Goal: Task Accomplishment & Management: Complete application form

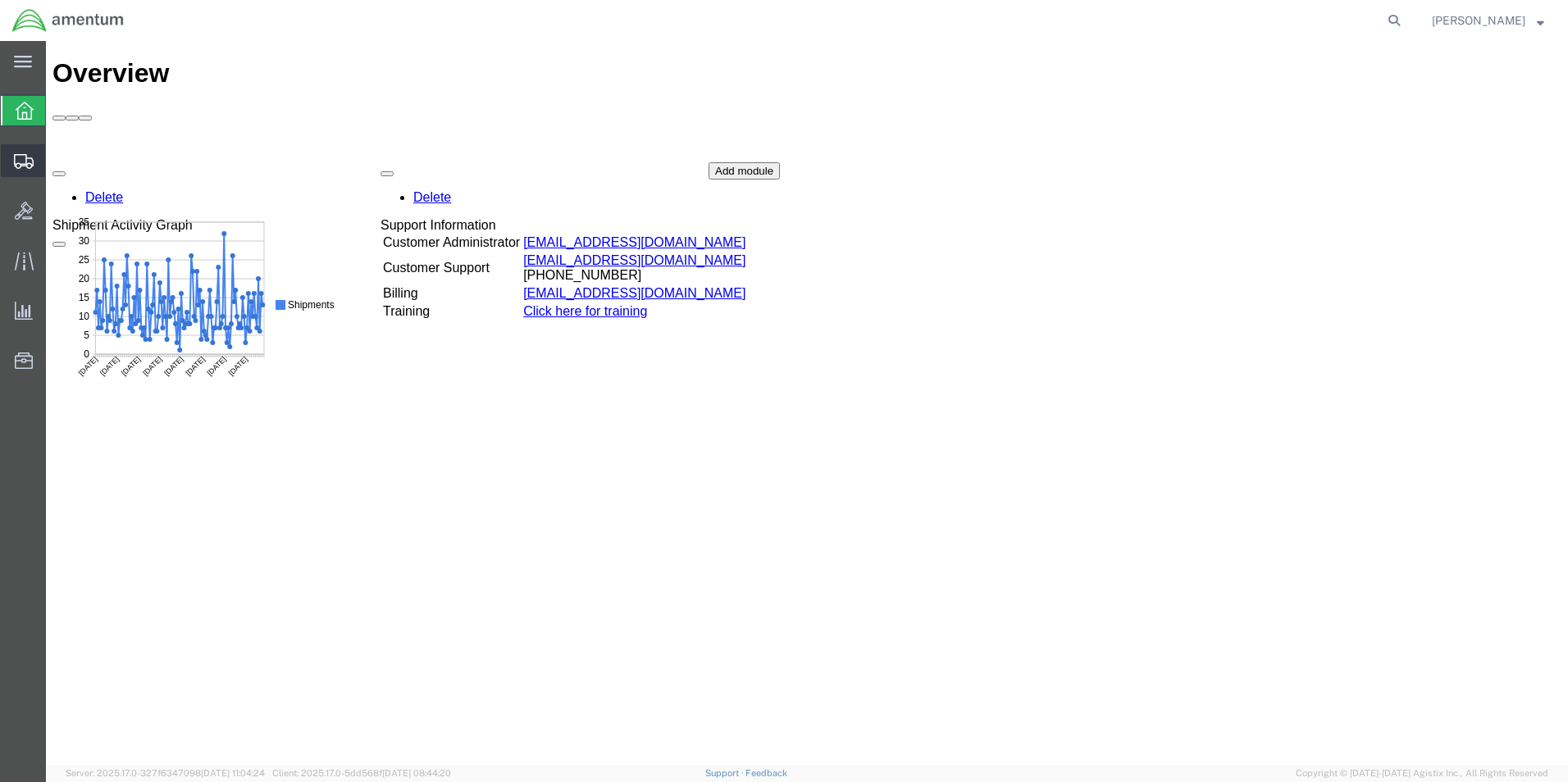
click at [15, 160] on icon at bounding box center [23, 161] width 19 height 15
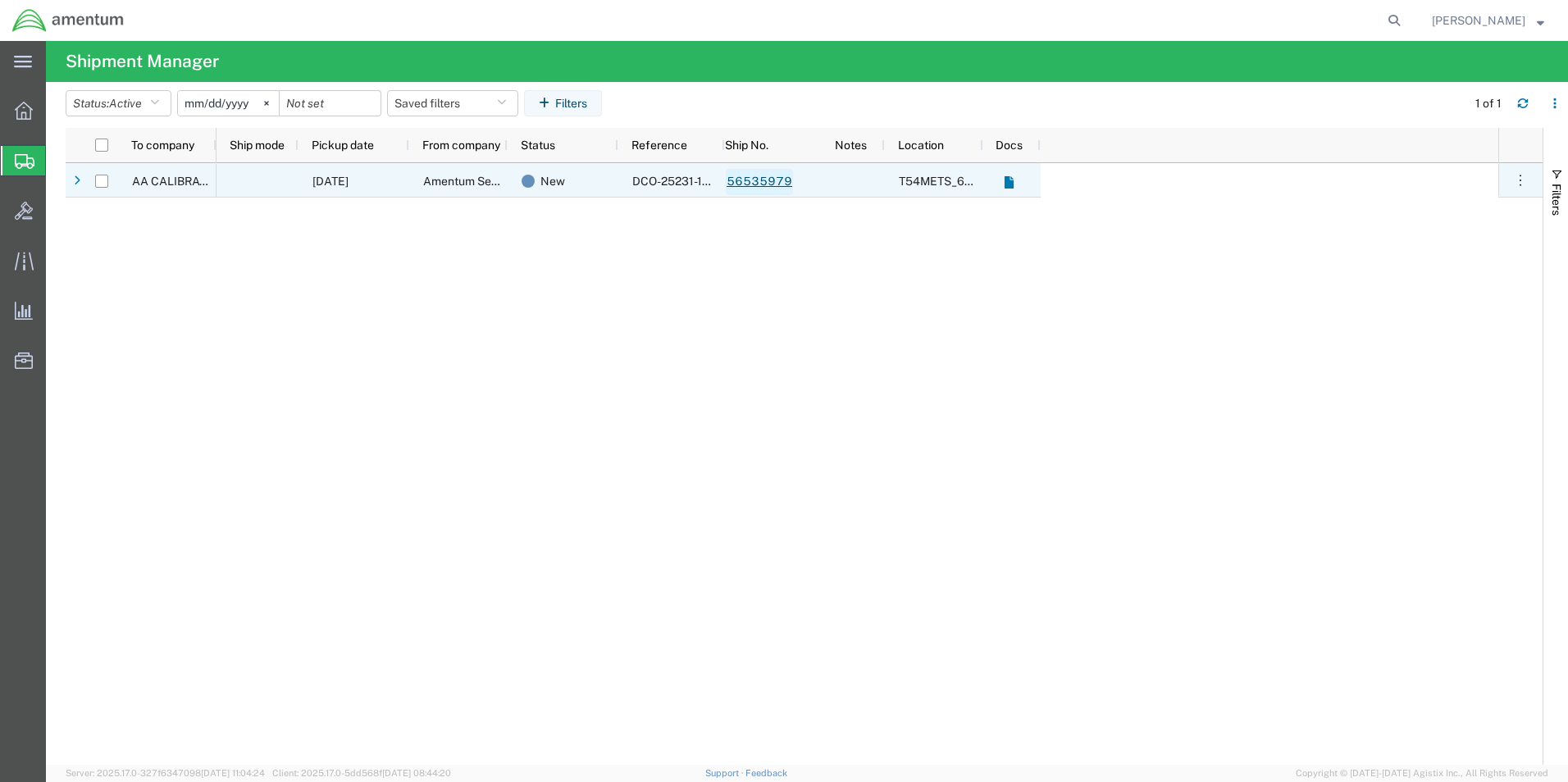
click at [760, 180] on link "56535979" at bounding box center [759, 182] width 67 height 26
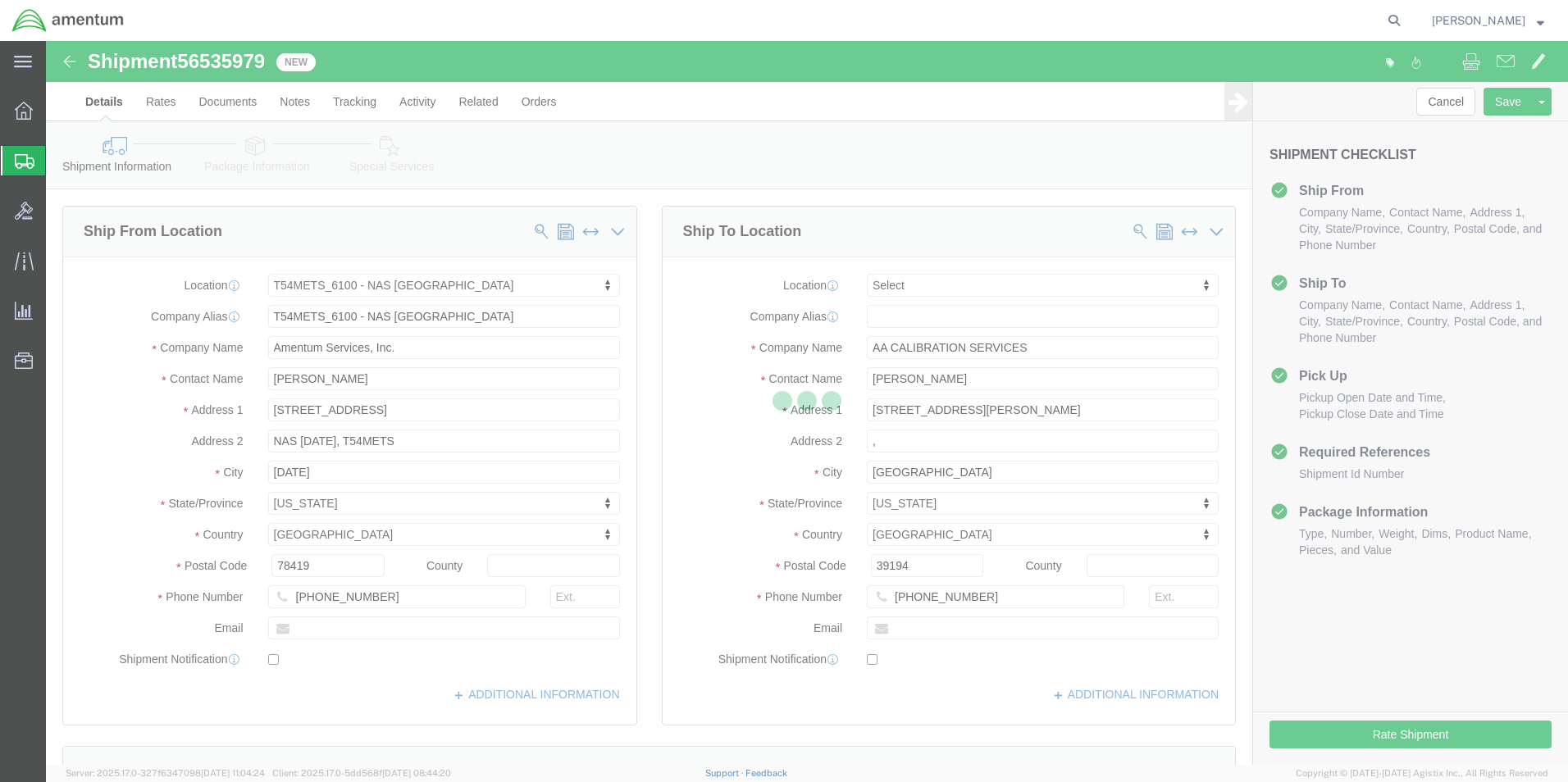
select select "67191"
select select
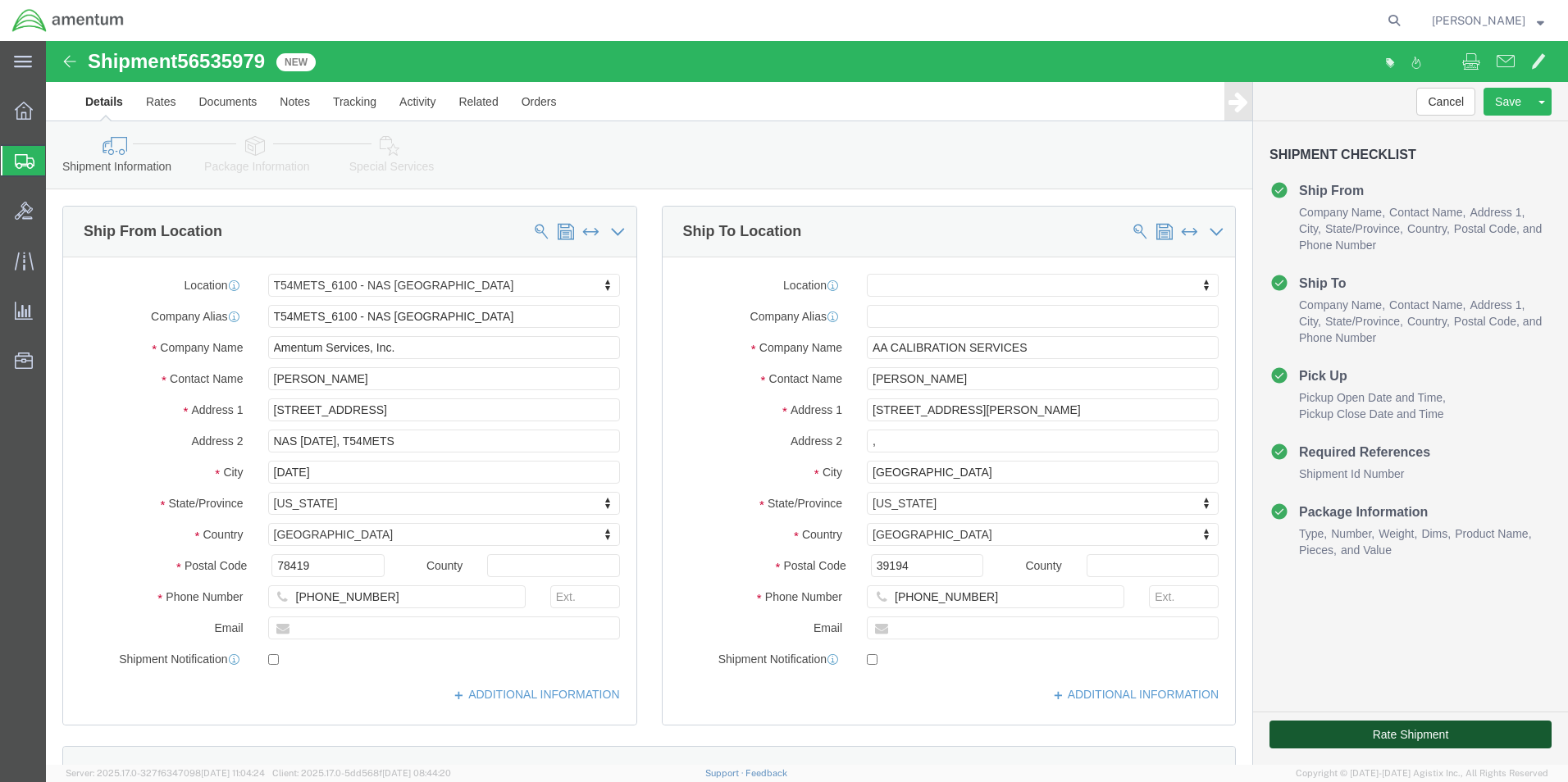
click button "Rate Shipment"
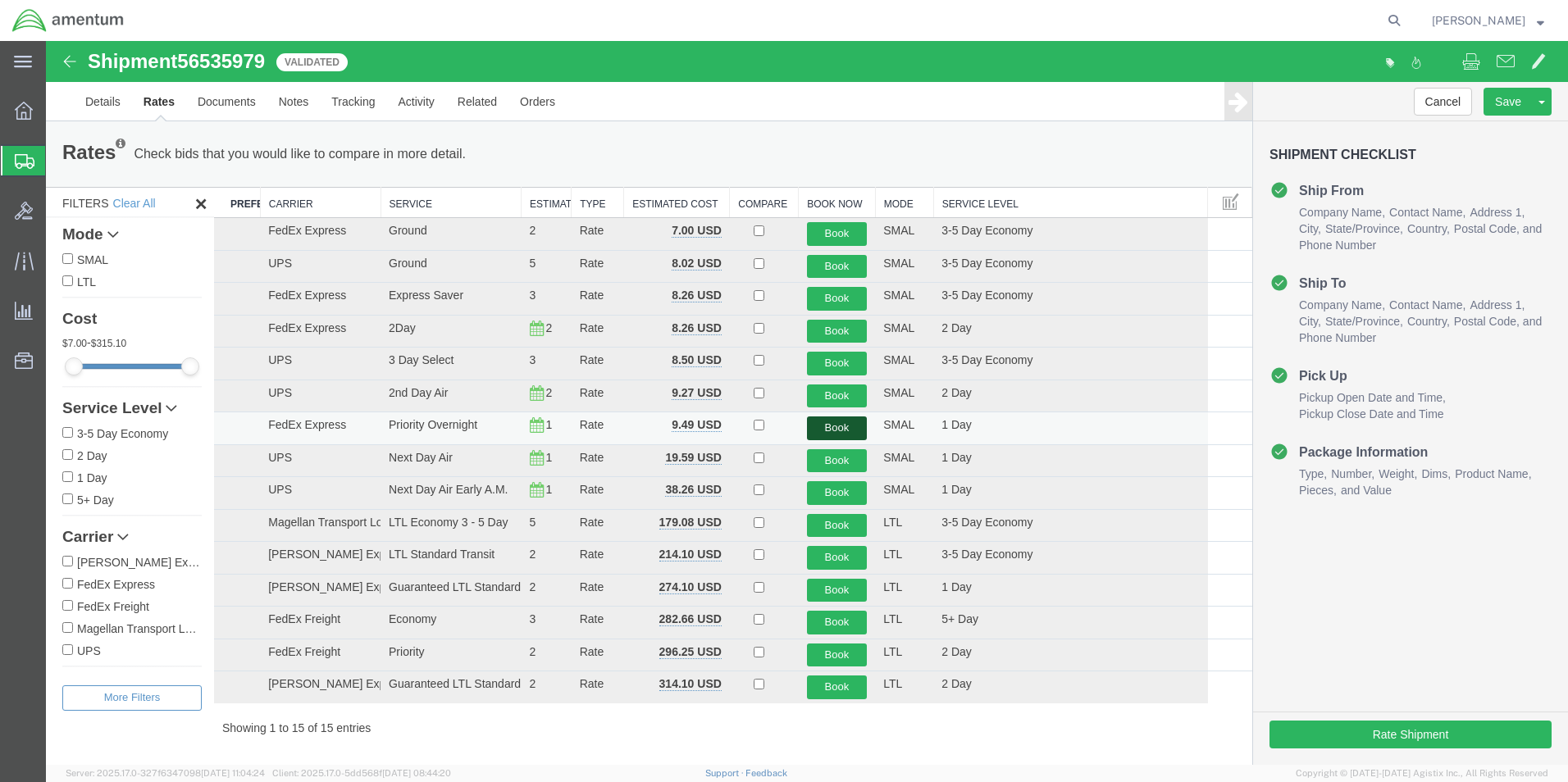
click at [827, 432] on button "Book" at bounding box center [837, 428] width 61 height 24
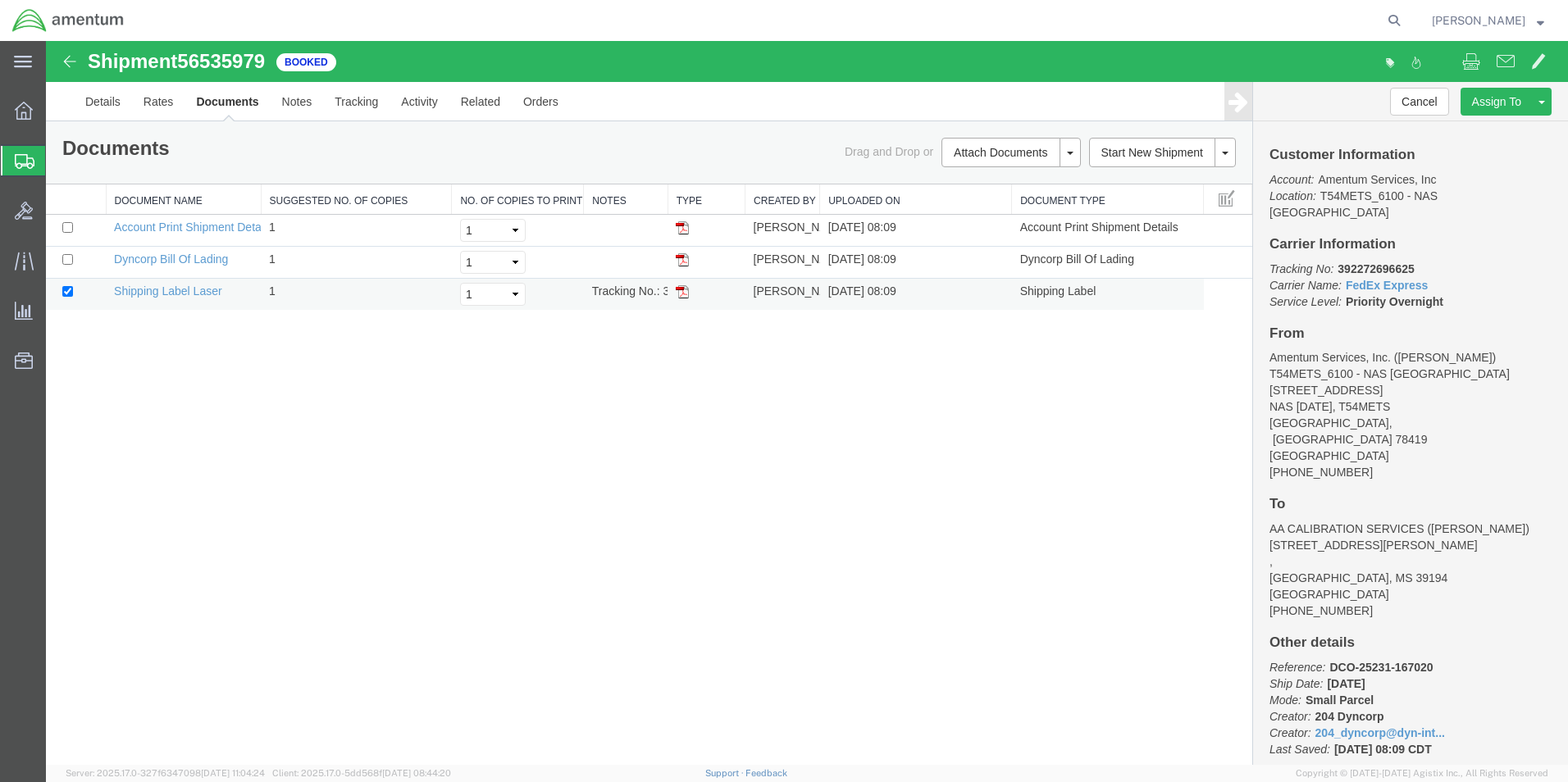
click at [681, 294] on img at bounding box center [682, 292] width 14 height 14
click at [24, 161] on icon at bounding box center [24, 161] width 19 height 15
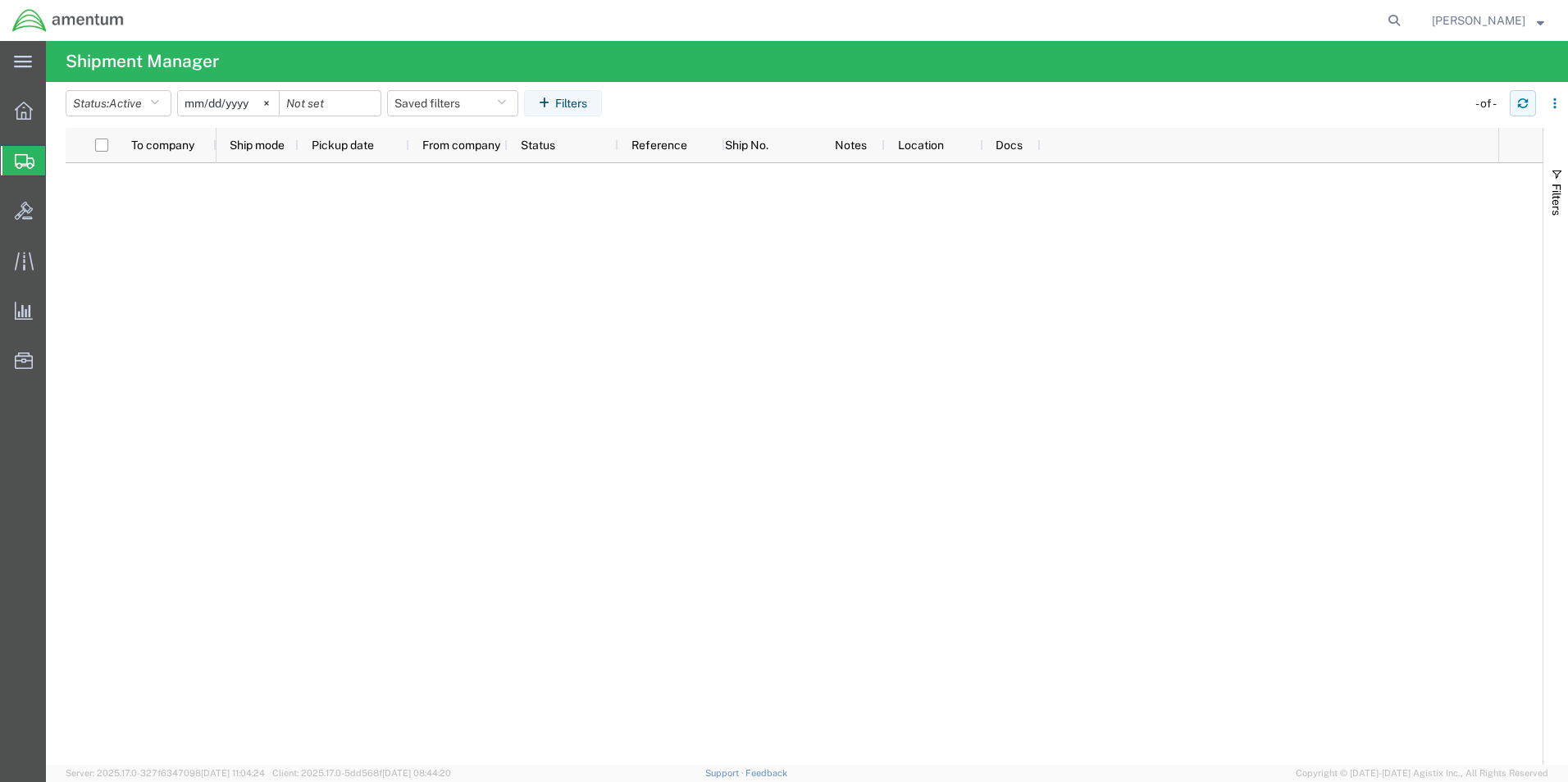
click at [1520, 102] on icon "button" at bounding box center [1523, 104] width 12 height 12
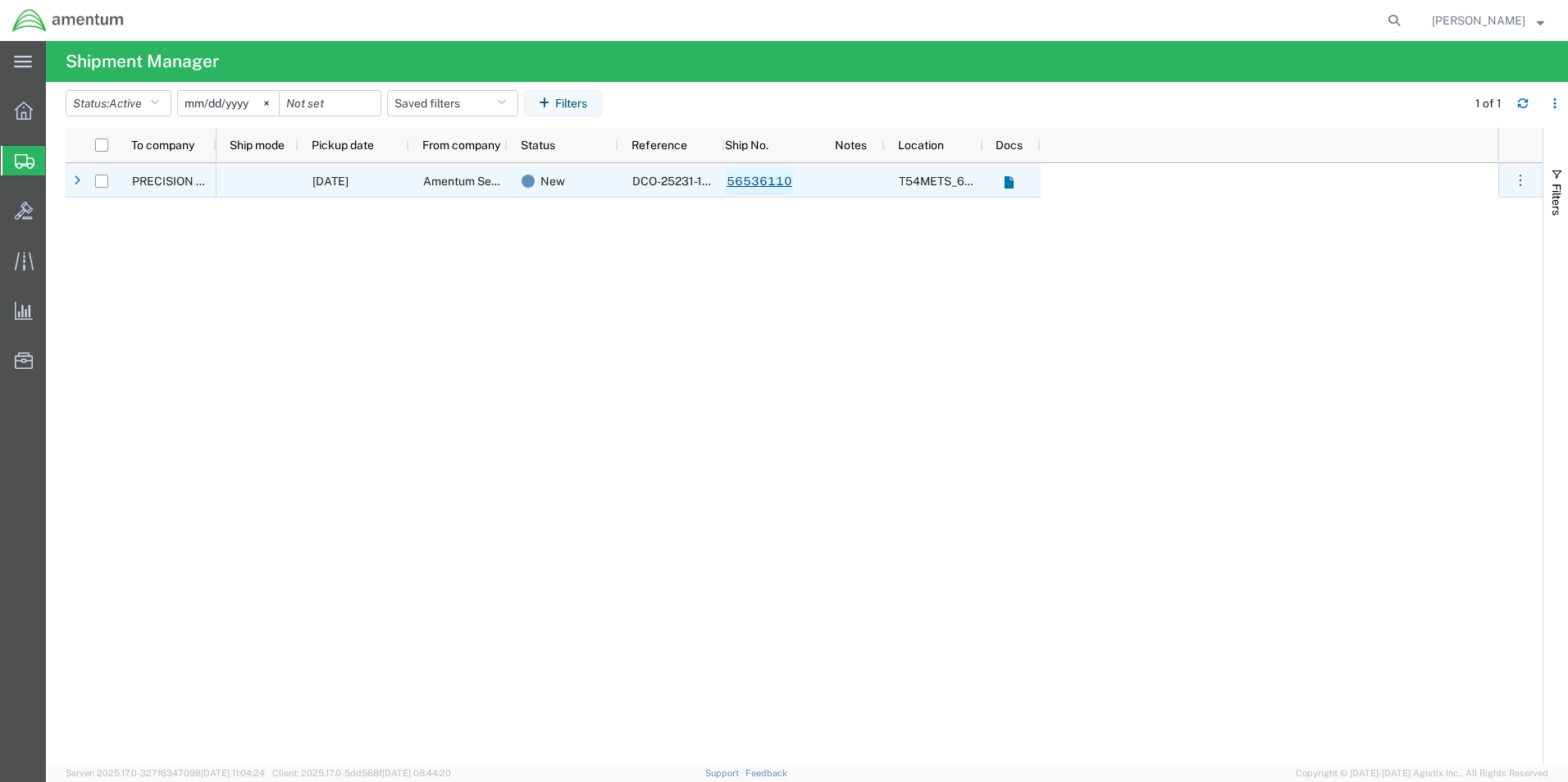
click at [774, 186] on link "56536110" at bounding box center [759, 182] width 67 height 26
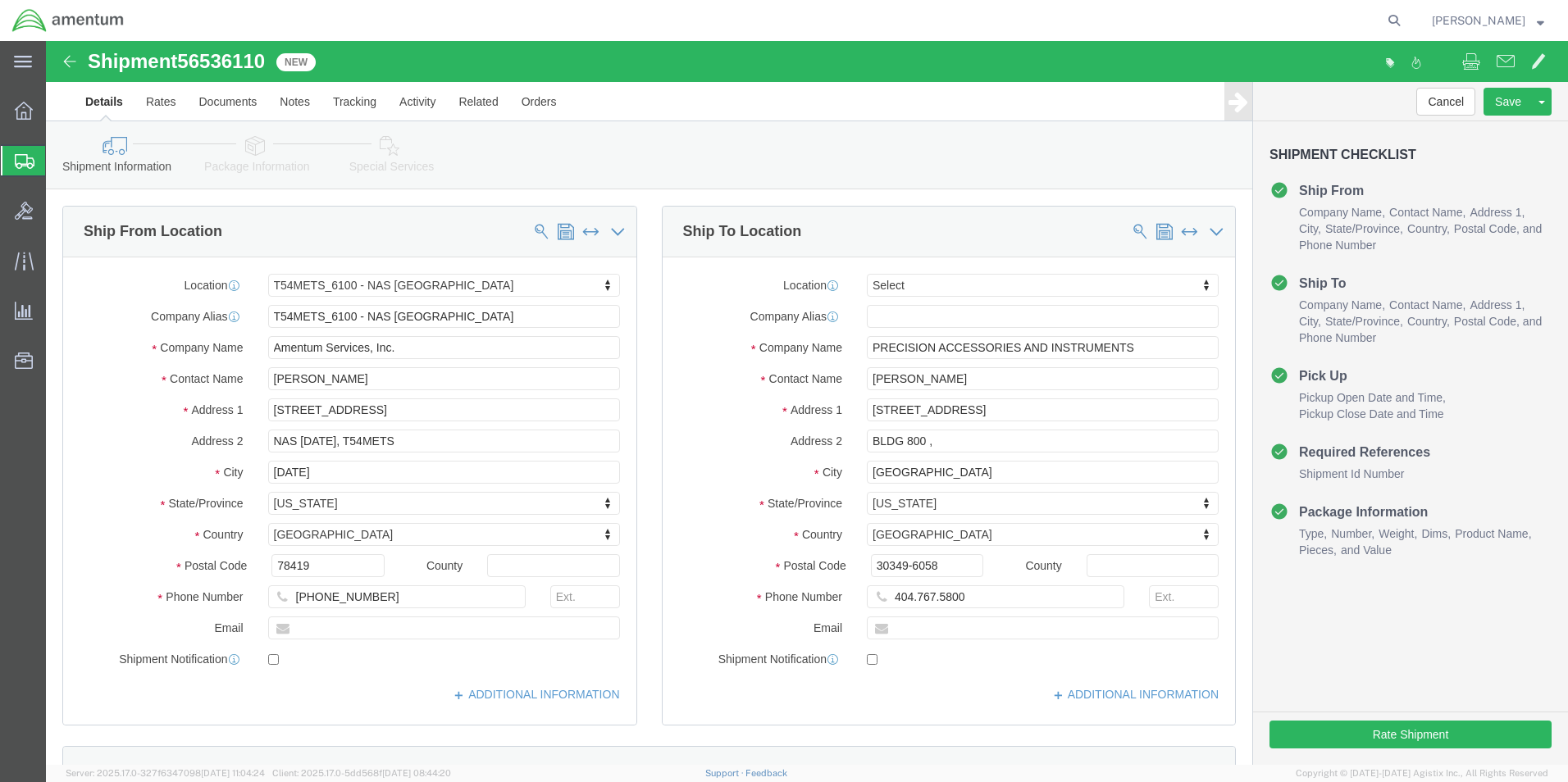
select select "67191"
select select
click input "404.767.5800"
click input "404-767.5800"
type input "[PHONE_NUMBER]"
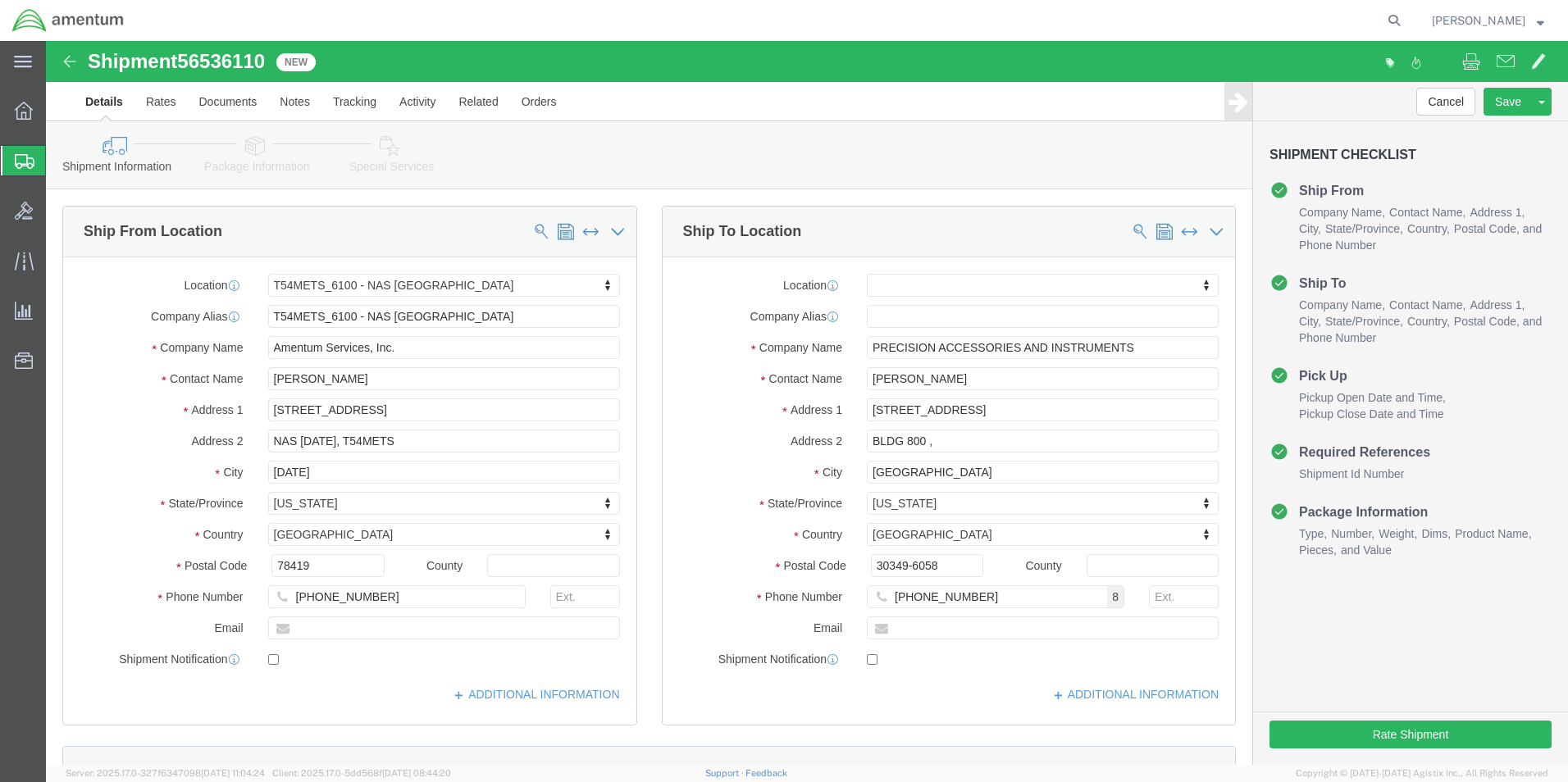
click div "Cancel Save Assign To Clone Shipment Save As Template Shipment Checklist Ship F…"
click button "Rate Shipment"
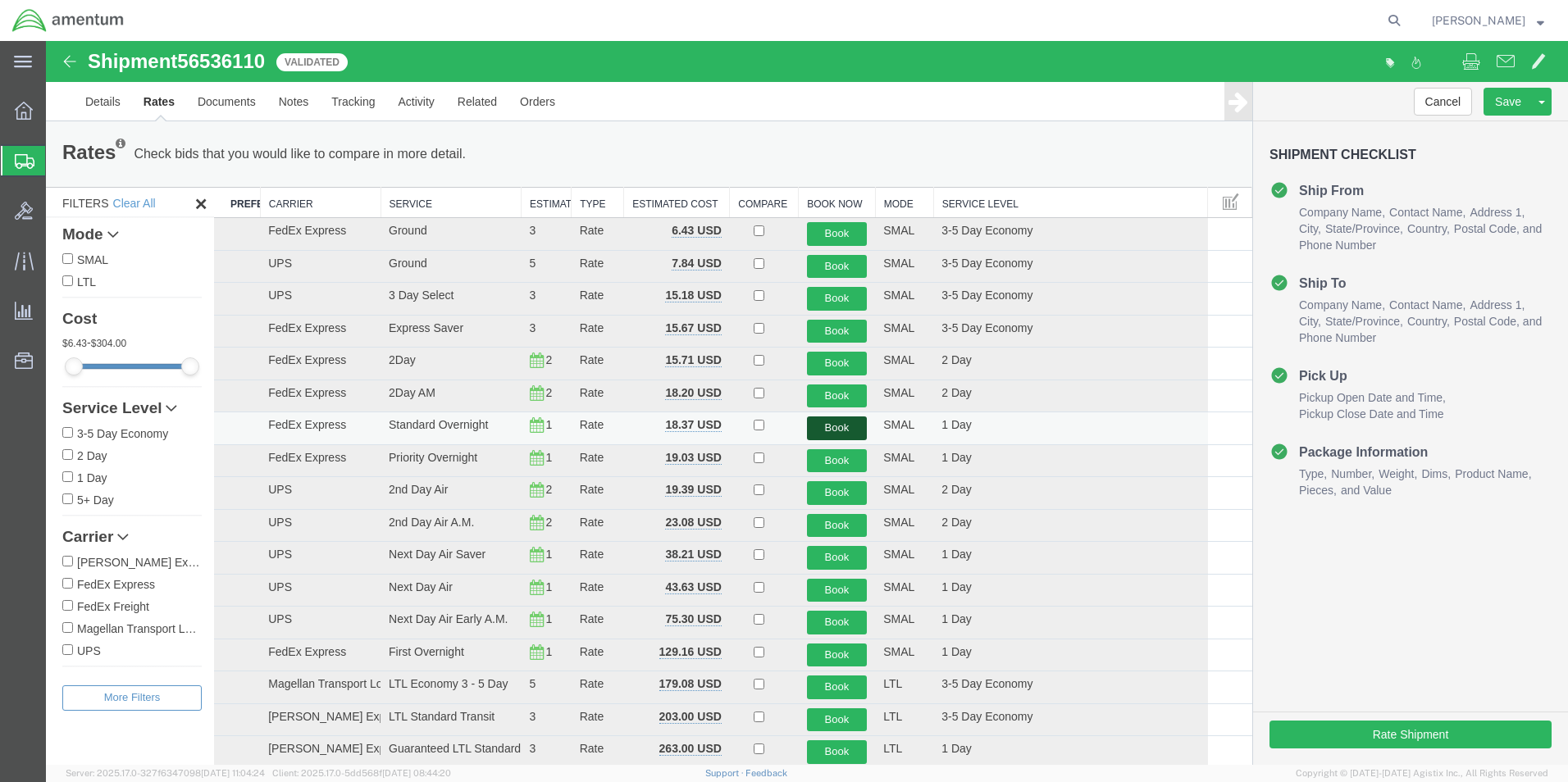
click at [845, 433] on button "Book" at bounding box center [837, 428] width 61 height 24
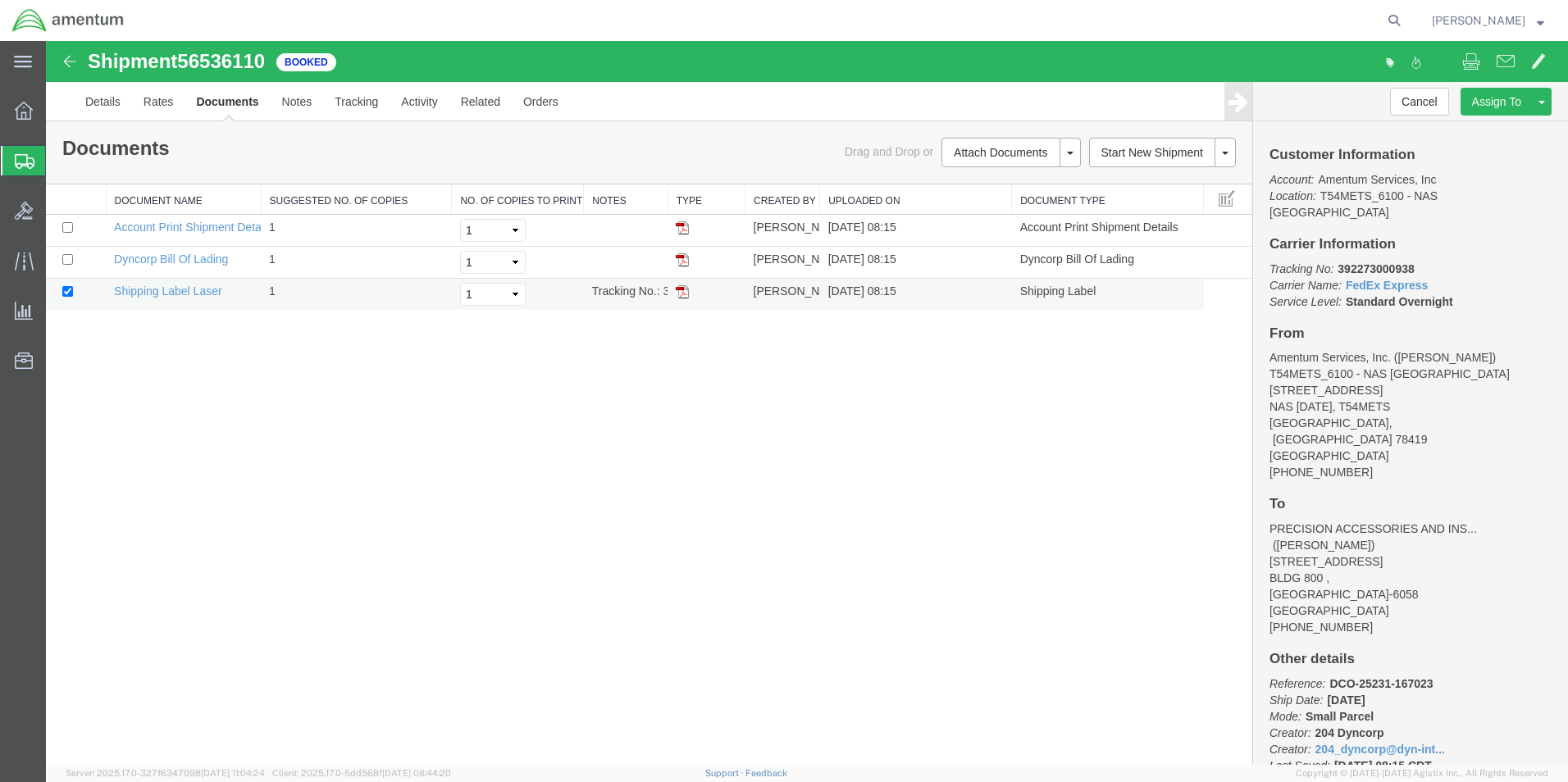
click at [680, 293] on img at bounding box center [682, 292] width 14 height 14
click at [16, 161] on icon at bounding box center [24, 161] width 19 height 15
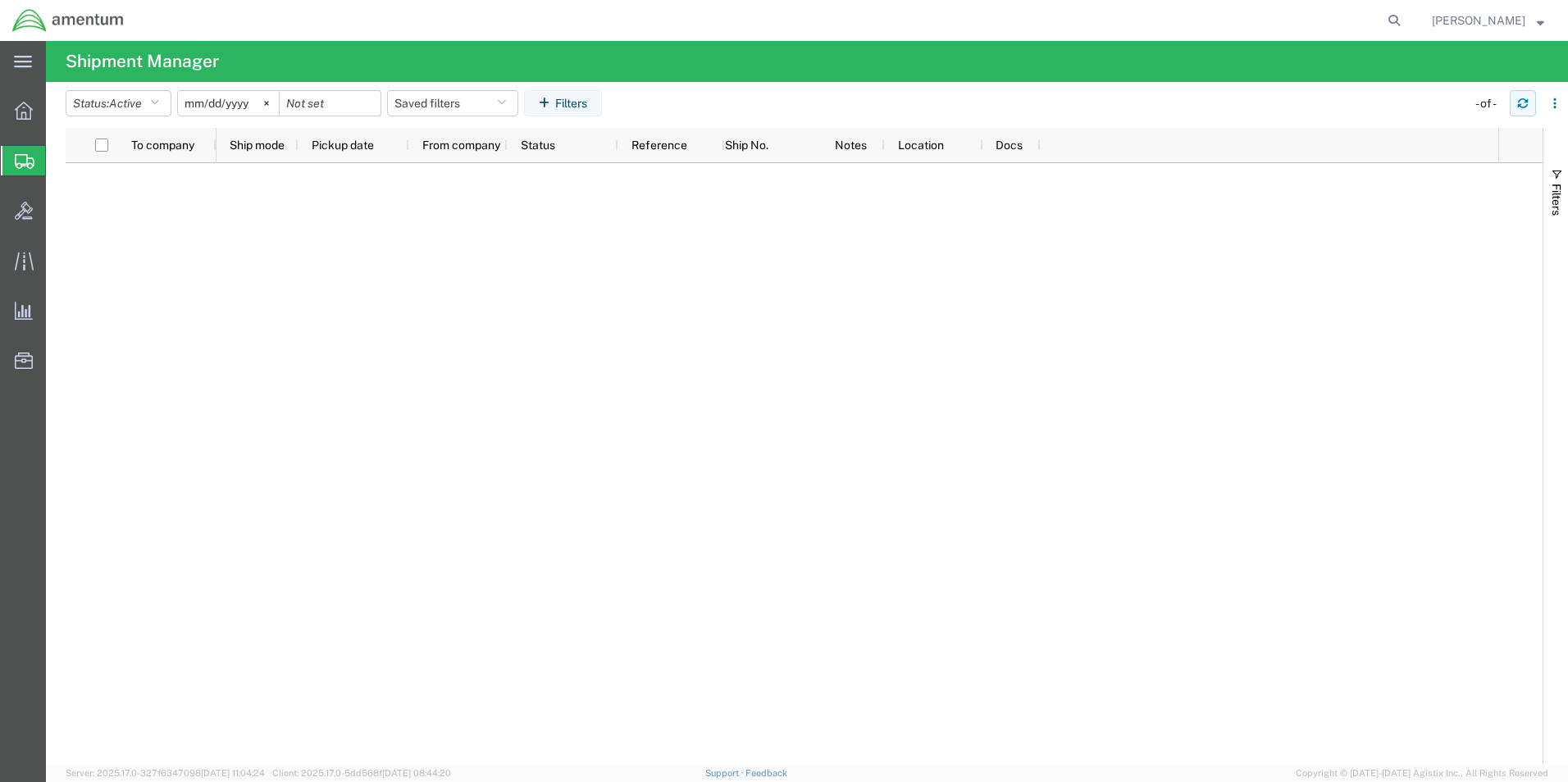
click at [1524, 105] on icon "button" at bounding box center [1523, 104] width 12 height 12
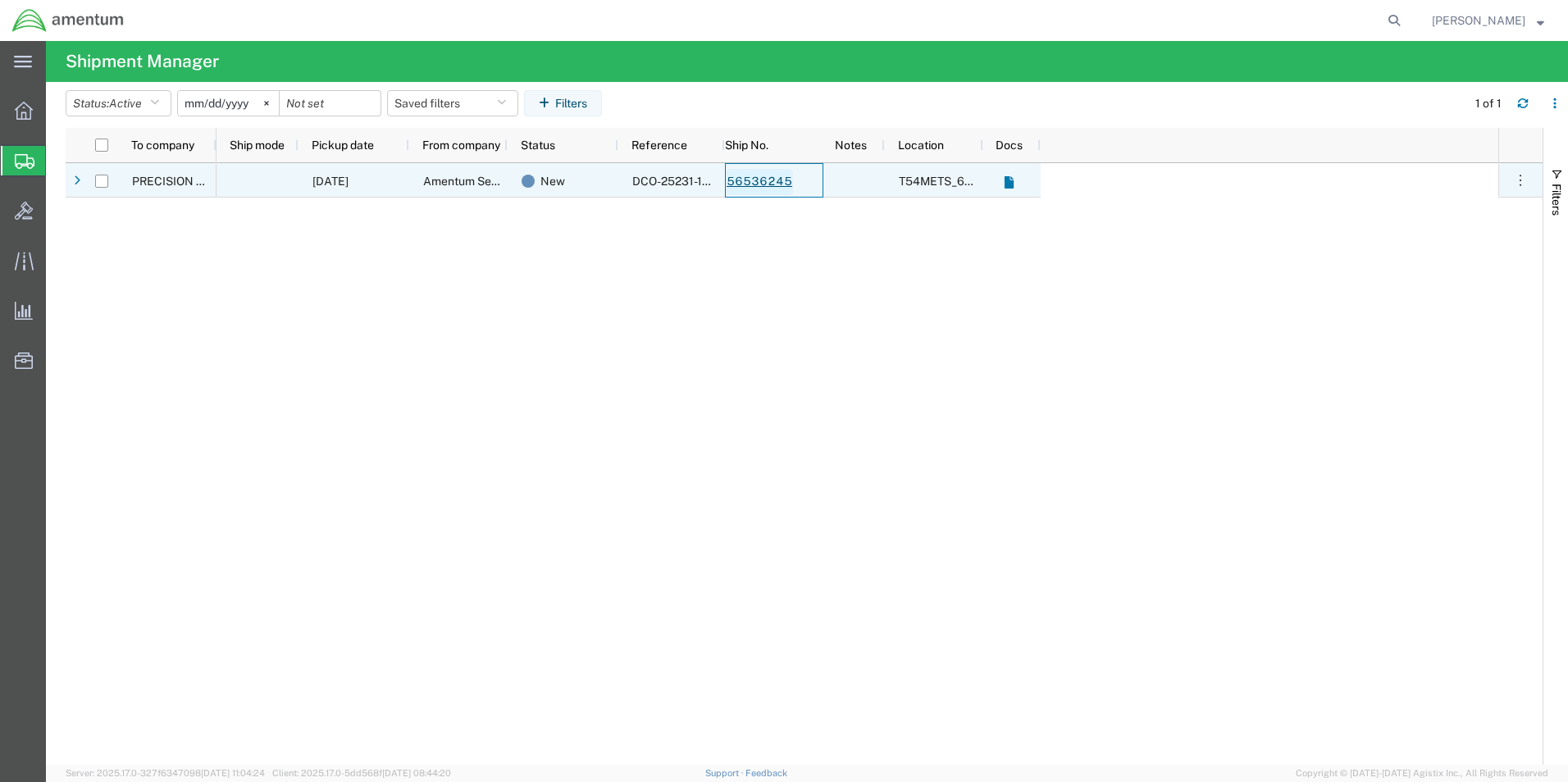
drag, startPoint x: 764, startPoint y: 168, endPoint x: 751, endPoint y: 180, distance: 17.7
click at [751, 180] on link "56536245" at bounding box center [759, 182] width 67 height 26
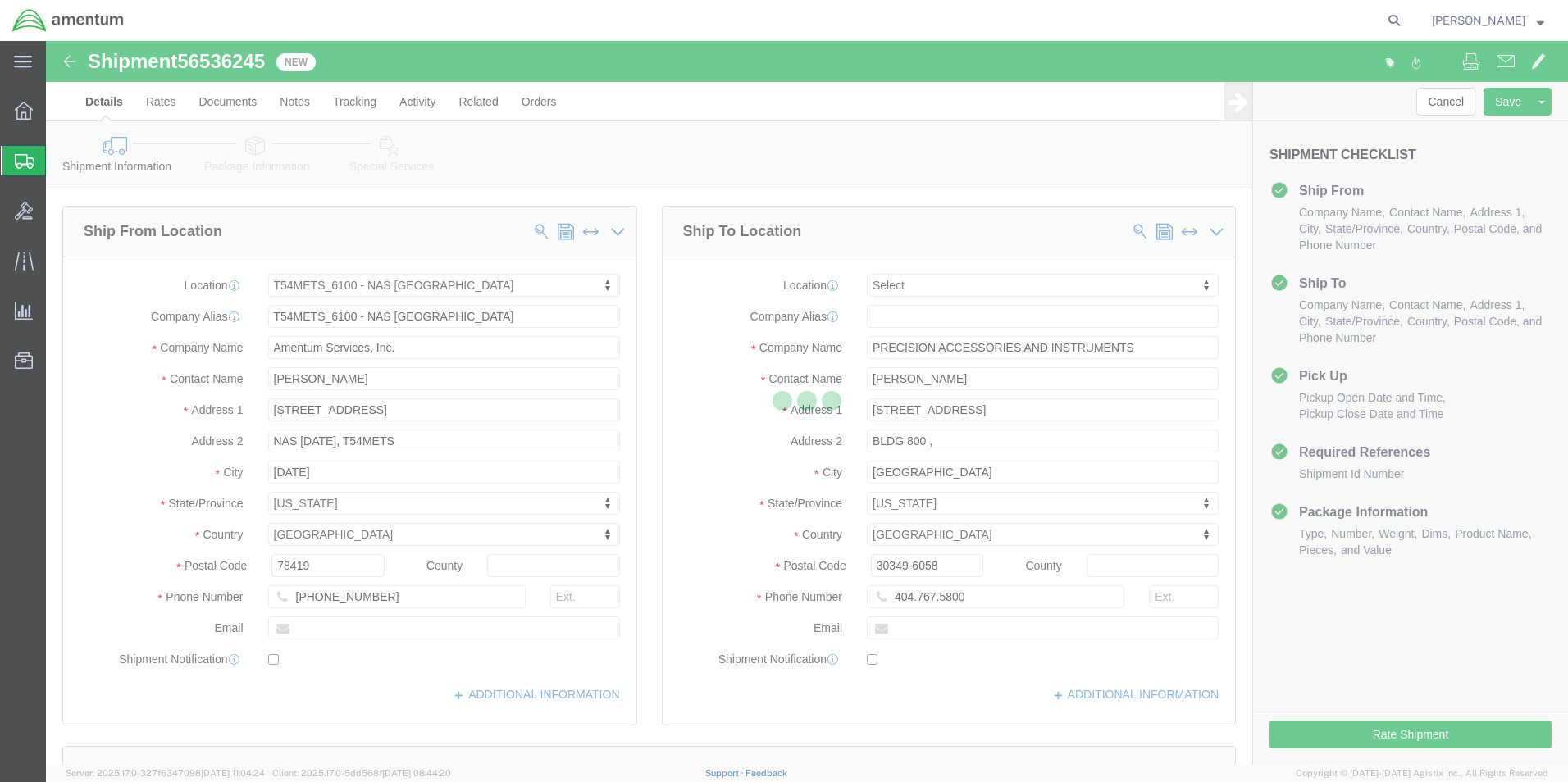
select select "67191"
select select
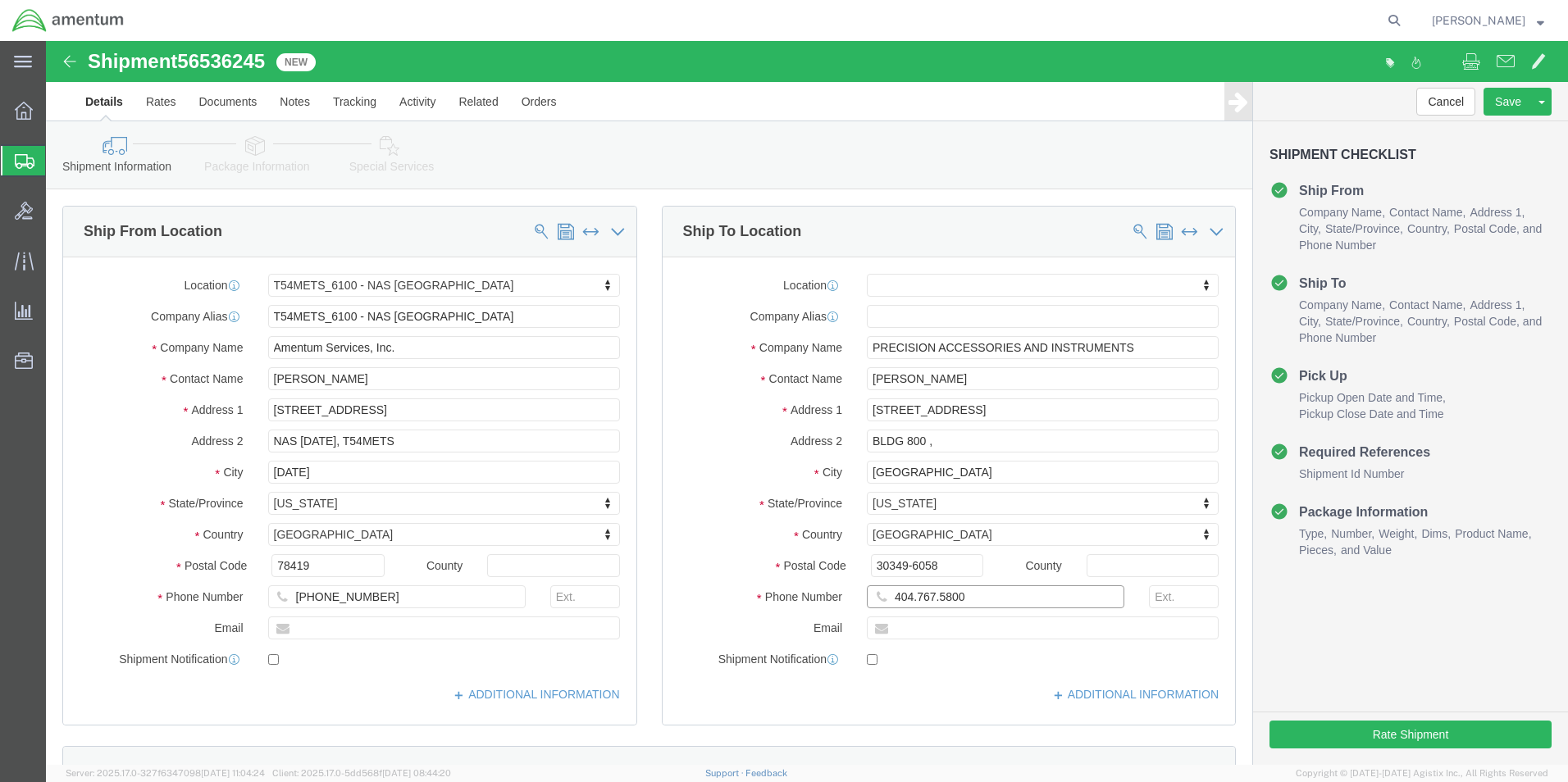
click input "404.767.5800"
click input "404-767.5800"
type input "[PHONE_NUMBER]"
drag, startPoint x: 1245, startPoint y: 593, endPoint x: 1252, endPoint y: 598, distance: 8.6
click div "Cancel Save Assign To Clone Shipment Save As Template Shipment Checklist Ship F…"
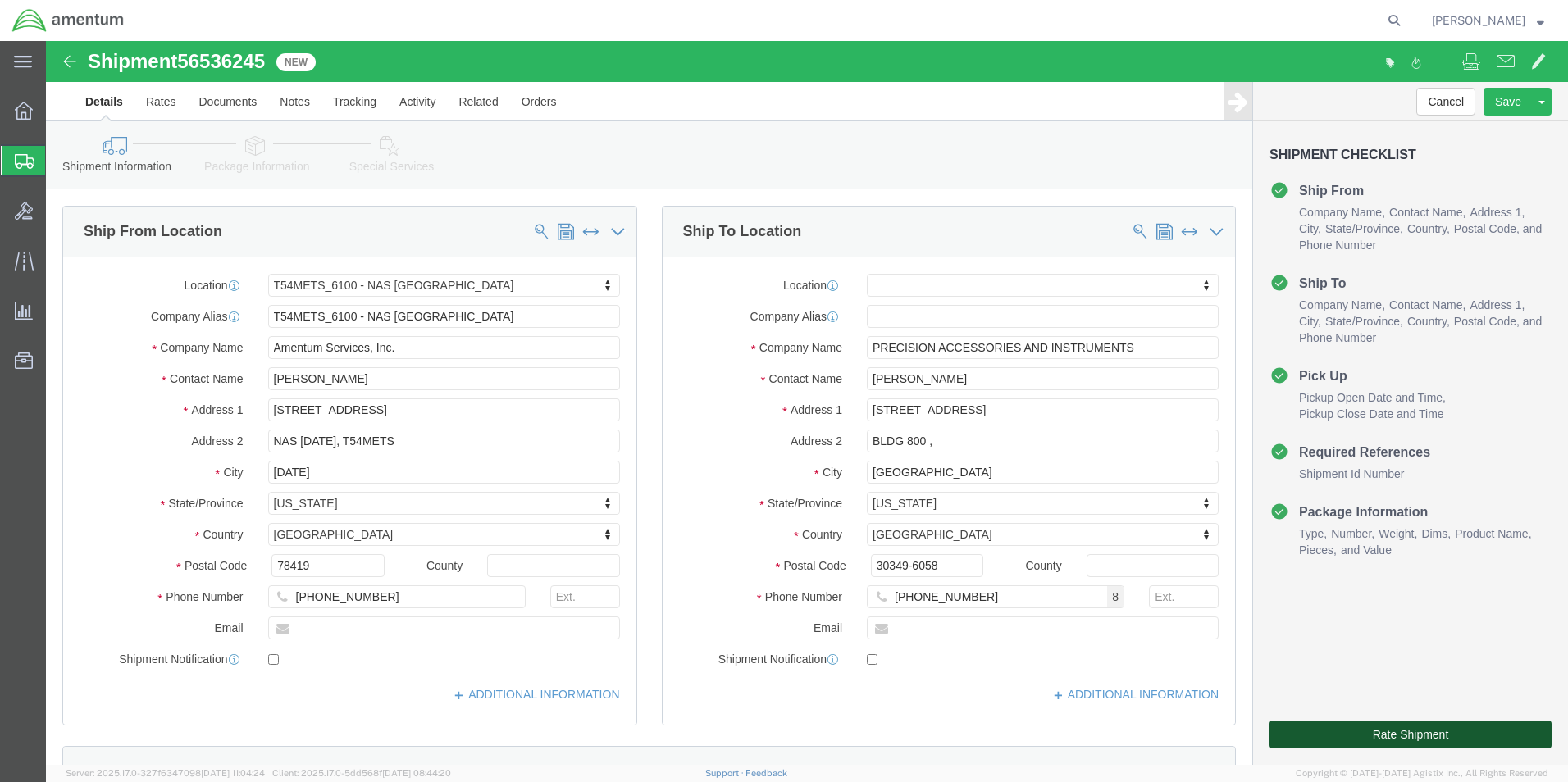
click button "Rate Shipment"
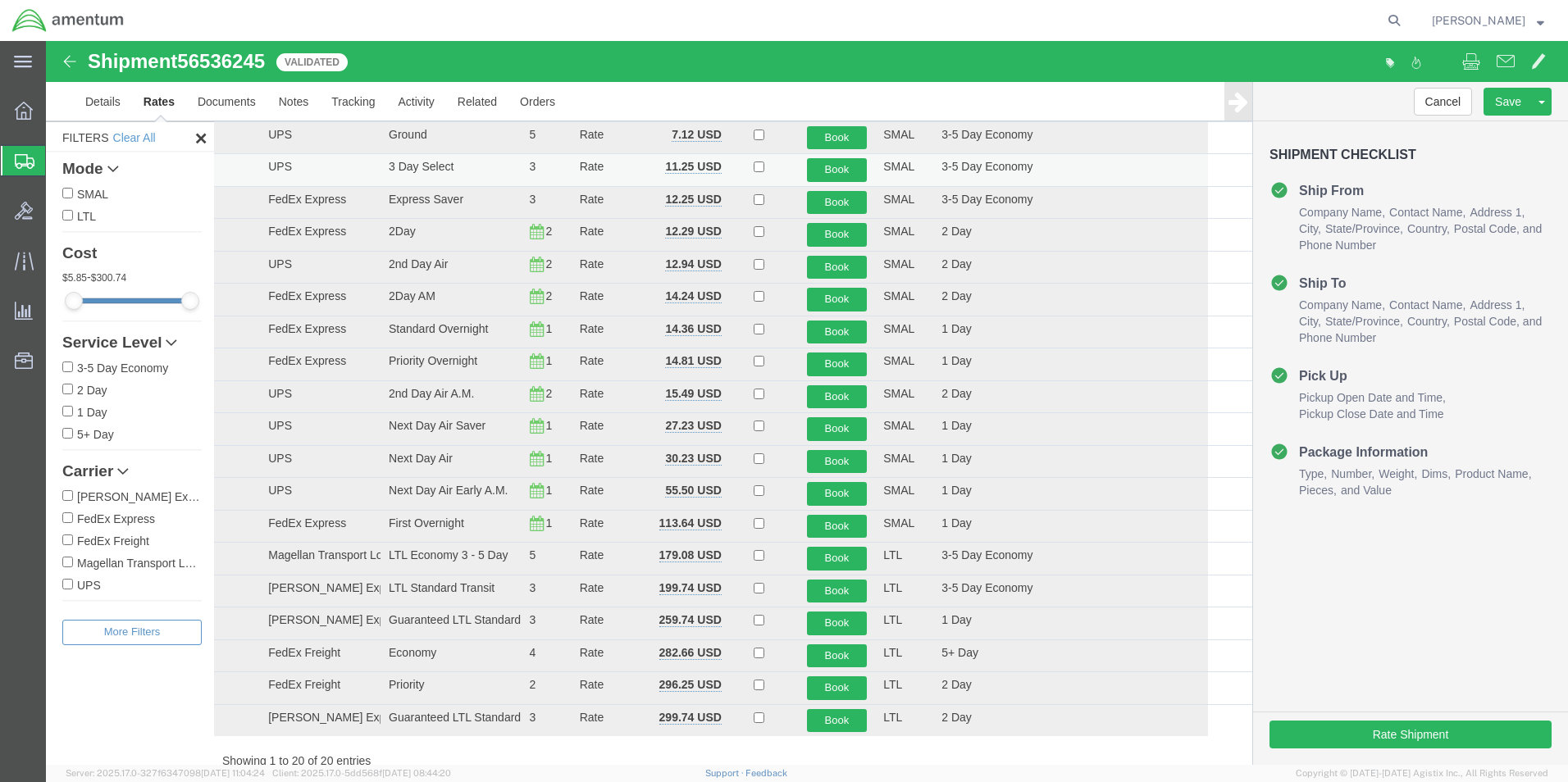
scroll to position [166, 0]
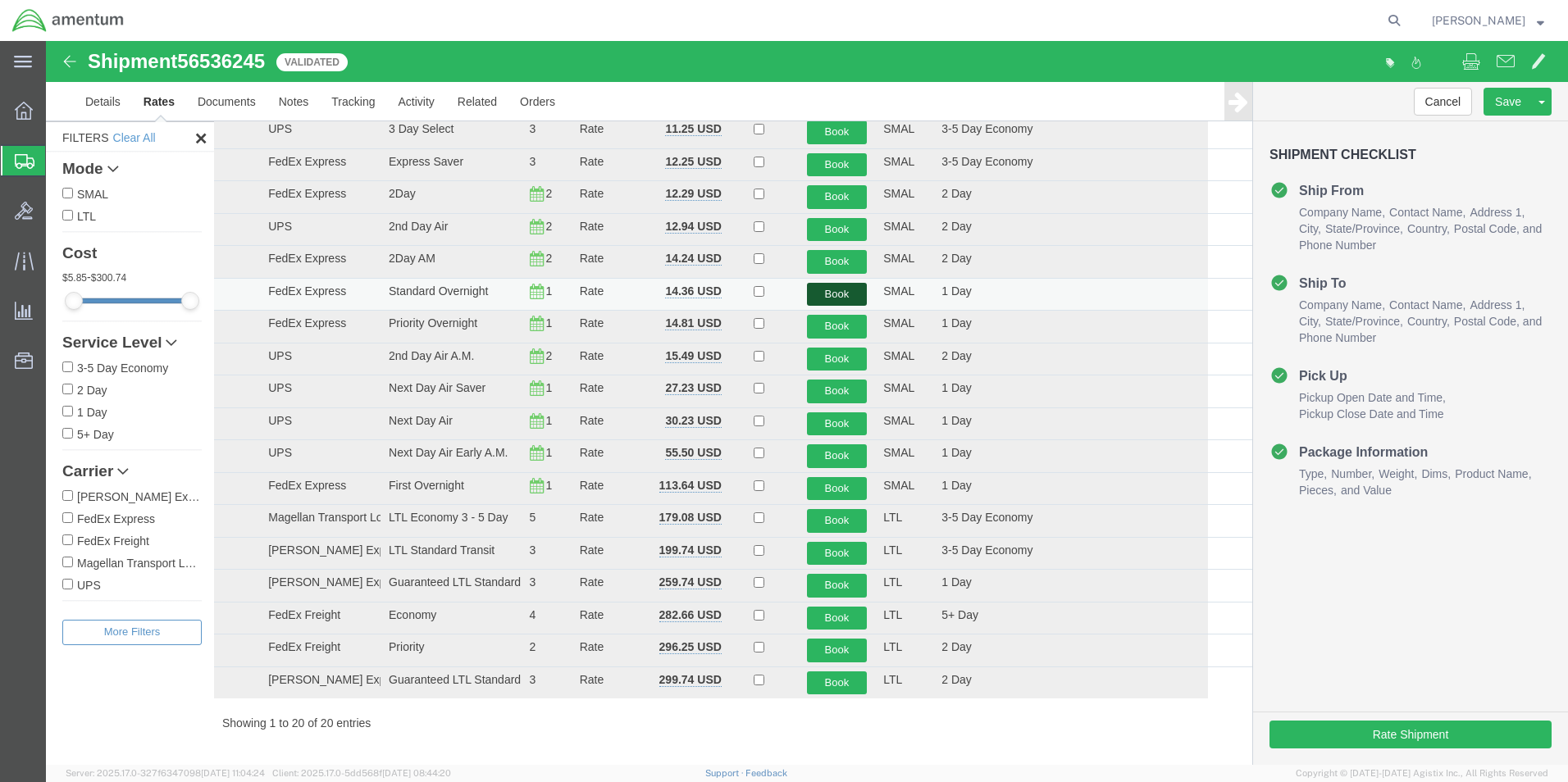
click at [822, 294] on button "Book" at bounding box center [837, 294] width 61 height 24
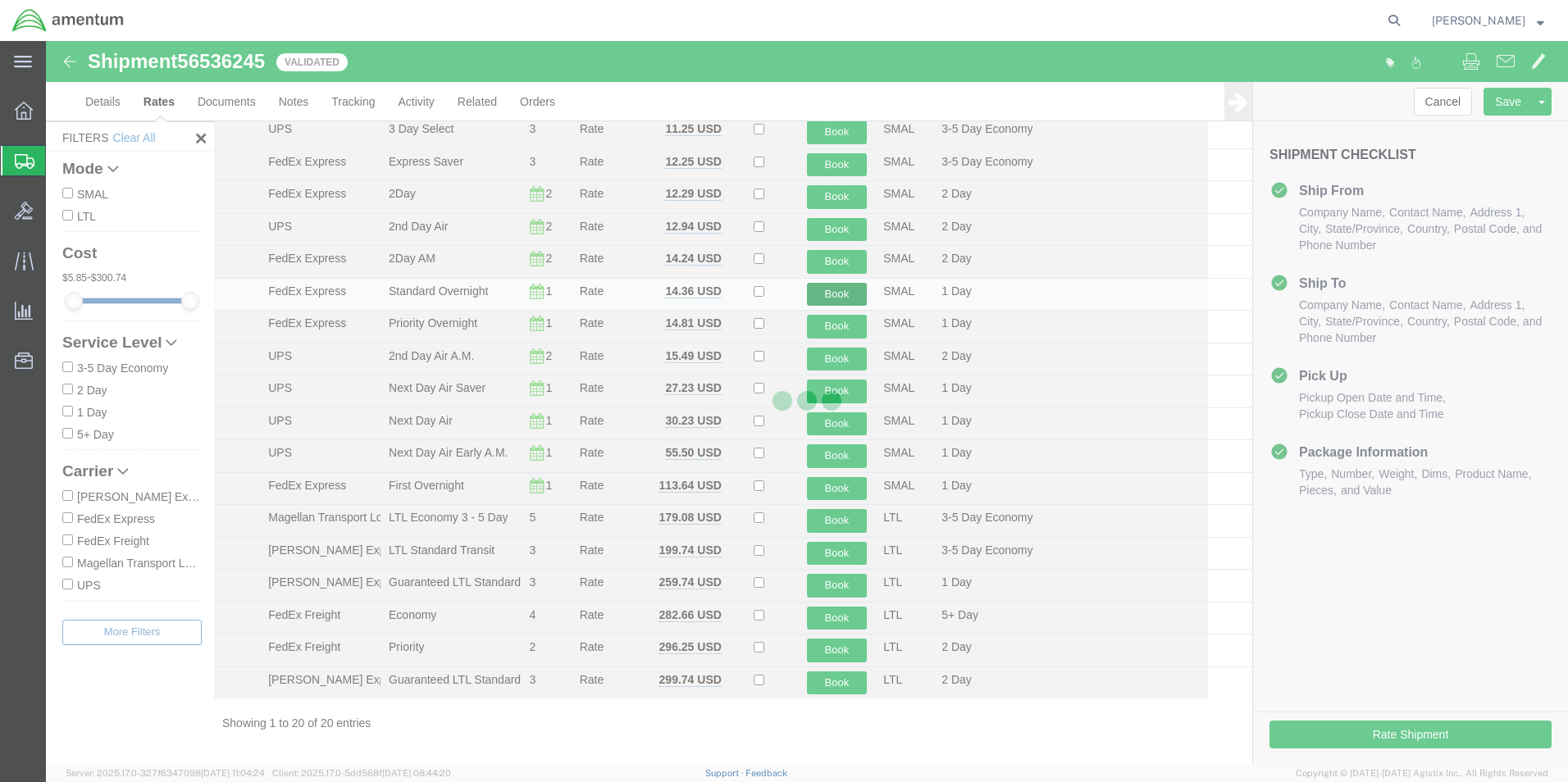
scroll to position [0, 0]
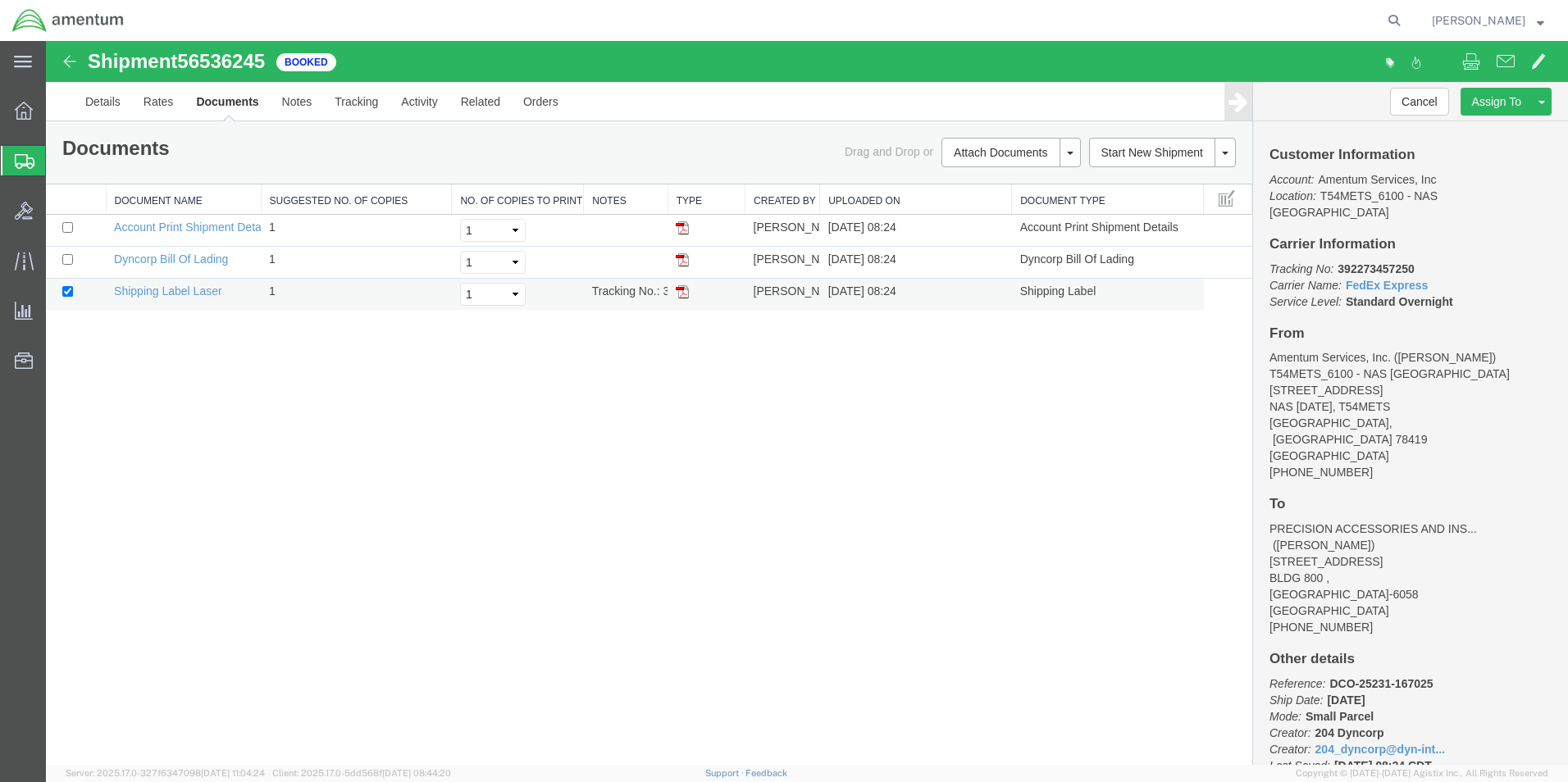
click at [684, 293] on img at bounding box center [682, 292] width 14 height 14
drag, startPoint x: 679, startPoint y: 291, endPoint x: 702, endPoint y: 303, distance: 25.9
click at [679, 291] on img at bounding box center [682, 292] width 14 height 14
click at [26, 164] on icon at bounding box center [24, 161] width 19 height 15
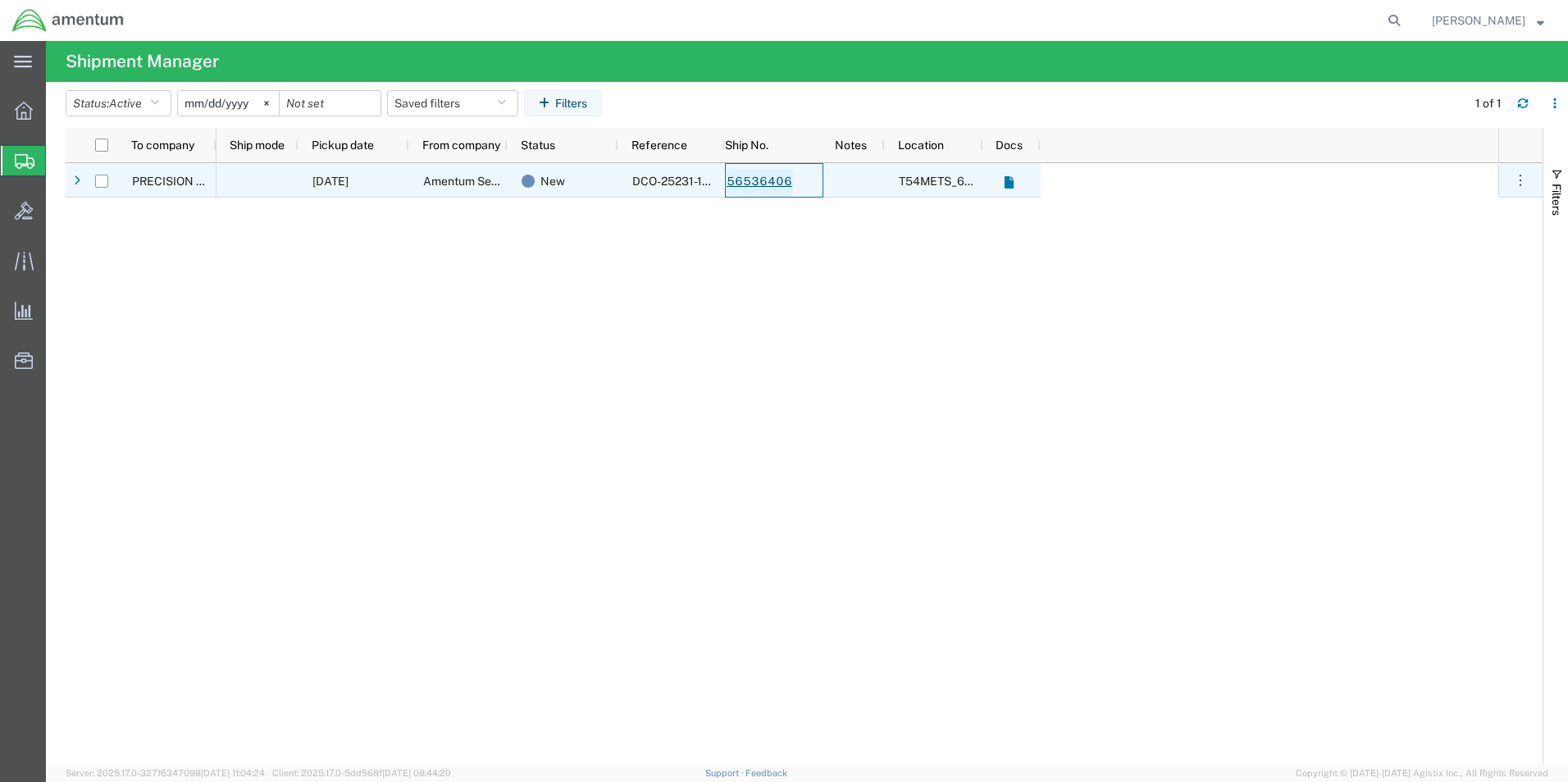
click at [787, 182] on link "56536406" at bounding box center [759, 182] width 67 height 26
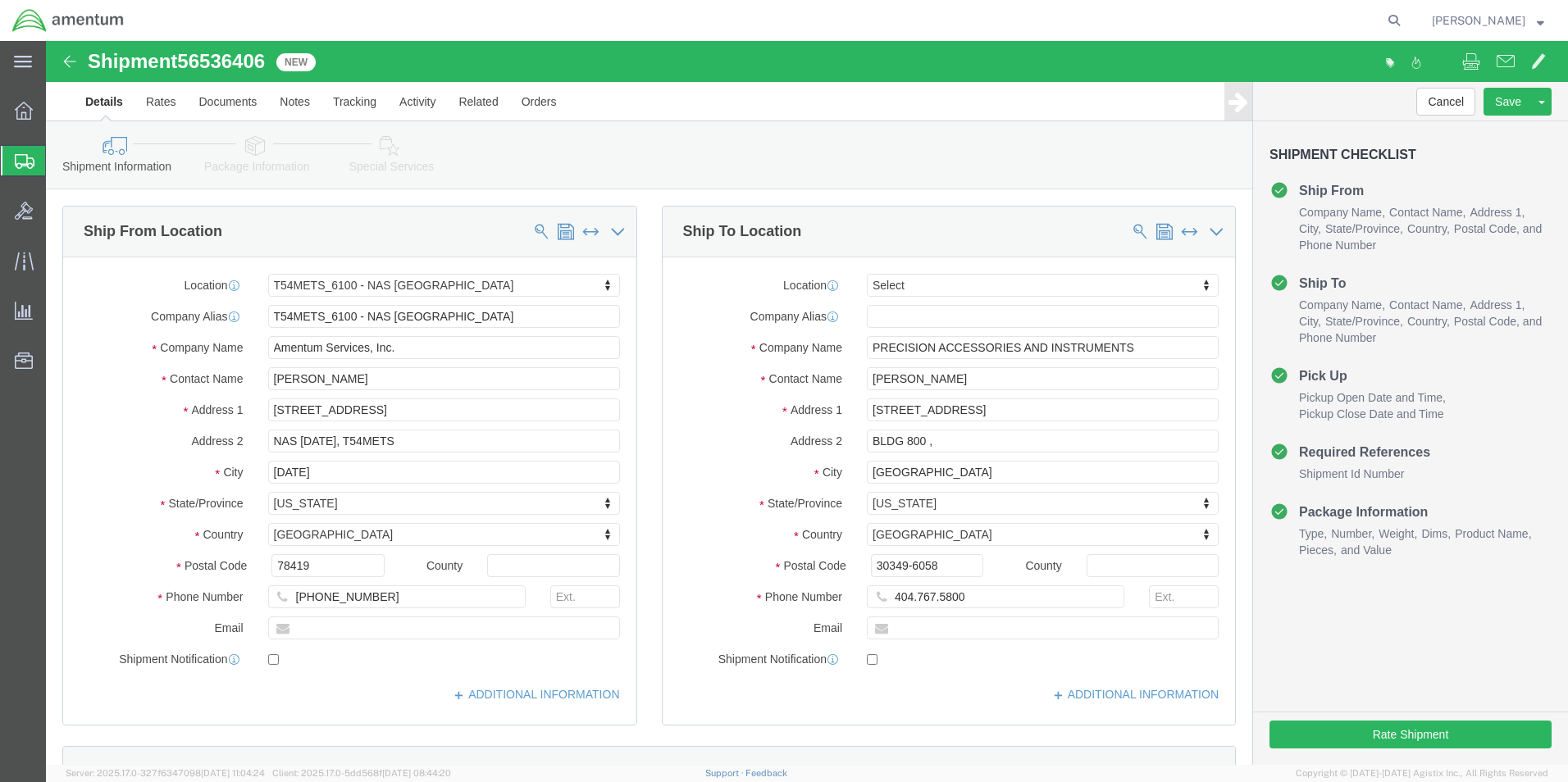
select select "67191"
select select
click input "404.767.5800"
click input "404-767.5800"
type input "[PHONE_NUMBER]"
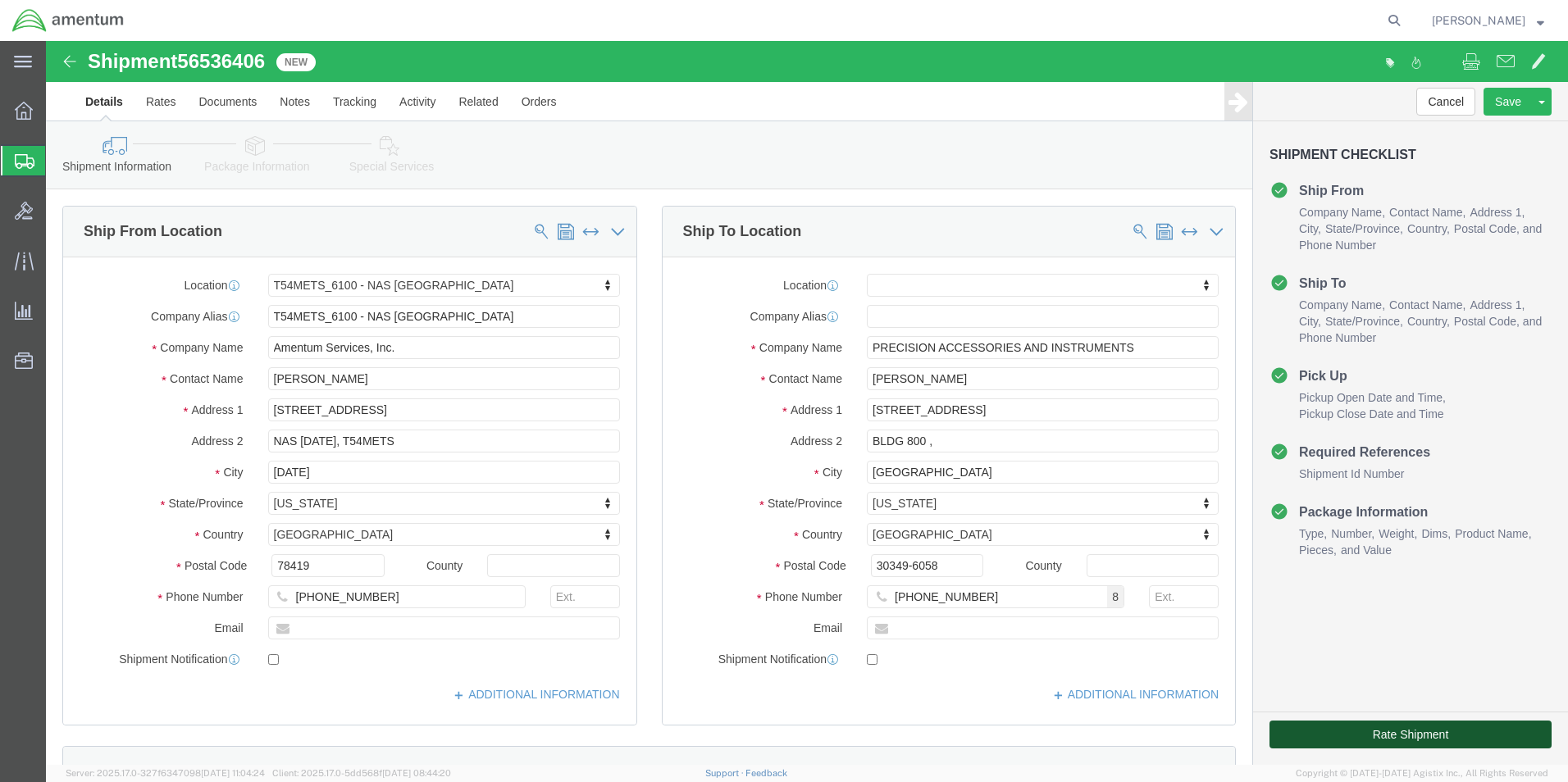
click button "Rate Shipment"
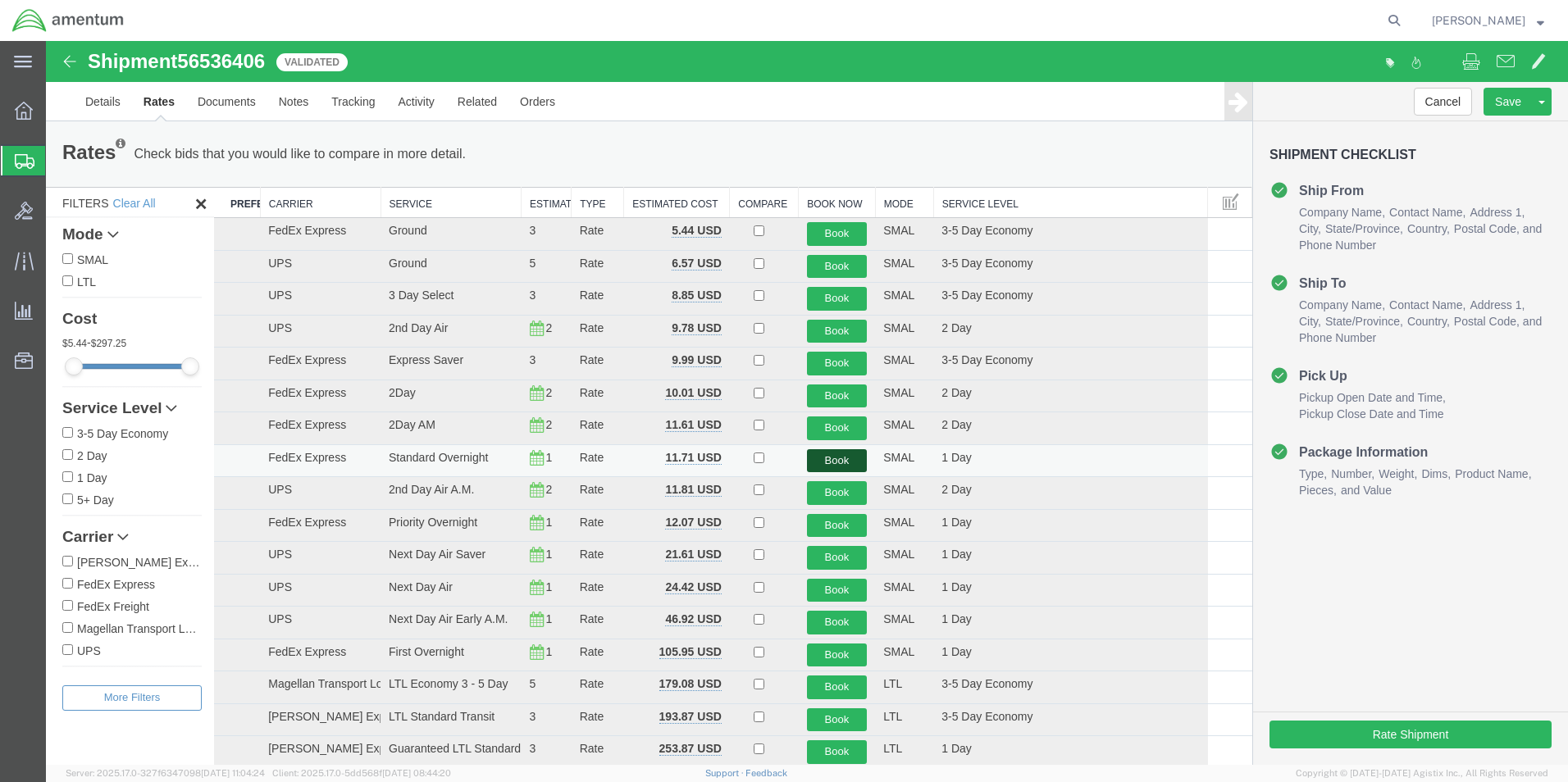
click at [827, 465] on button "Book" at bounding box center [837, 461] width 61 height 24
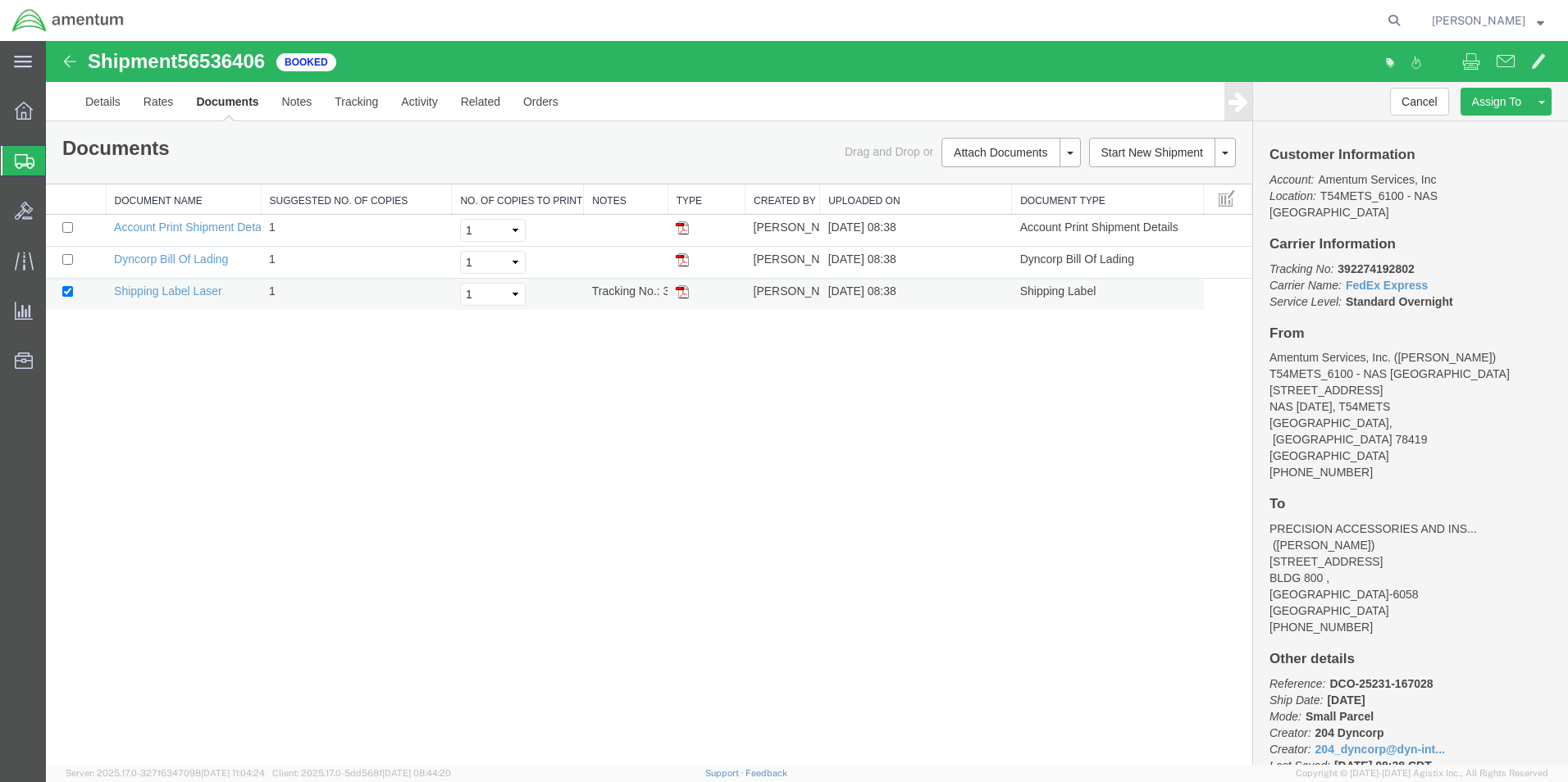
drag, startPoint x: 676, startPoint y: 302, endPoint x: 677, endPoint y: 292, distance: 10.0
click at [676, 301] on td at bounding box center [707, 294] width 77 height 32
click at [678, 289] on img at bounding box center [682, 292] width 14 height 14
drag, startPoint x: 16, startPoint y: 159, endPoint x: 126, endPoint y: 153, distance: 110.2
click at [16, 159] on icon at bounding box center [24, 161] width 19 height 15
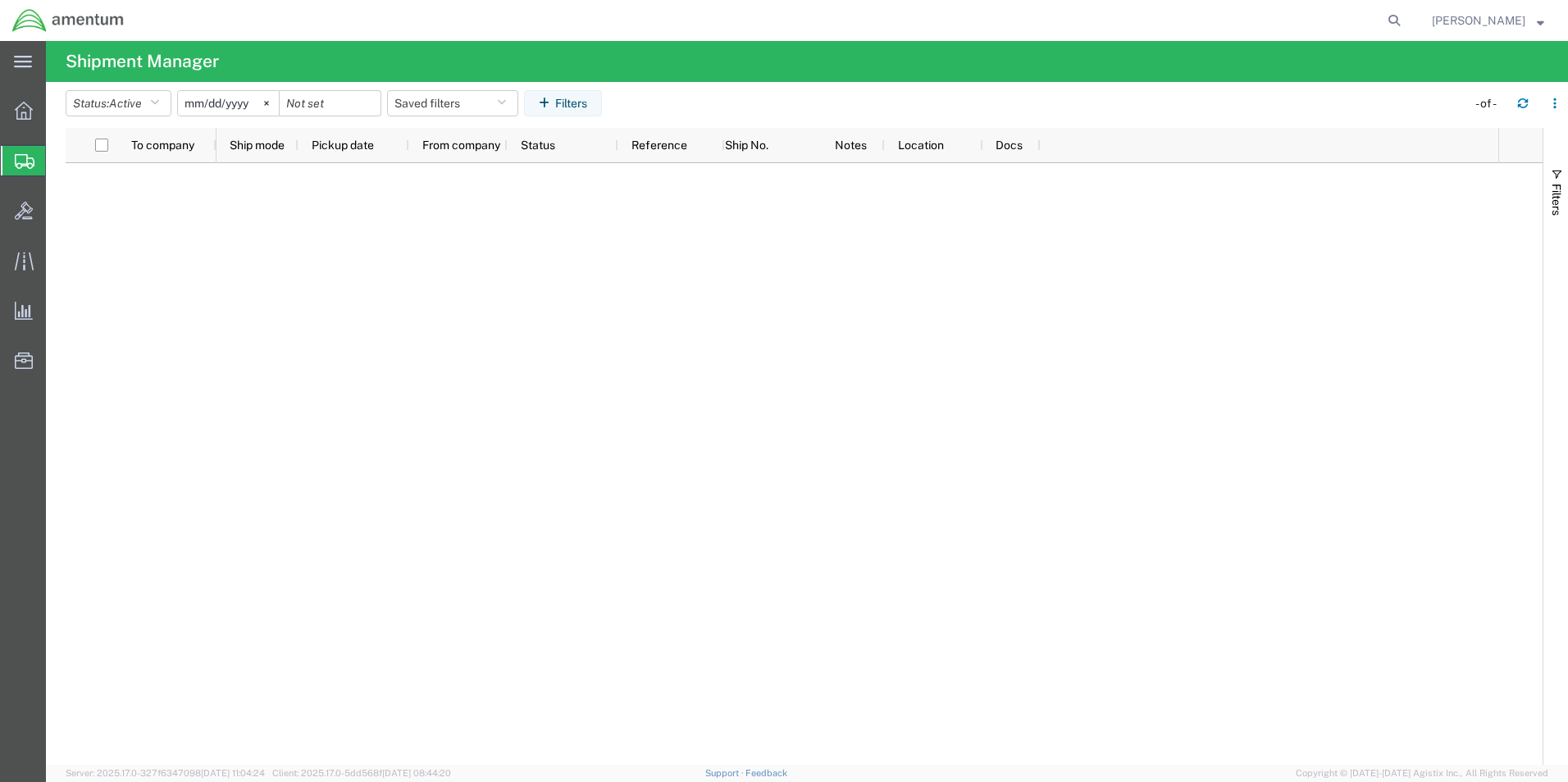
click at [0, 0] on span "Create Shipment" at bounding box center [0, 0] width 0 height 0
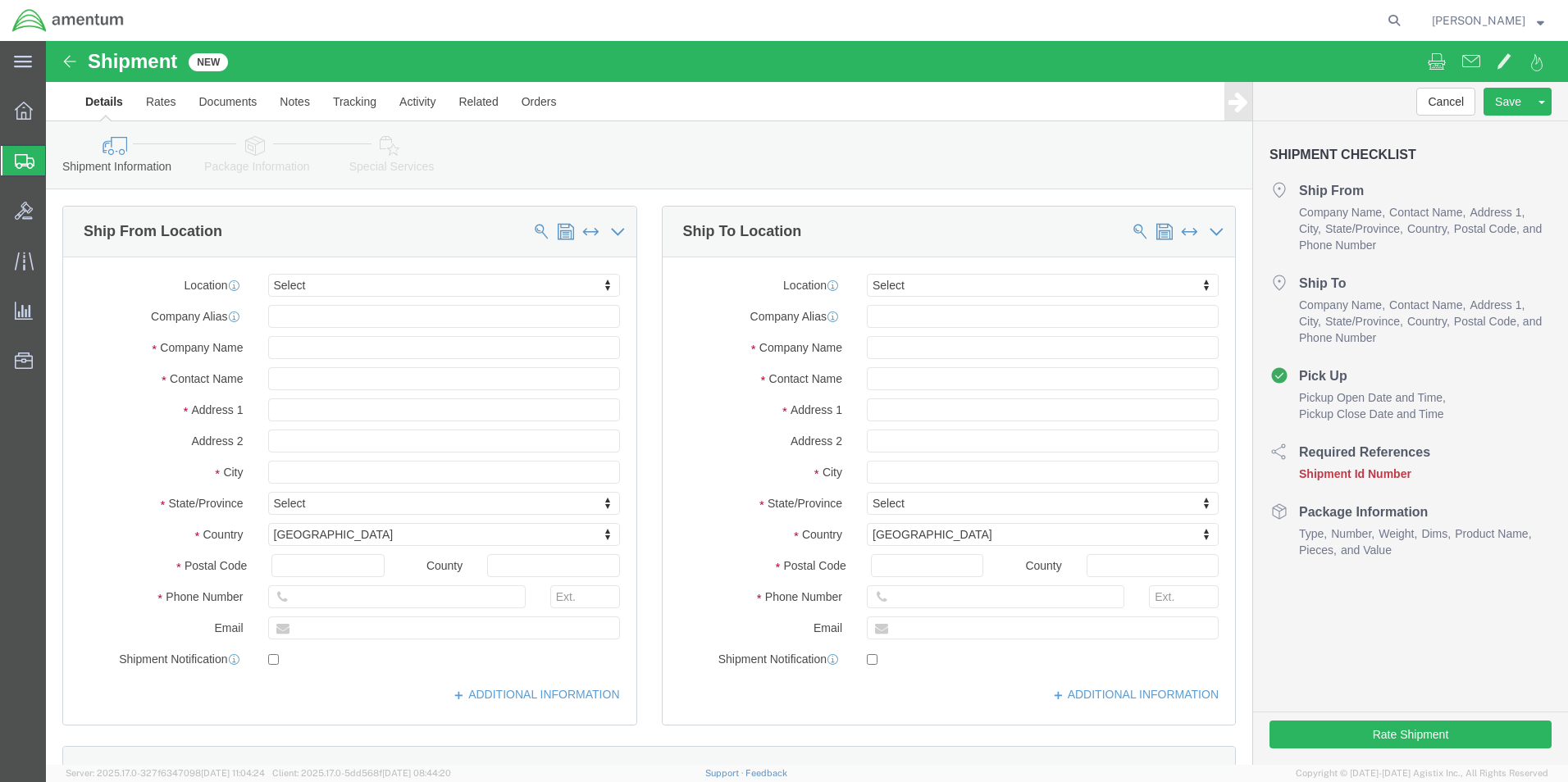
select select
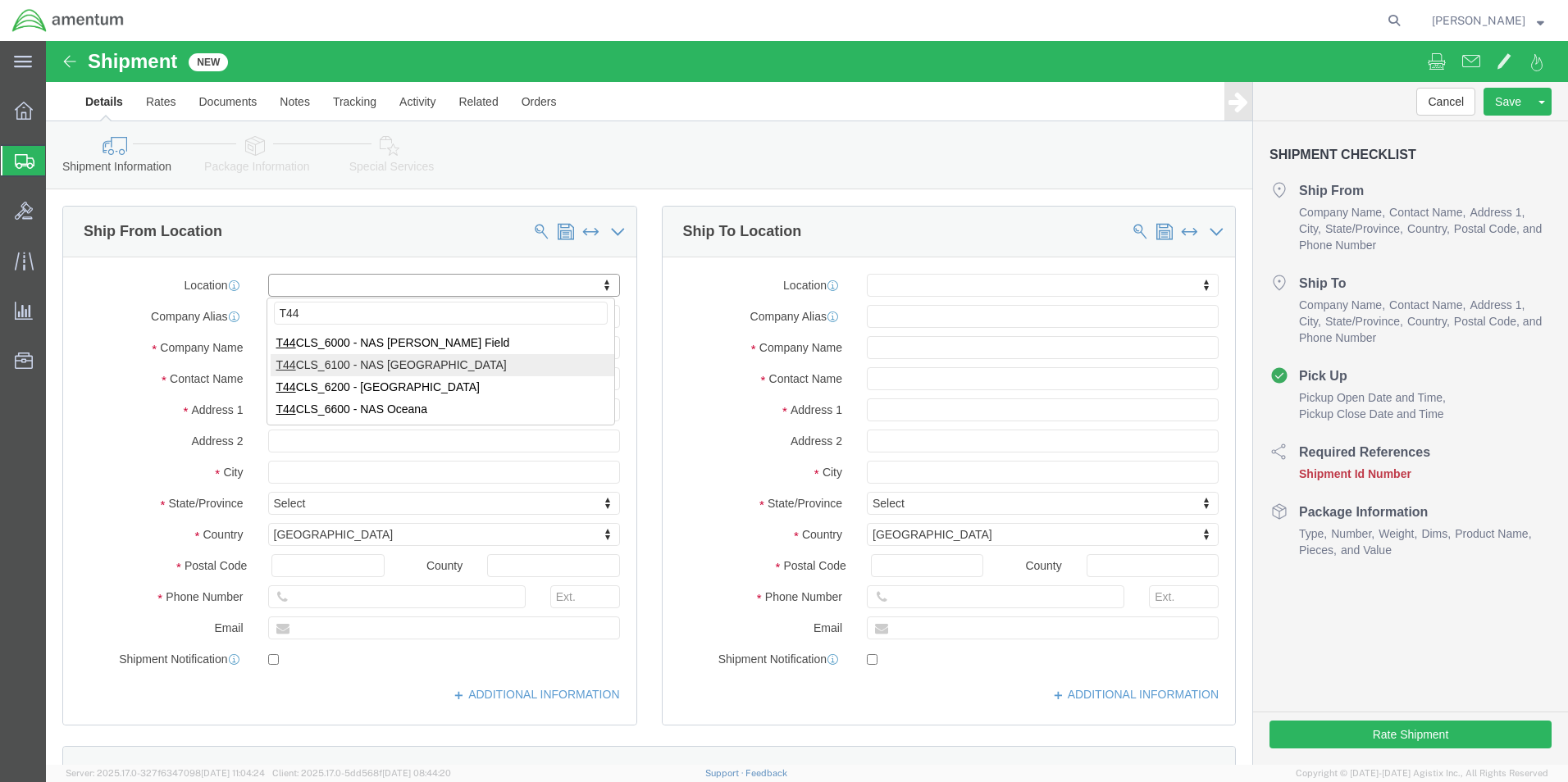
type input "T44"
select select "42673"
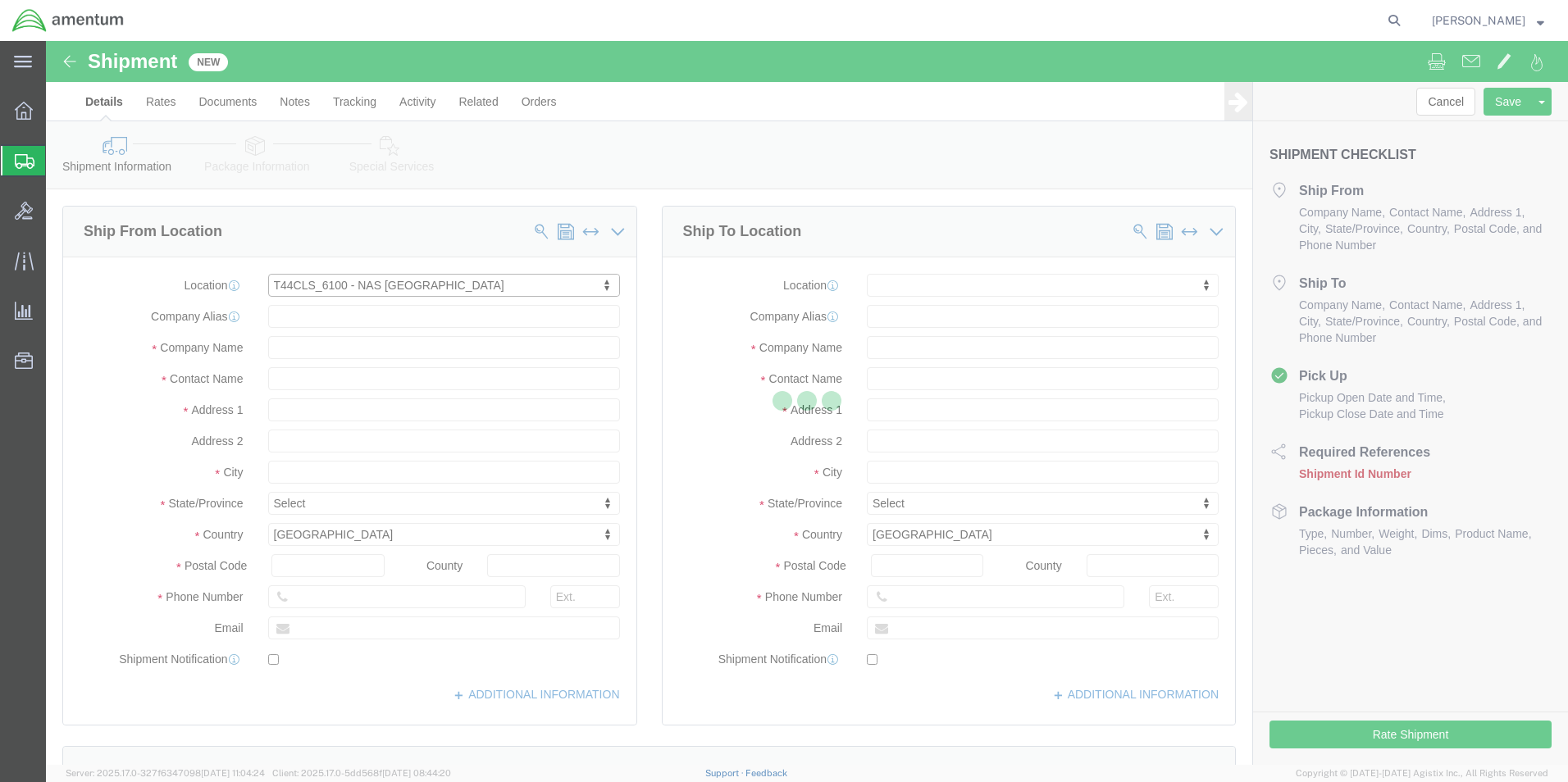
select select "[GEOGRAPHIC_DATA]"
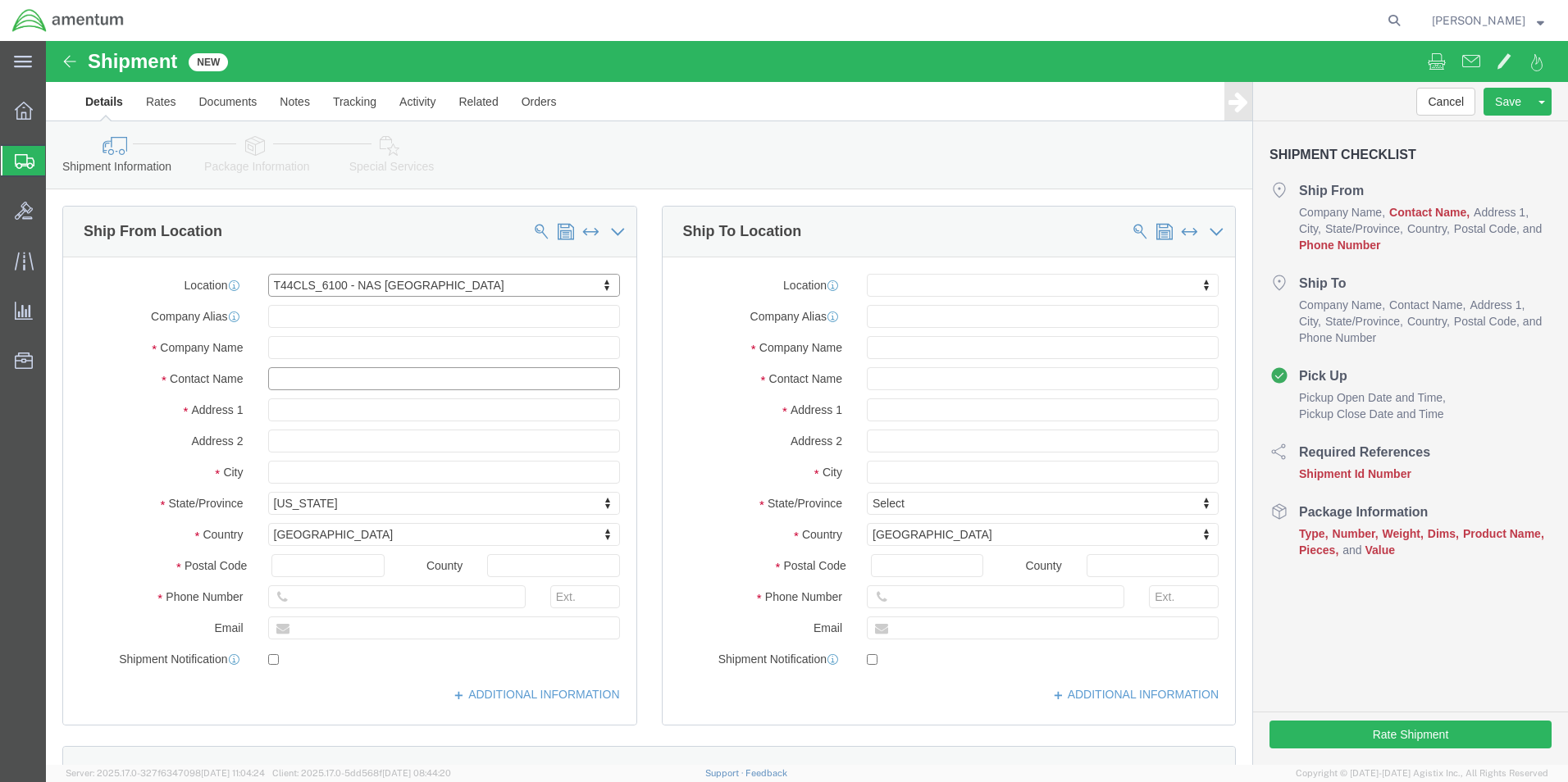
click input "text"
type input "[PERSON_NAME]"
click input "text"
type input "[PHONE_NUMBER]"
click input "text"
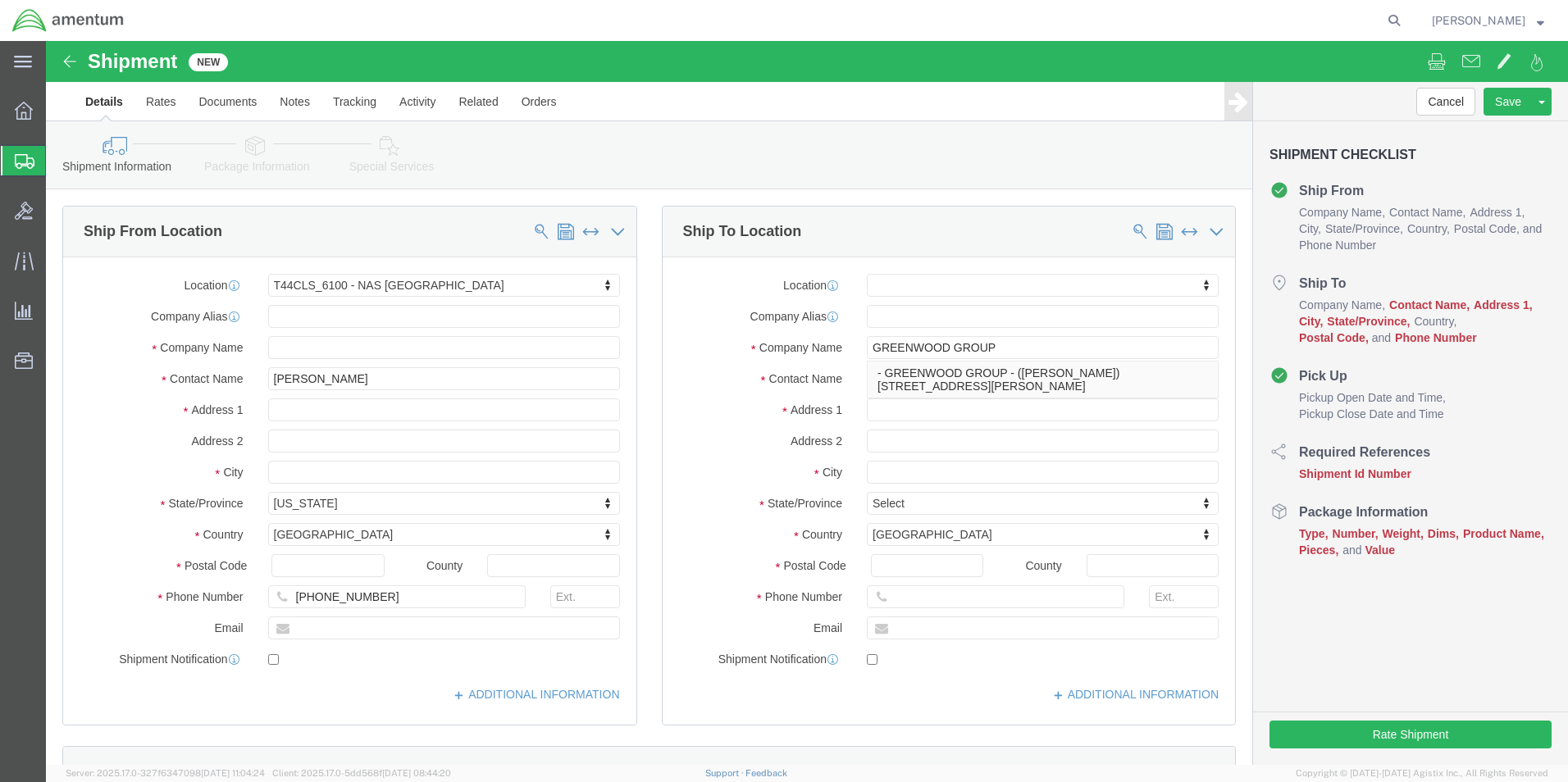
click div
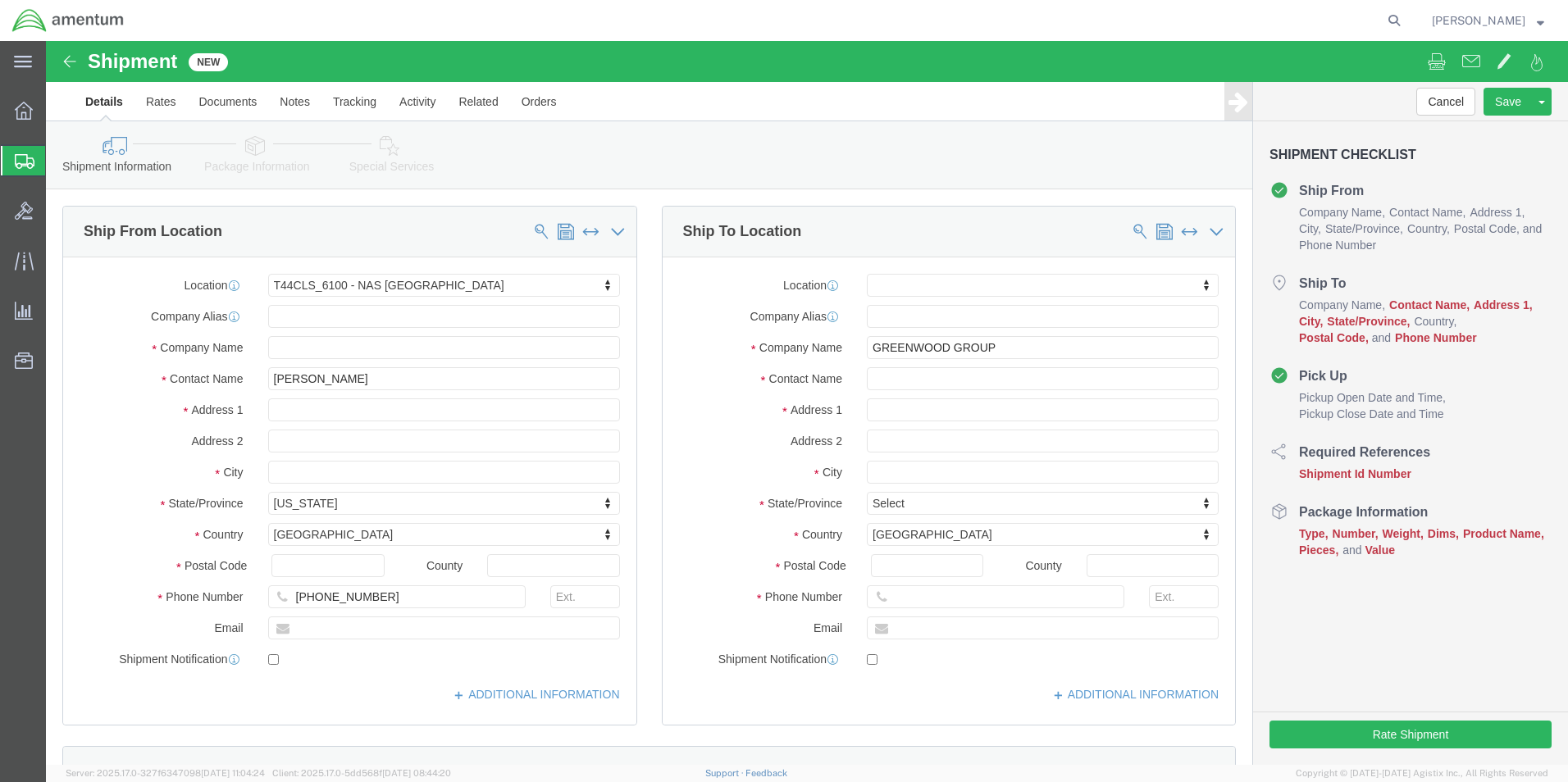
click div
click input "text"
click input "GREENWOOD GROUP"
type input "GREENWOOD GROUP INC"
click input "text"
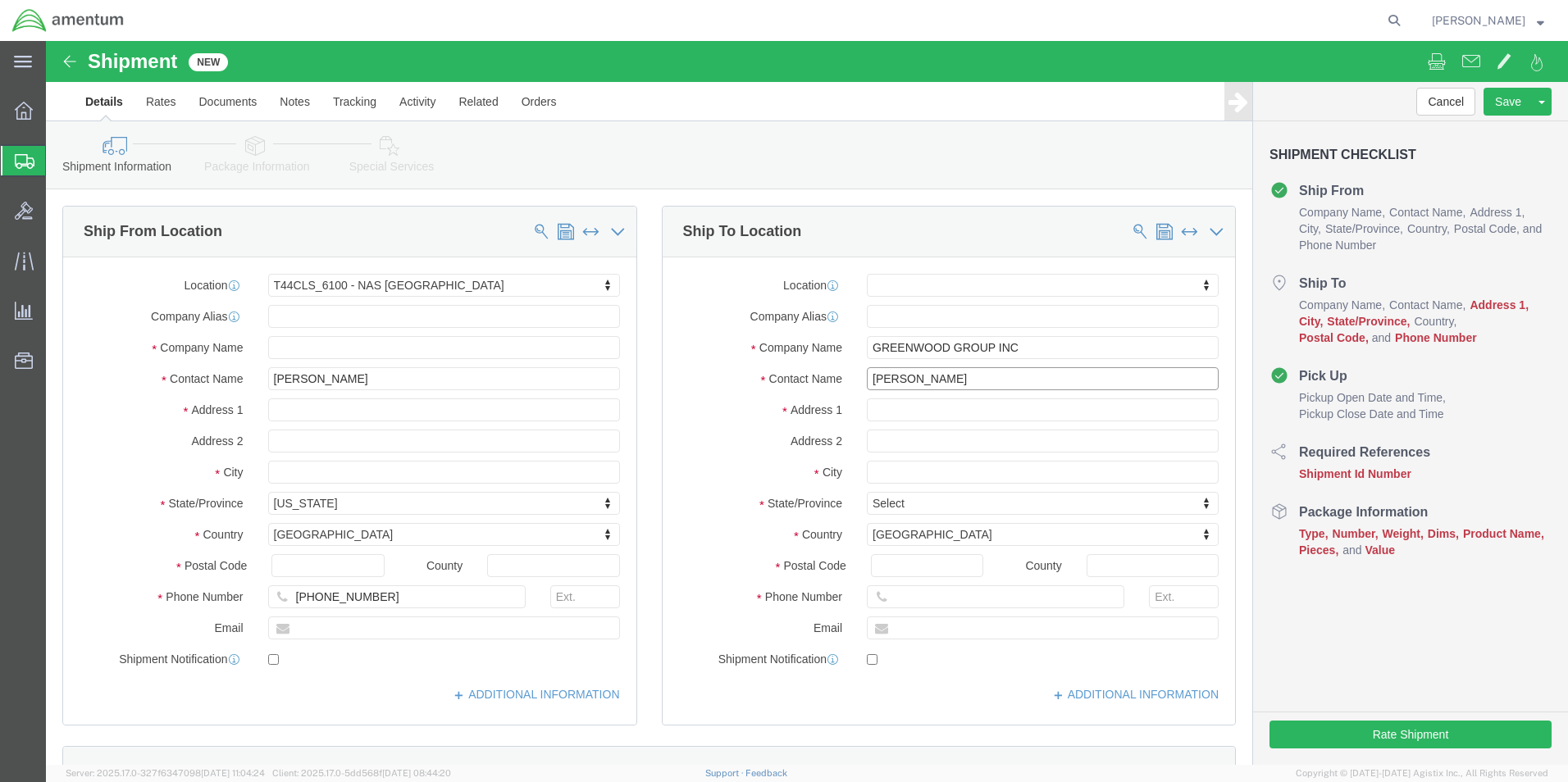
type input "[PERSON_NAME]"
click input "text"
type input "1701 [PERSON_NAME] BLVD."
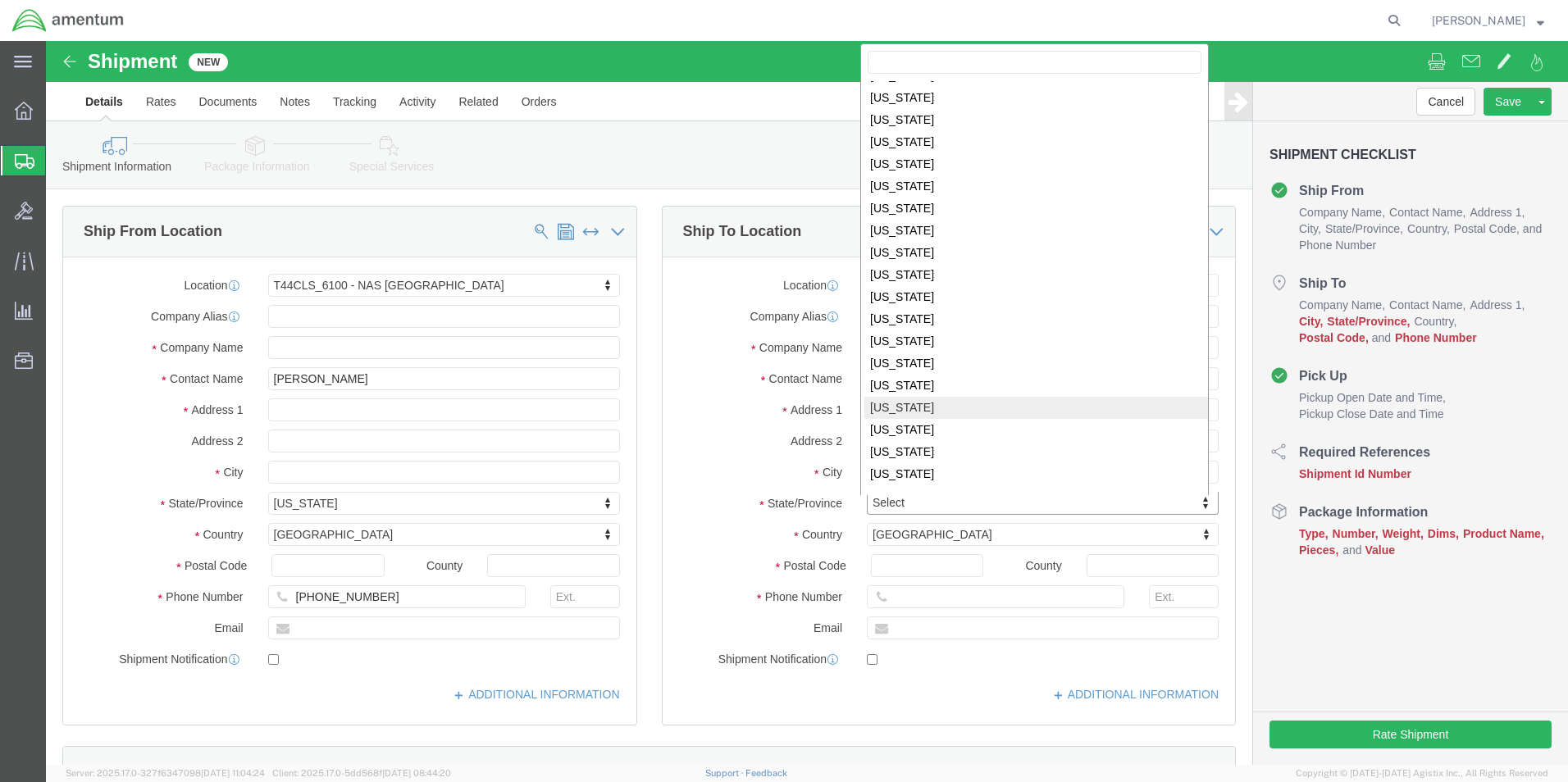
scroll to position [577, 0]
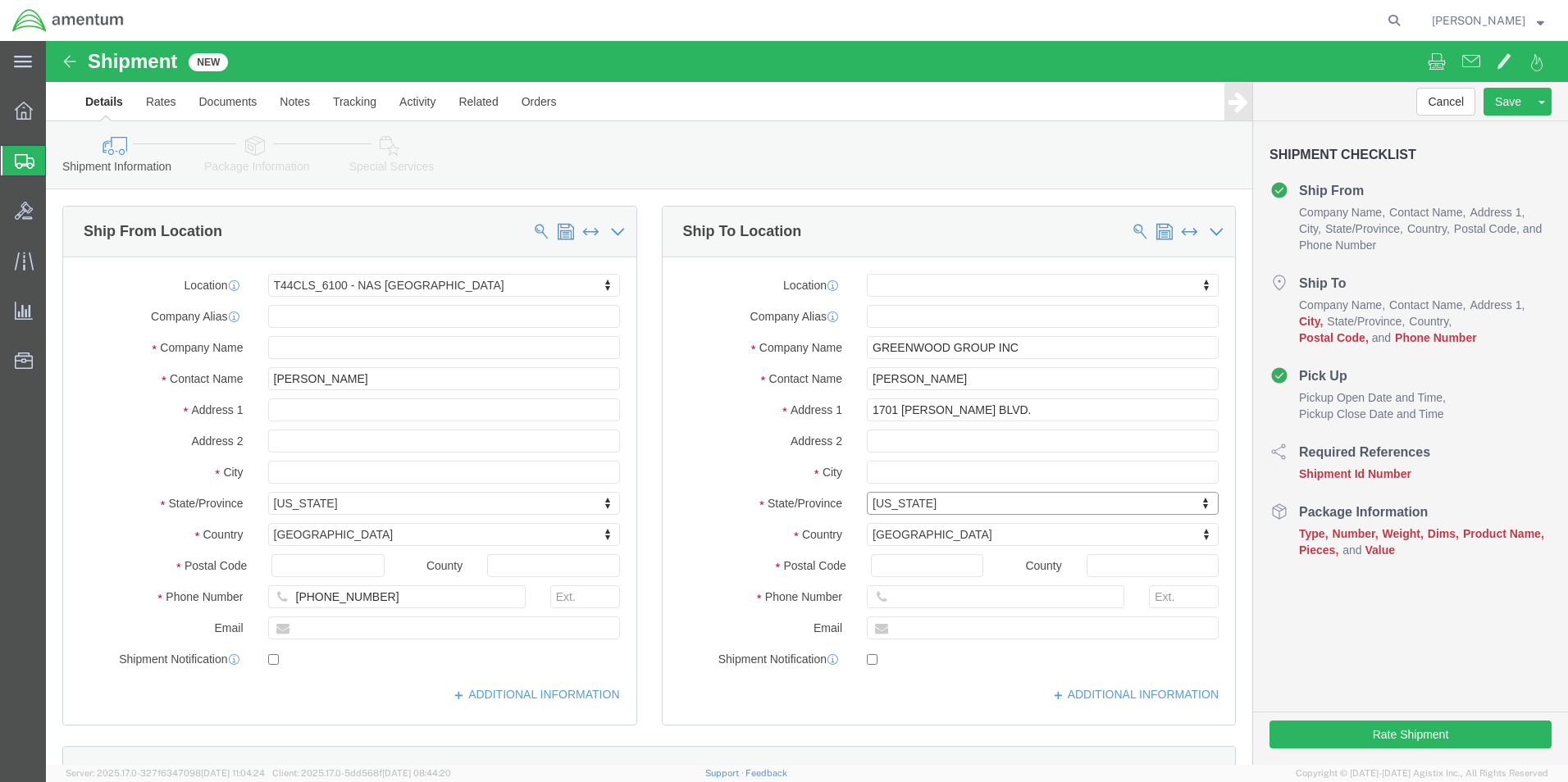
click div "Location My Profile Location [PHONE_NUMBER] [PHONE_NUMBER] [PHONE_NUMBER] [PHON…"
click input "text"
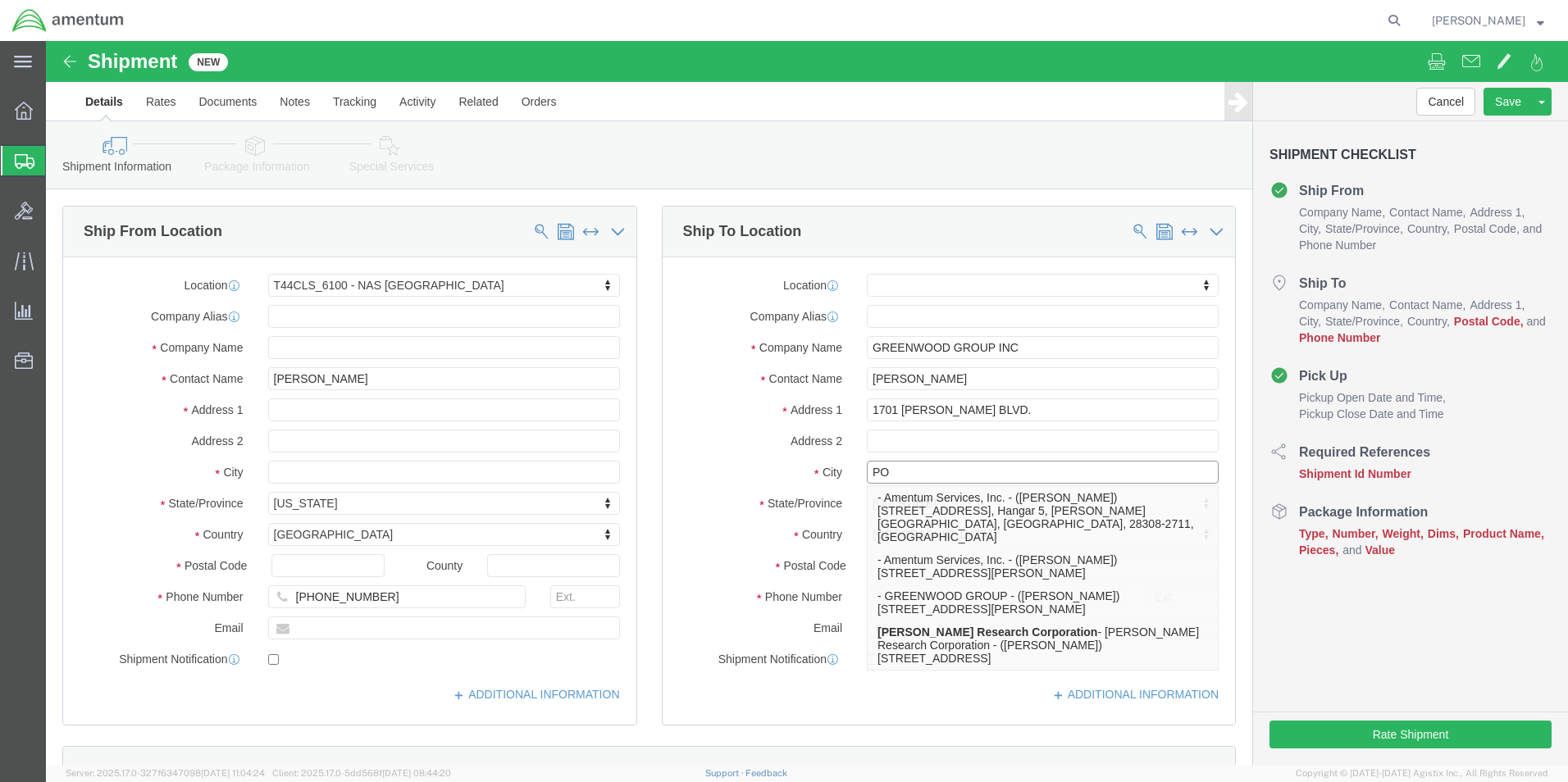
type input "PON"
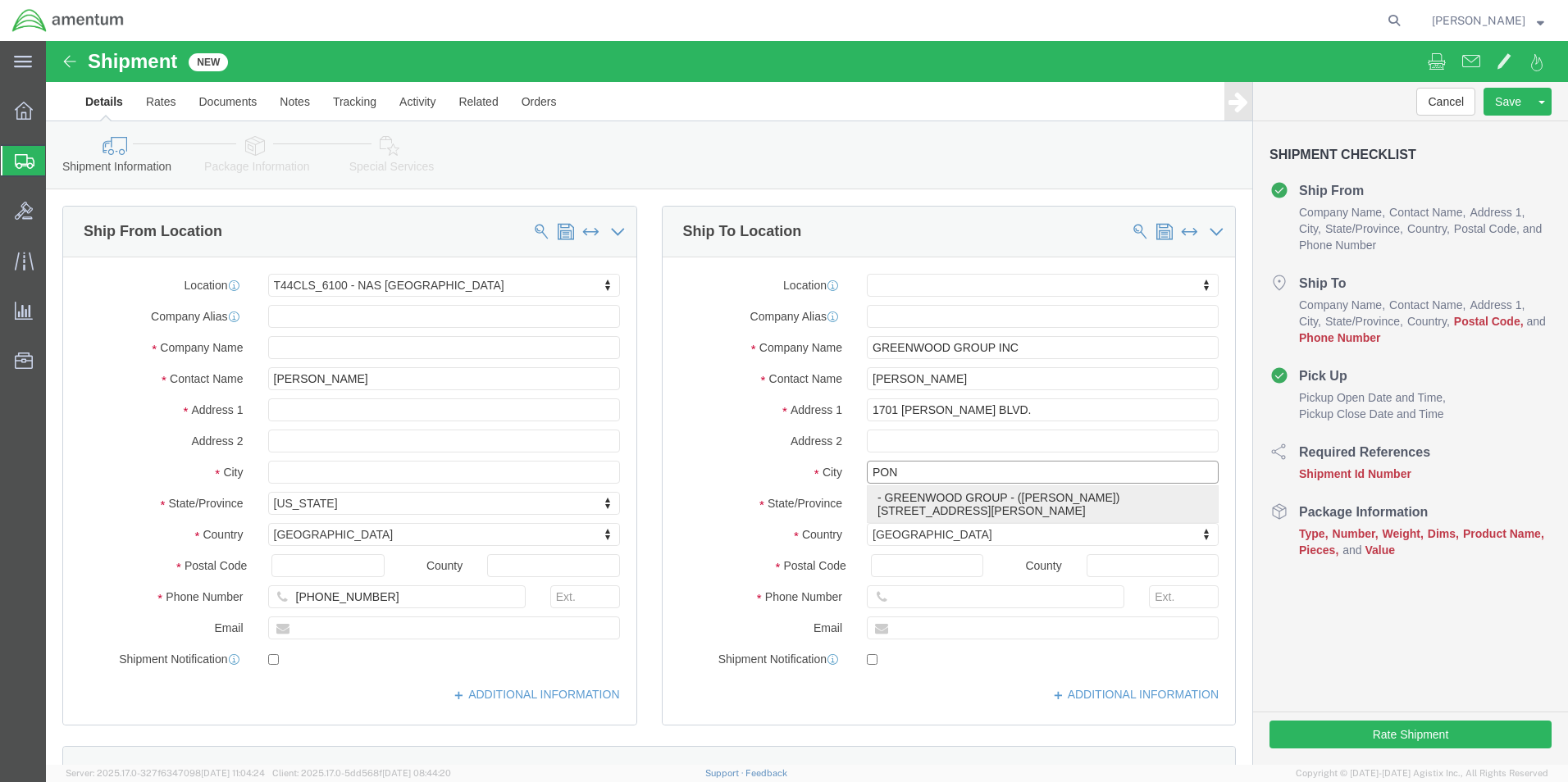
click p "- GREENWOOD GROUP - ([PERSON_NAME]) [STREET_ADDRESS][PERSON_NAME]"
select select "OK"
type input "PONCA"
click input "[PERSON_NAME]"
type input "S"
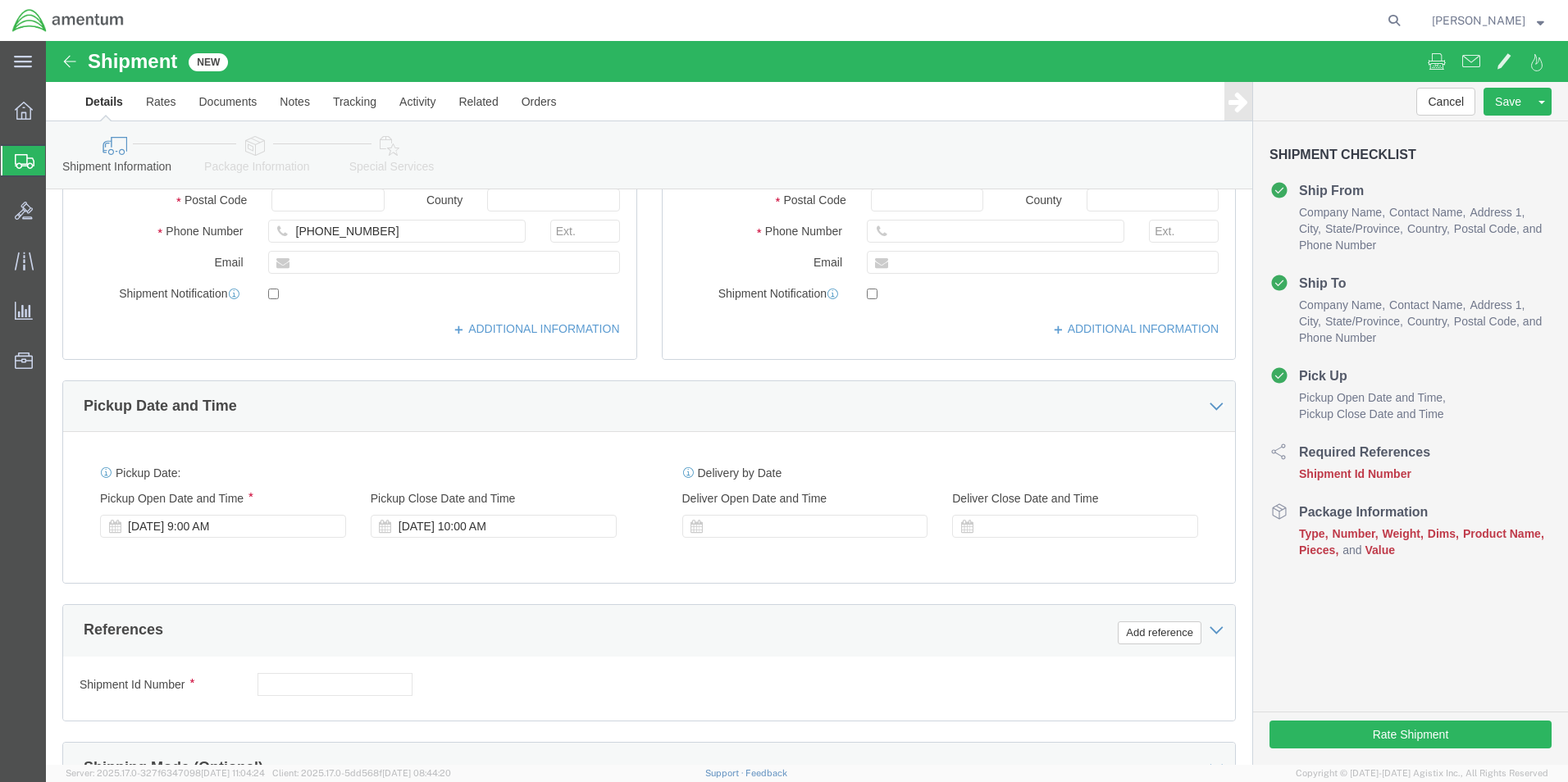
scroll to position [410, 0]
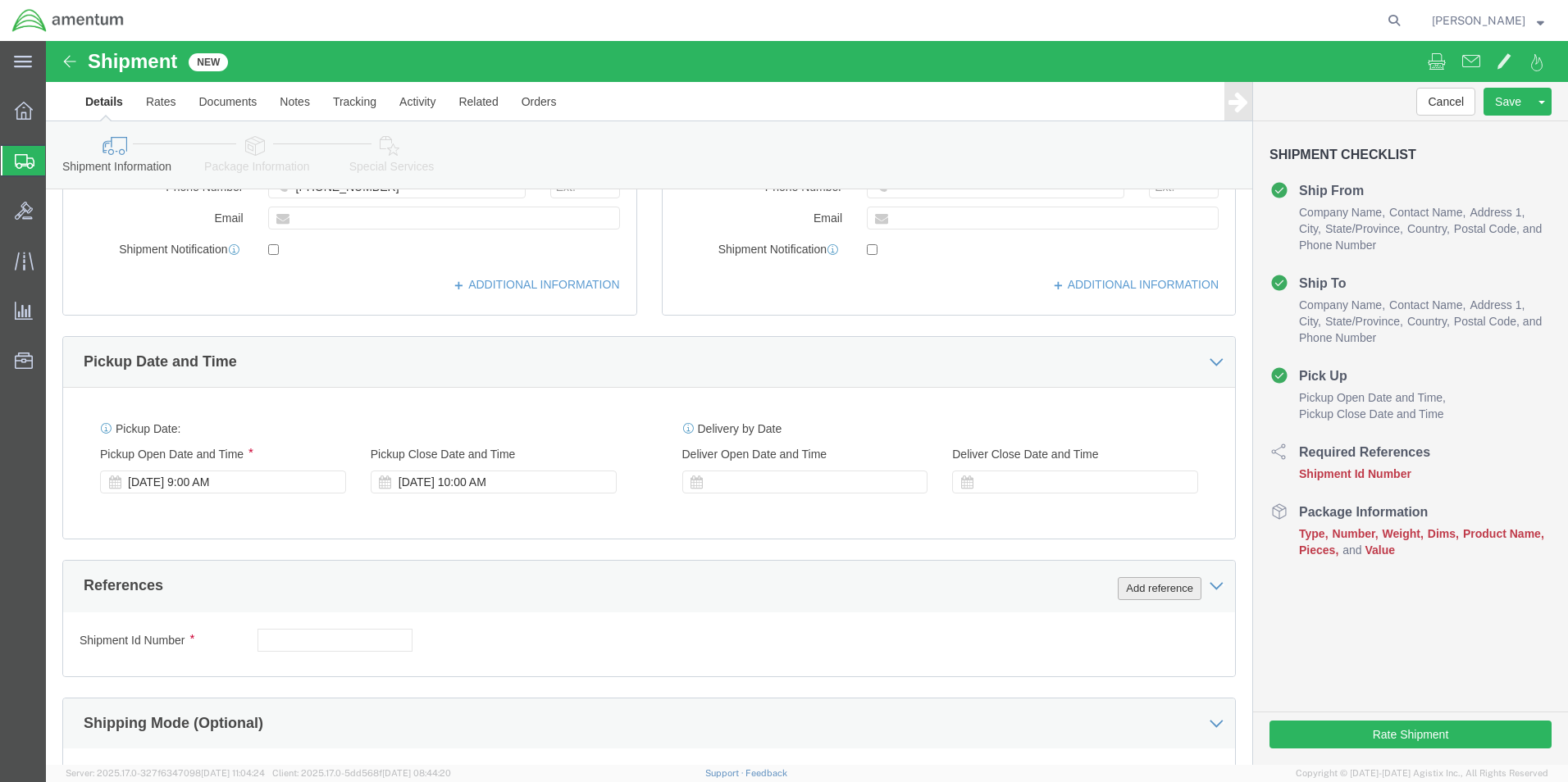
type input "[PERSON_NAME]"
click button "Add reference"
click select "Select Account Type Activity ID Airline Appointment Number ASN Batch Request # …"
select select "CUSTREF"
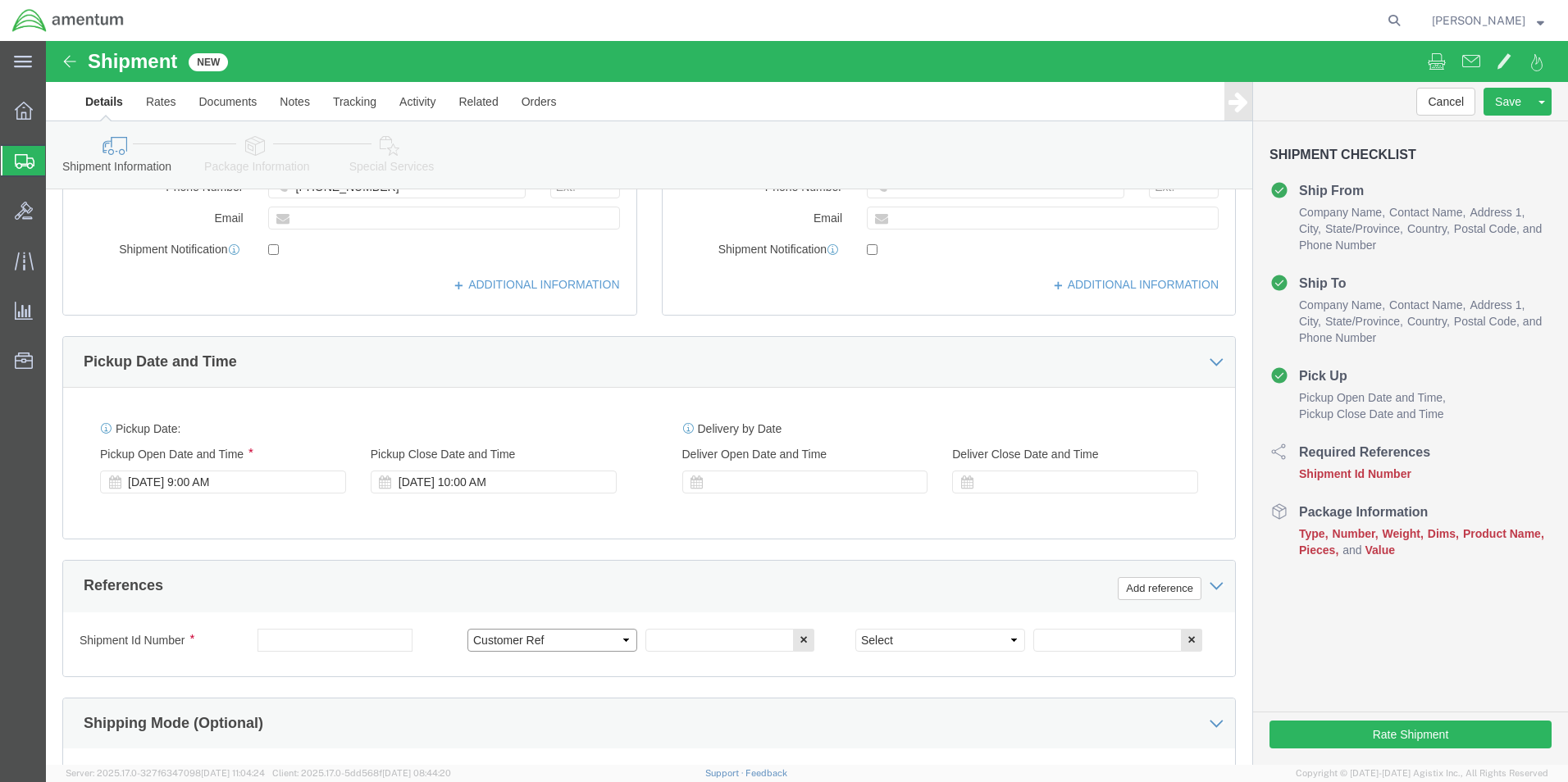
click select "Select Account Type Activity ID Airline Appointment Number ASN Batch Request # …"
click input "text"
click div "Delivery by Date Delivery Start Date Delivery Start Time Deliver Open Date and …"
click input "text"
type input "25-5538 RMA#"
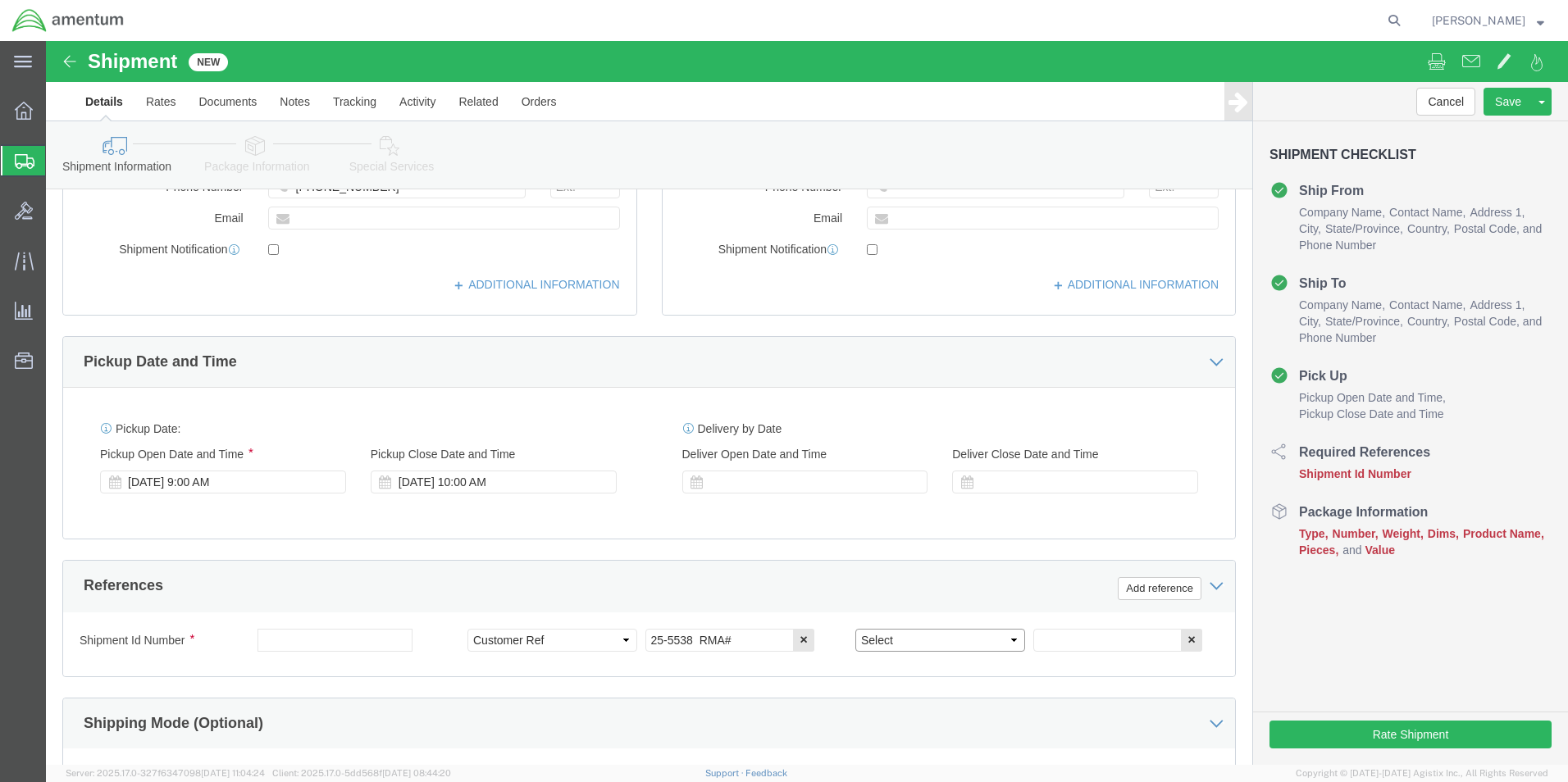
click select "Select Account Type Activity ID Airline Appointment Number ASN Batch Request # …"
select select "RMA"
click select "Select Account Type Activity ID Airline Appointment Number ASN Batch Request # …"
click input "text"
click input "25-5538 RMA#"
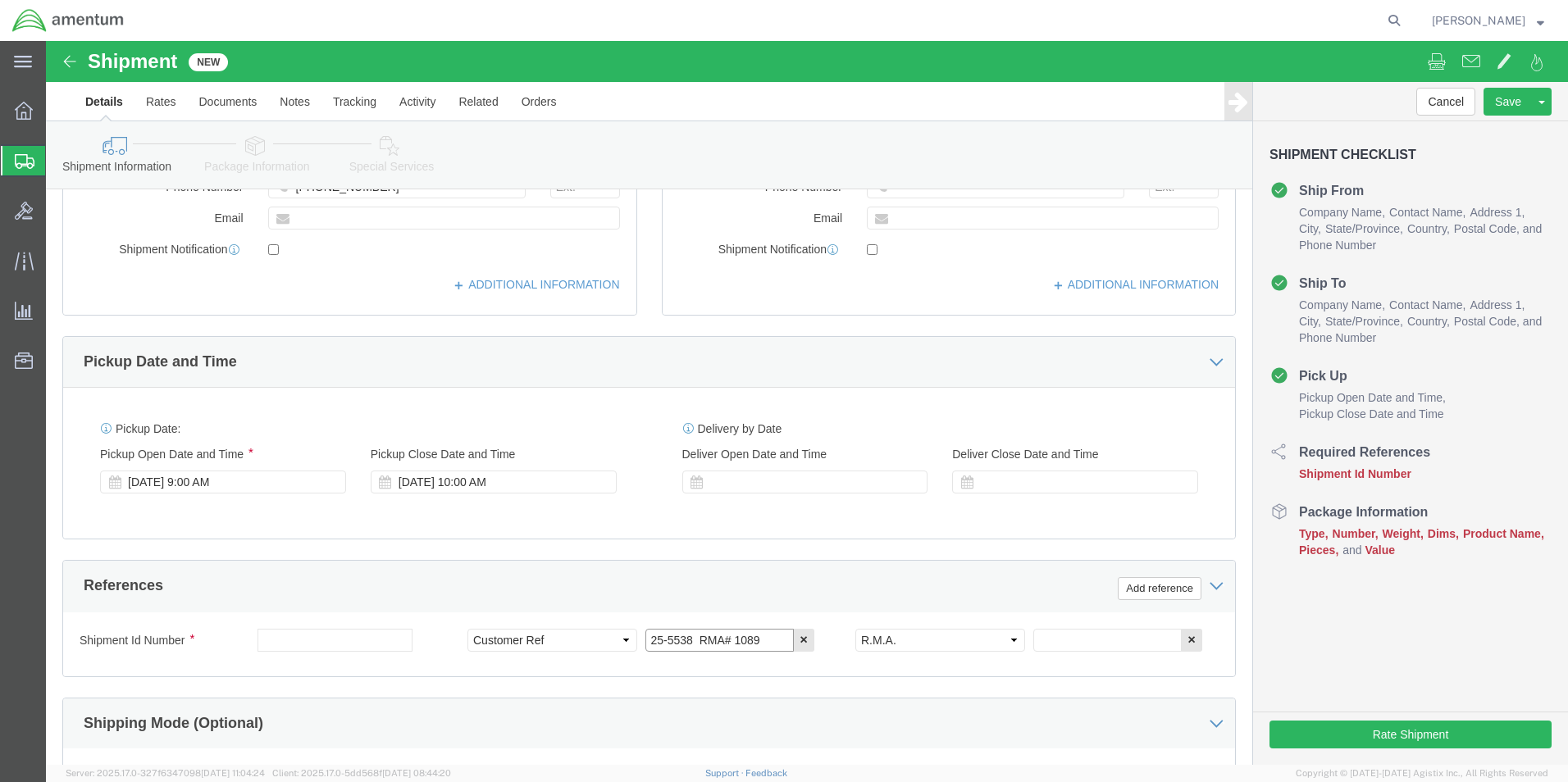
type input "25-5538 RMA# 1089"
click select "Select Account Type Activity ID Airline Appointment Number ASN Batch Request # …"
select select "RMA"
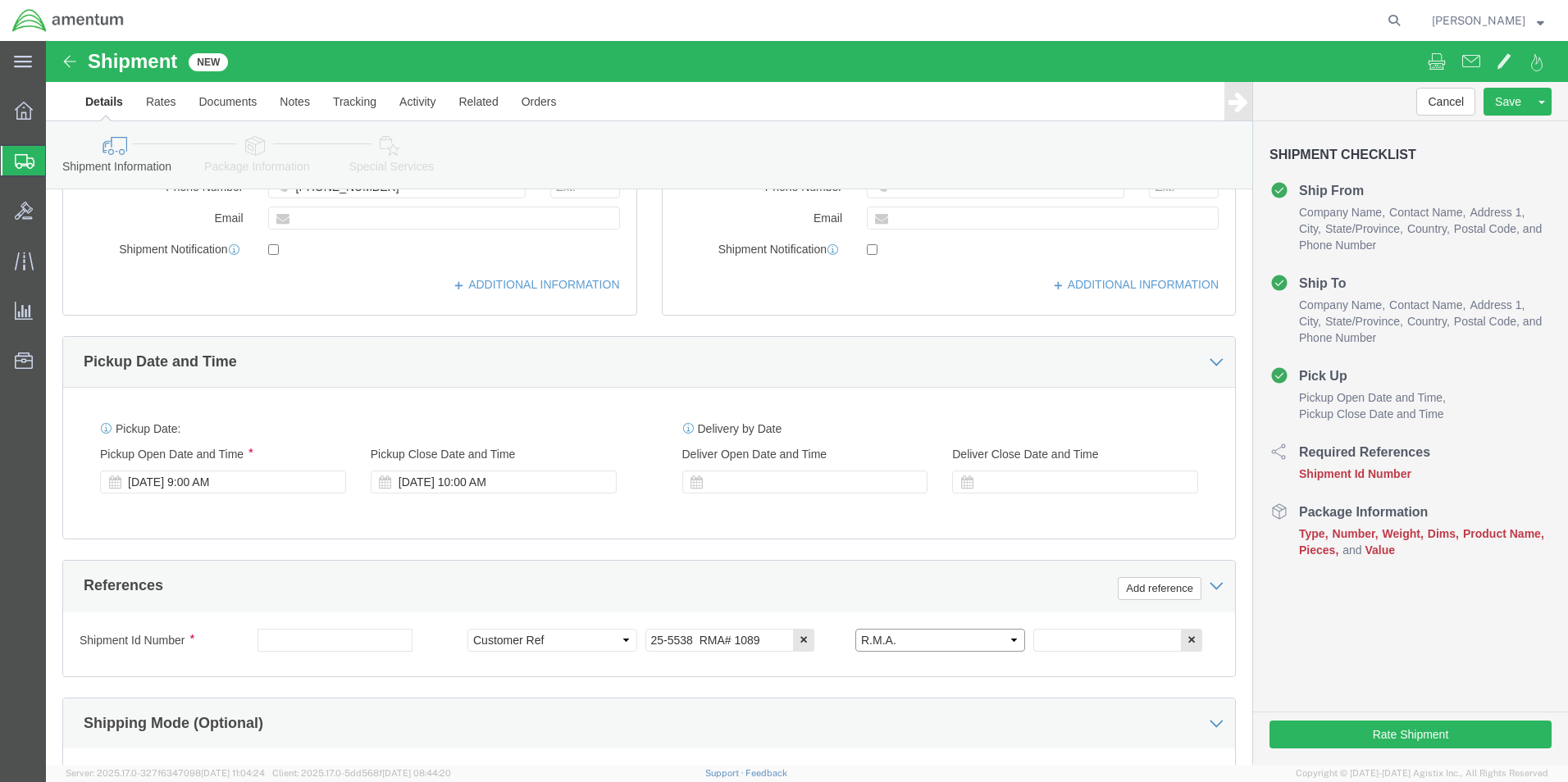
click select "Select Account Type Activity ID Airline Appointment Number ASN Batch Request # …"
click input "text"
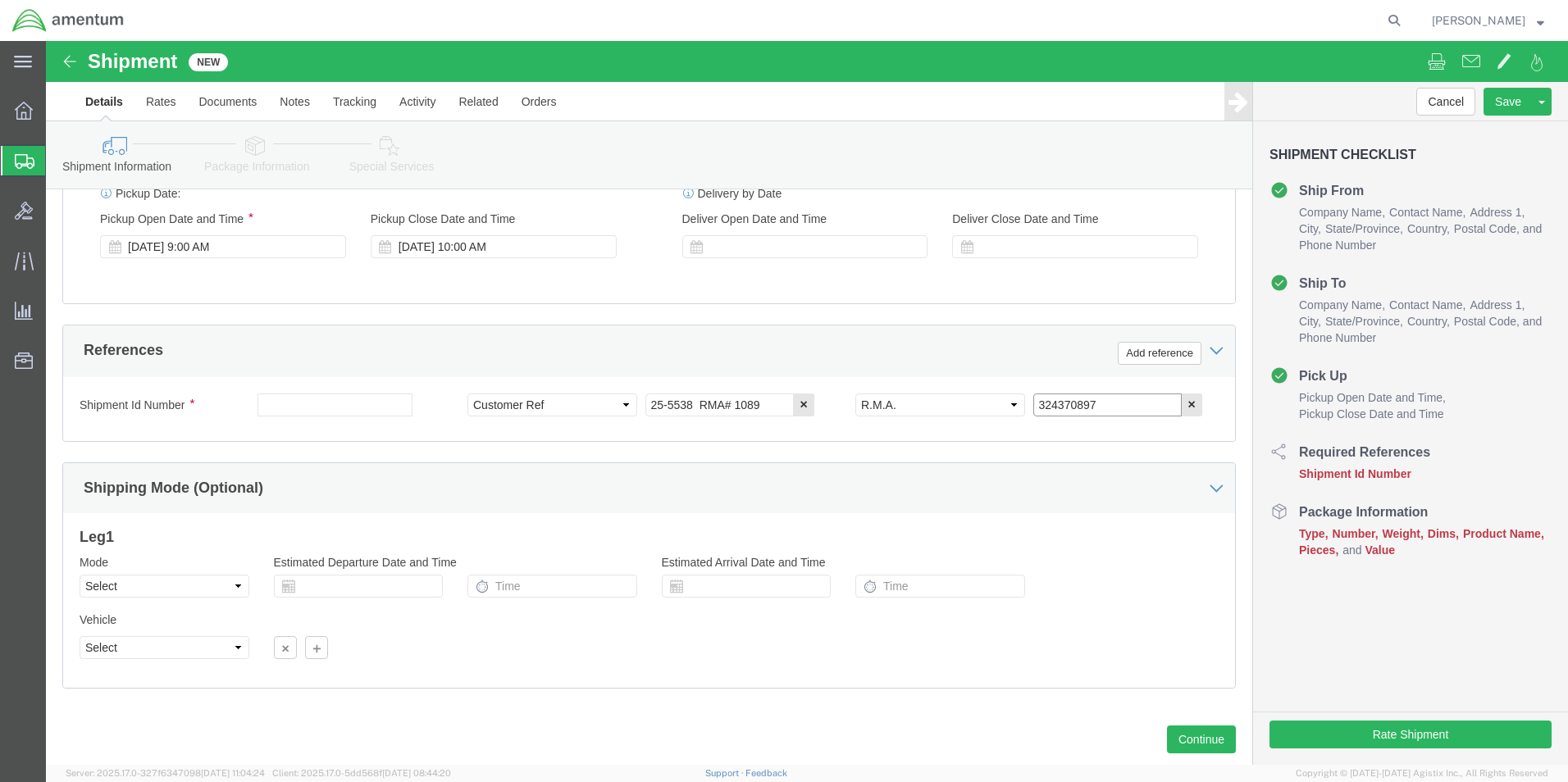
scroll to position [684, 0]
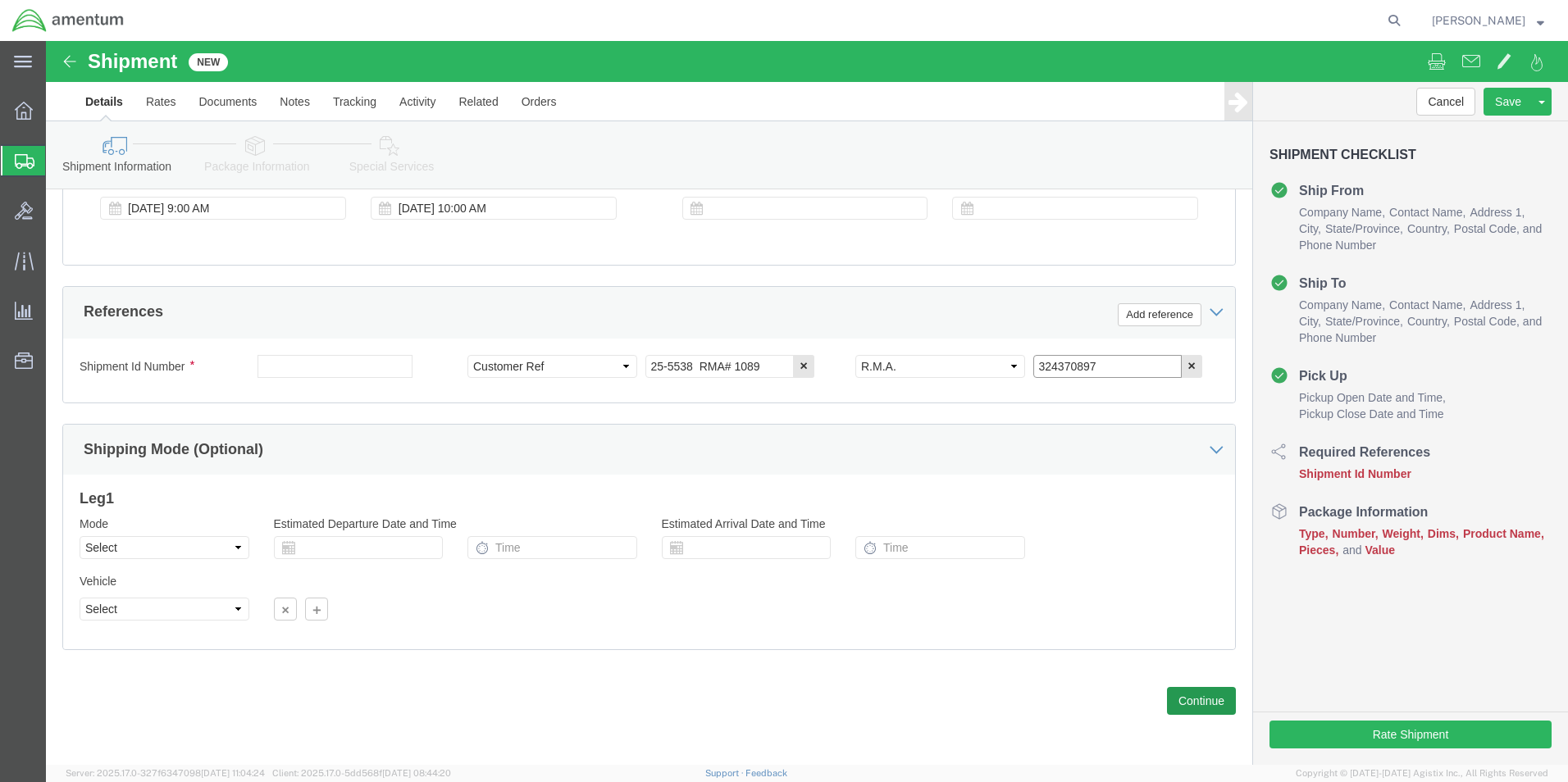
type input "324370897"
click button "Continue"
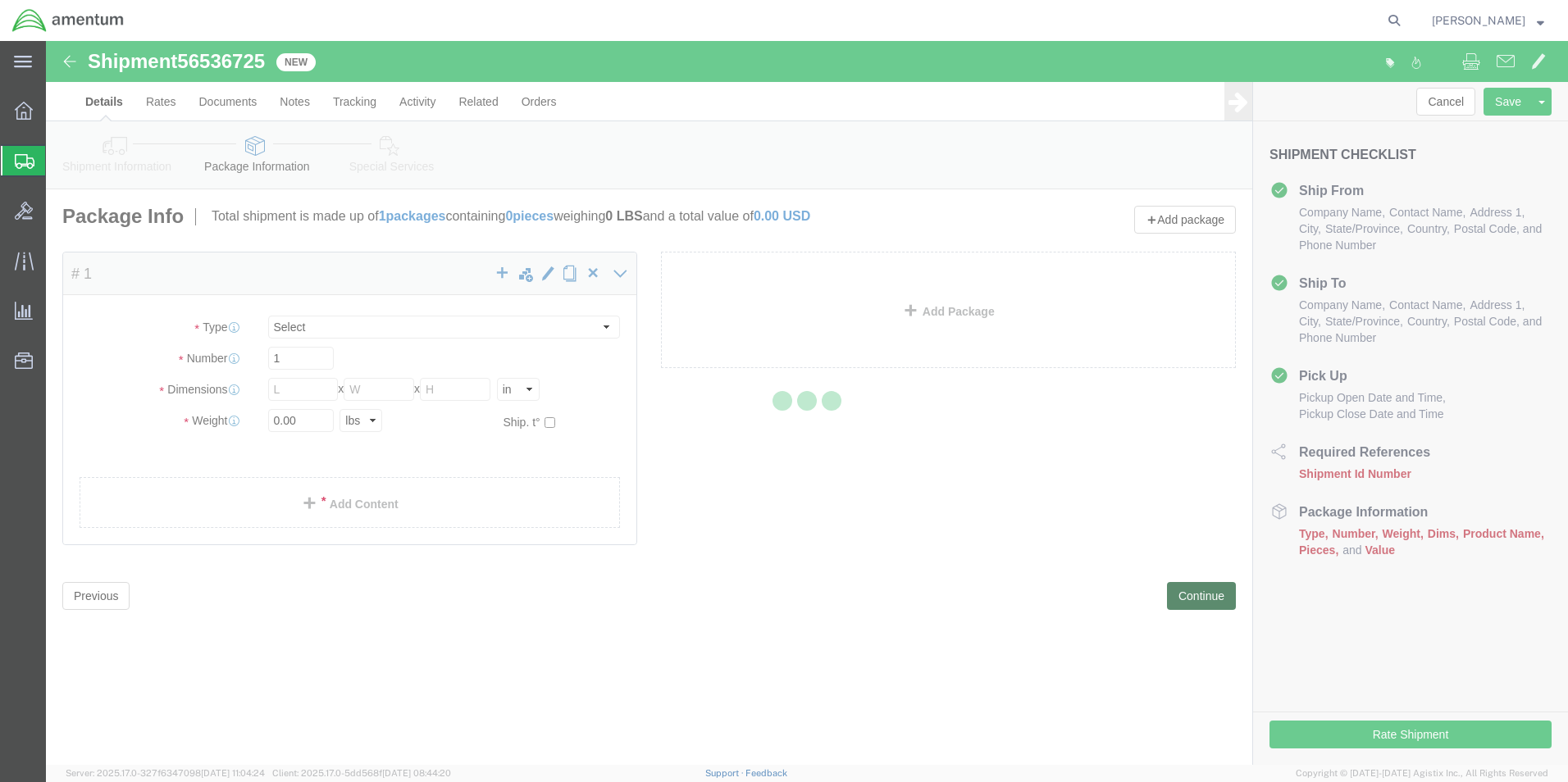
select select "CBOX"
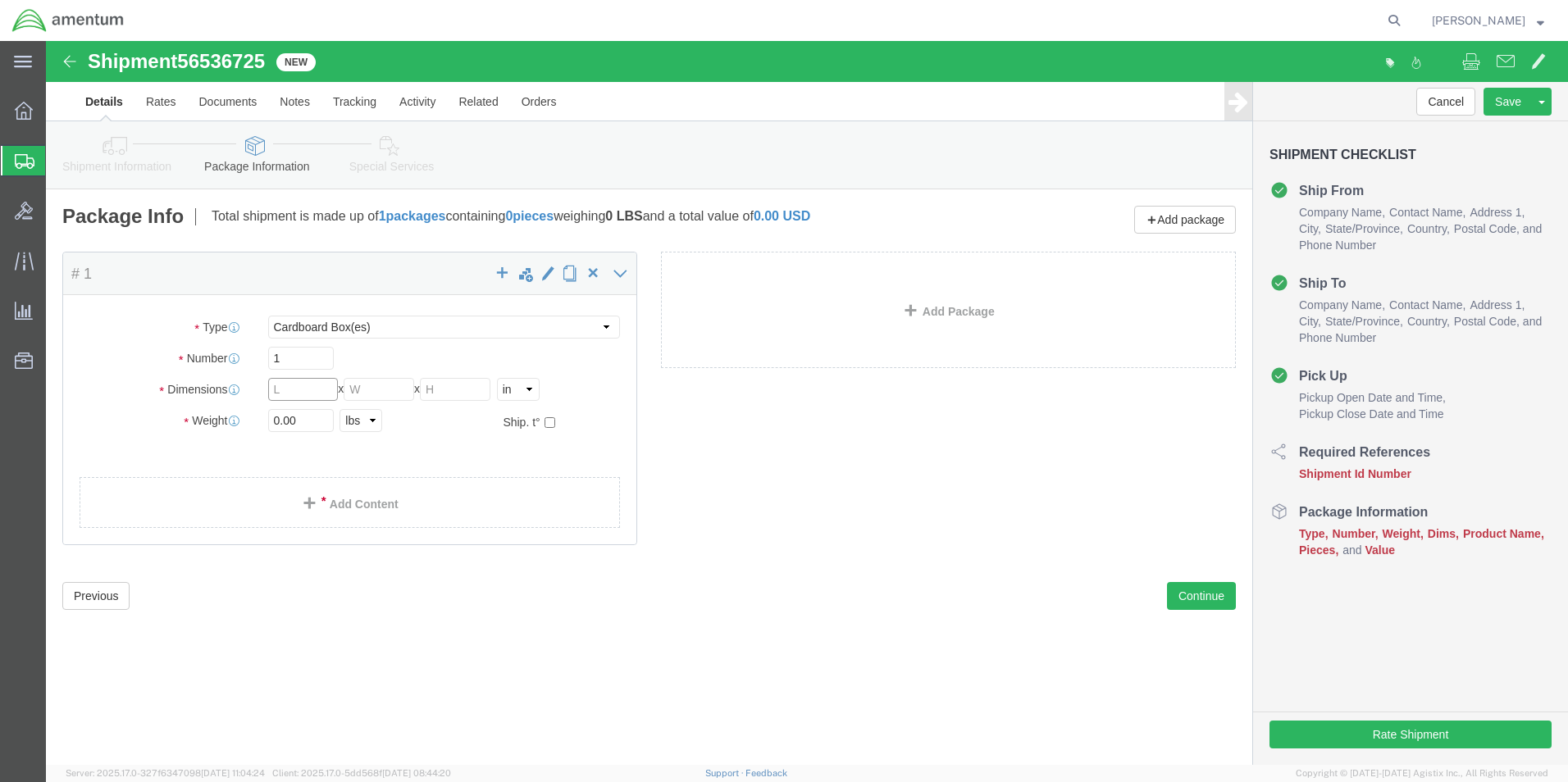
click input "text"
type input "6"
click input "0.00"
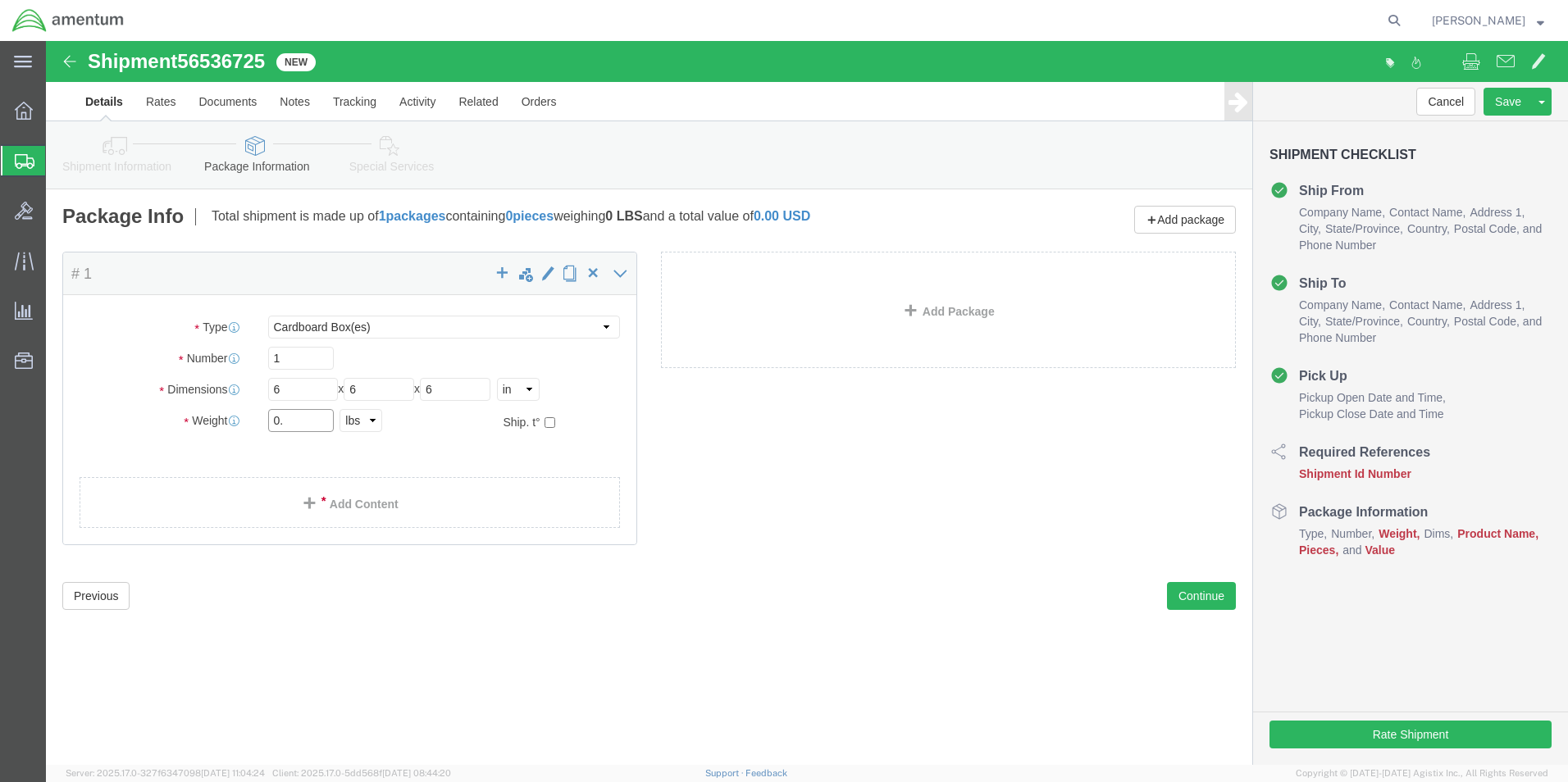
type input "0"
type input "1.2"
click link "Add Content"
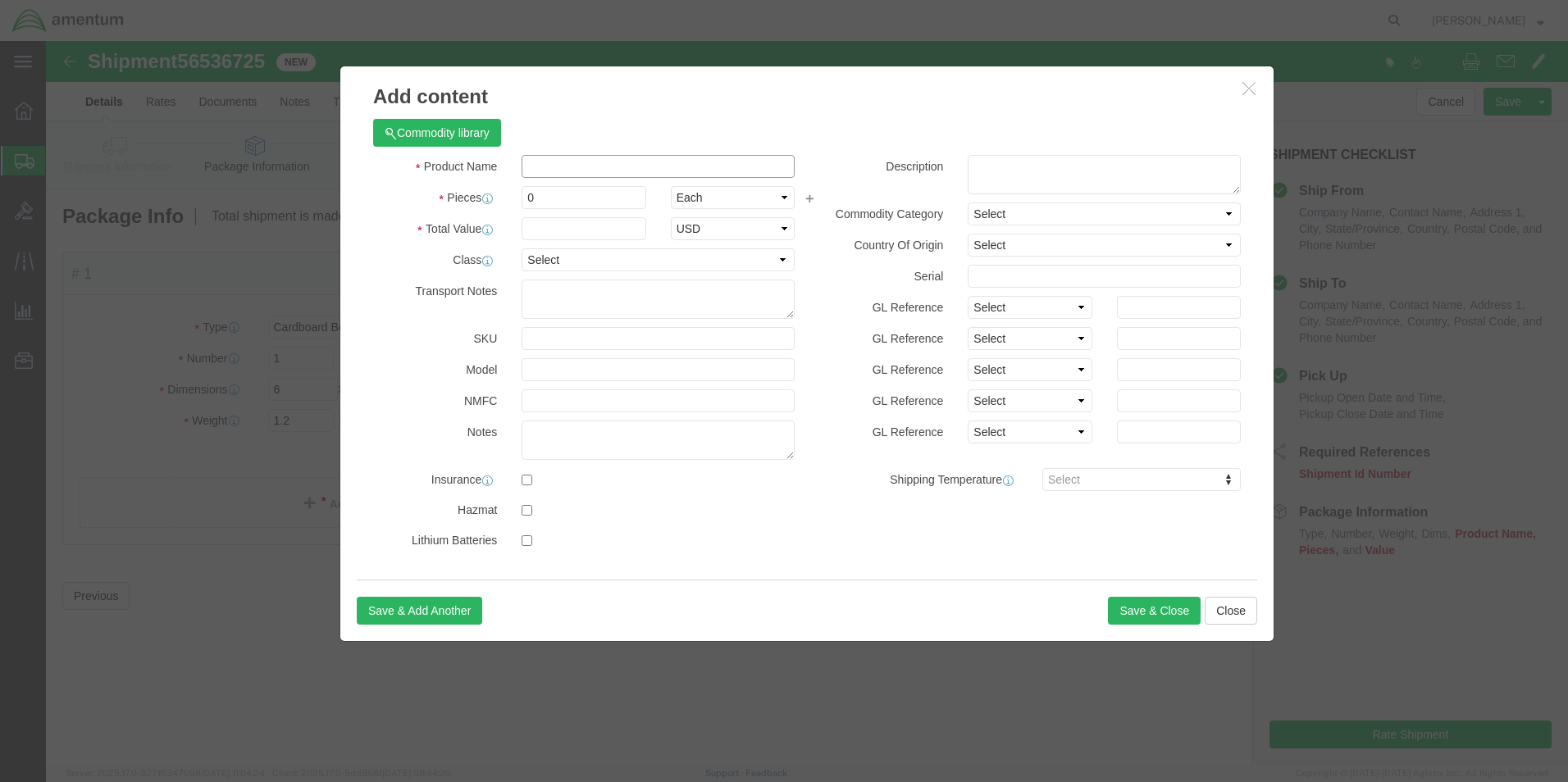
click input "text"
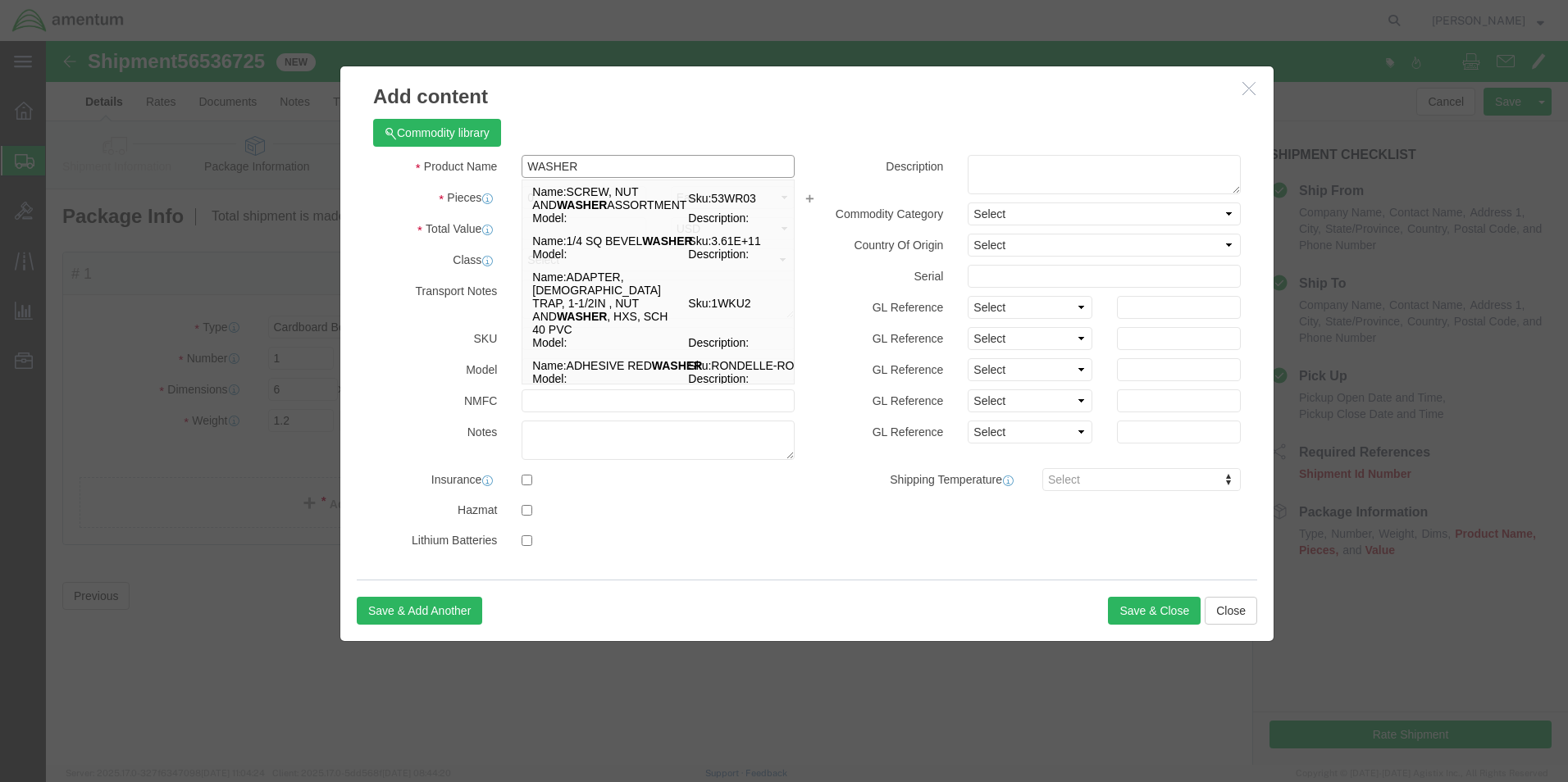
type input "WASHER"
click div "Commodity library Product Name WASHER WASHER Name: SCREW, NUT AND WASHER ASSORT…"
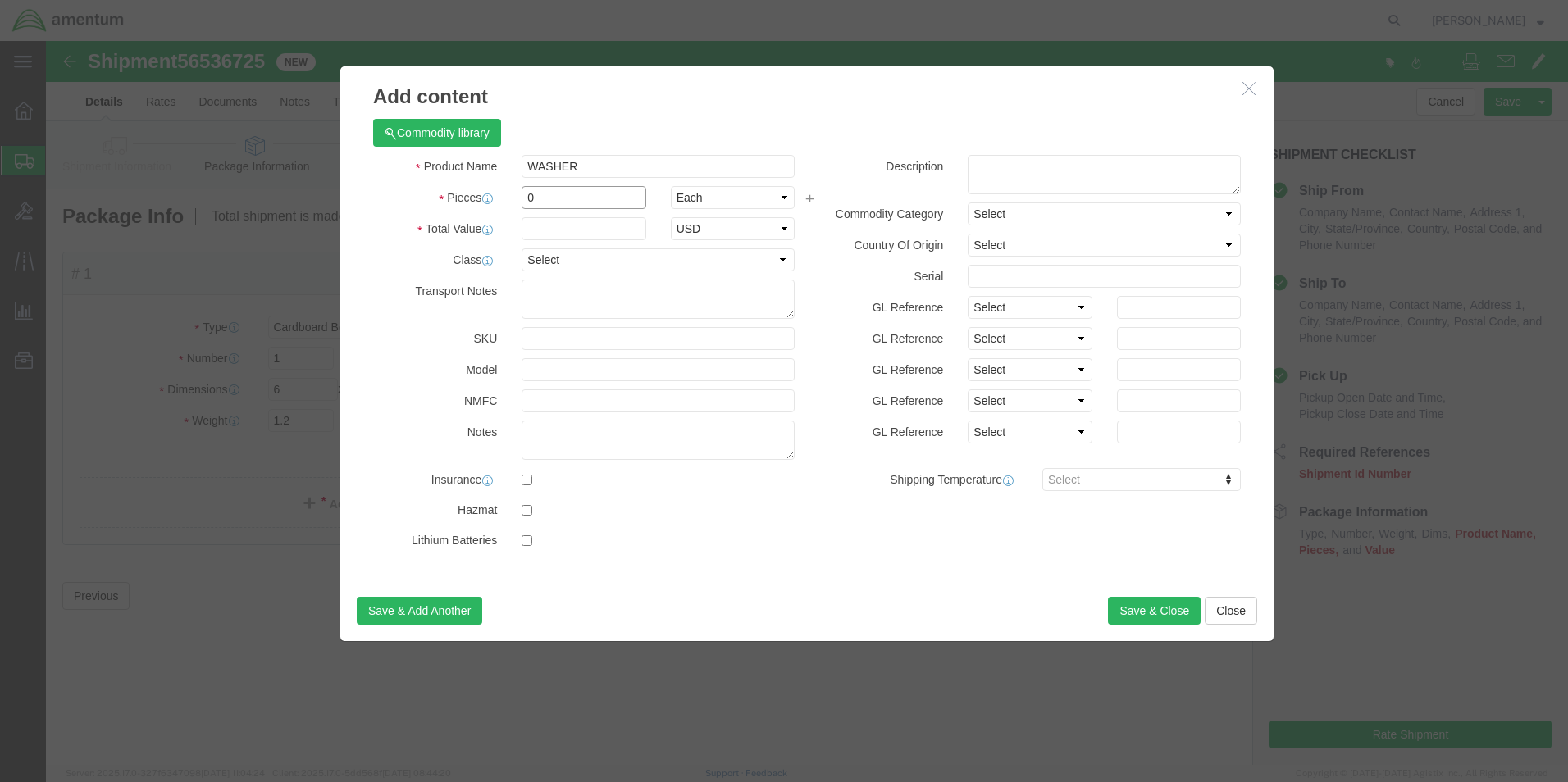
click input "0"
type input "1"
drag, startPoint x: 483, startPoint y: 189, endPoint x: 490, endPoint y: 196, distance: 9.9
click input "text"
type input "1"
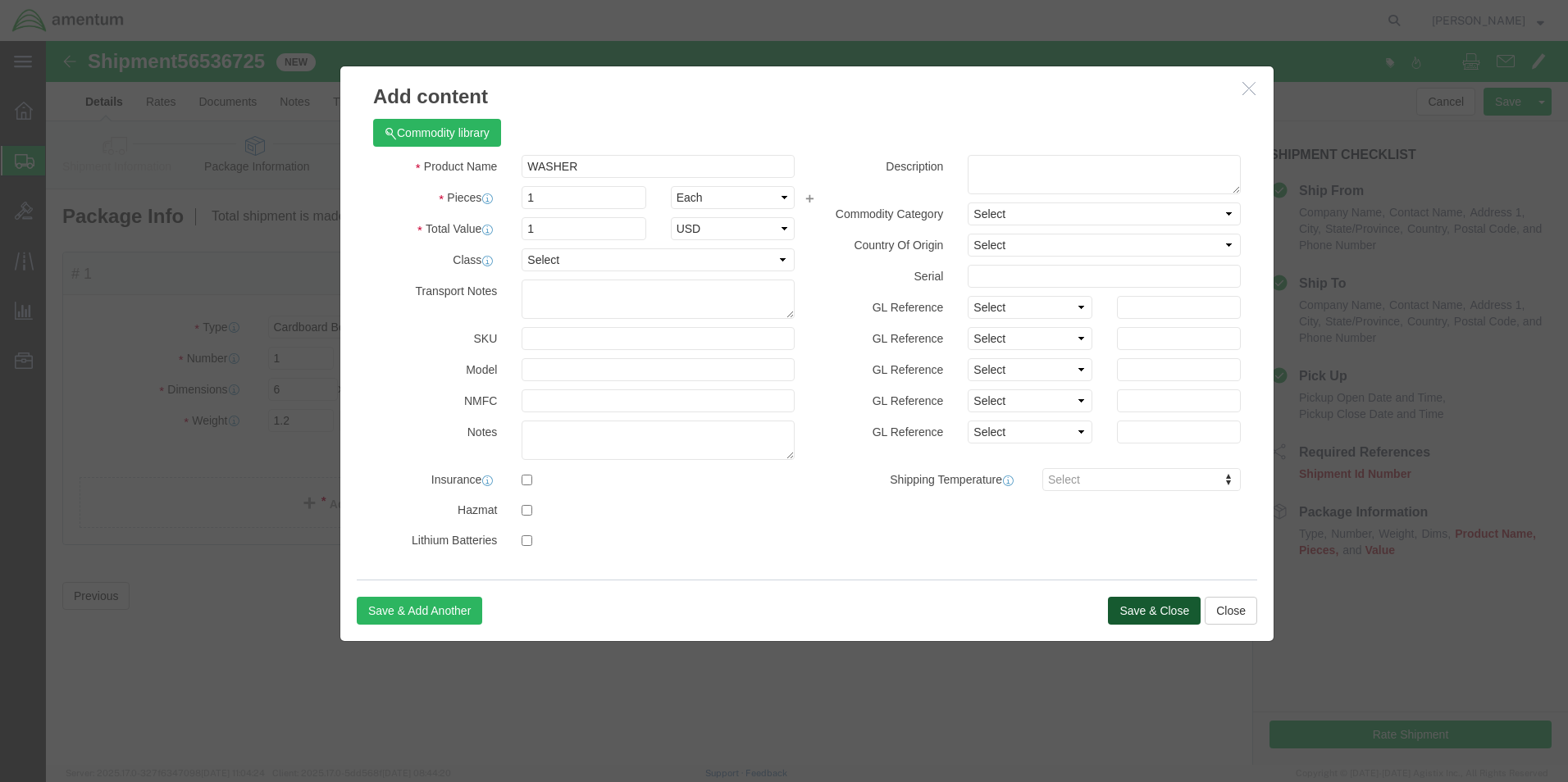
click button "Save & Close"
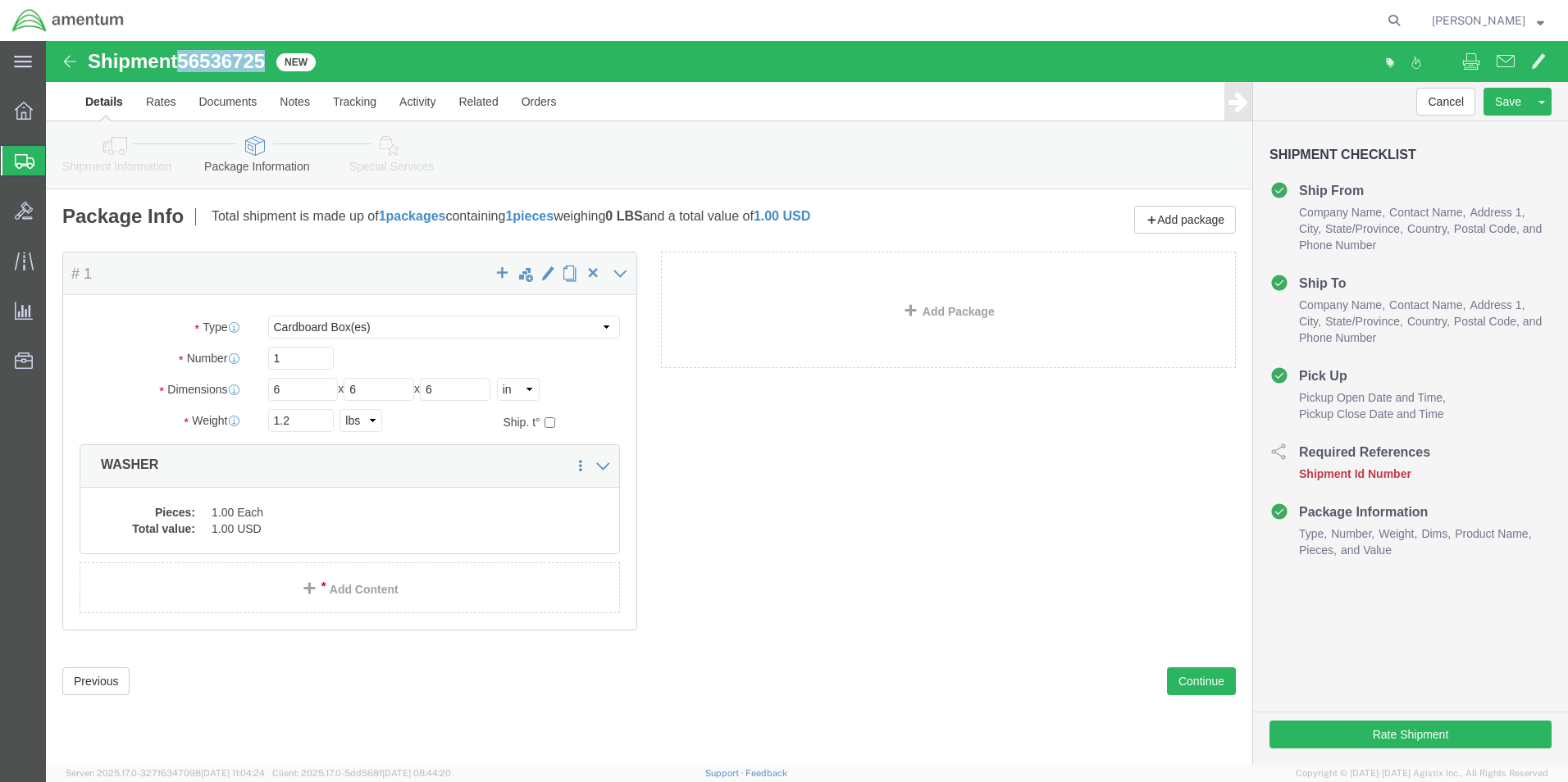
drag, startPoint x: 136, startPoint y: 14, endPoint x: 224, endPoint y: 17, distance: 88.1
click span "56536725"
drag, startPoint x: 223, startPoint y: 18, endPoint x: 192, endPoint y: 21, distance: 31.1
copy span "56536725"
click button "Continue"
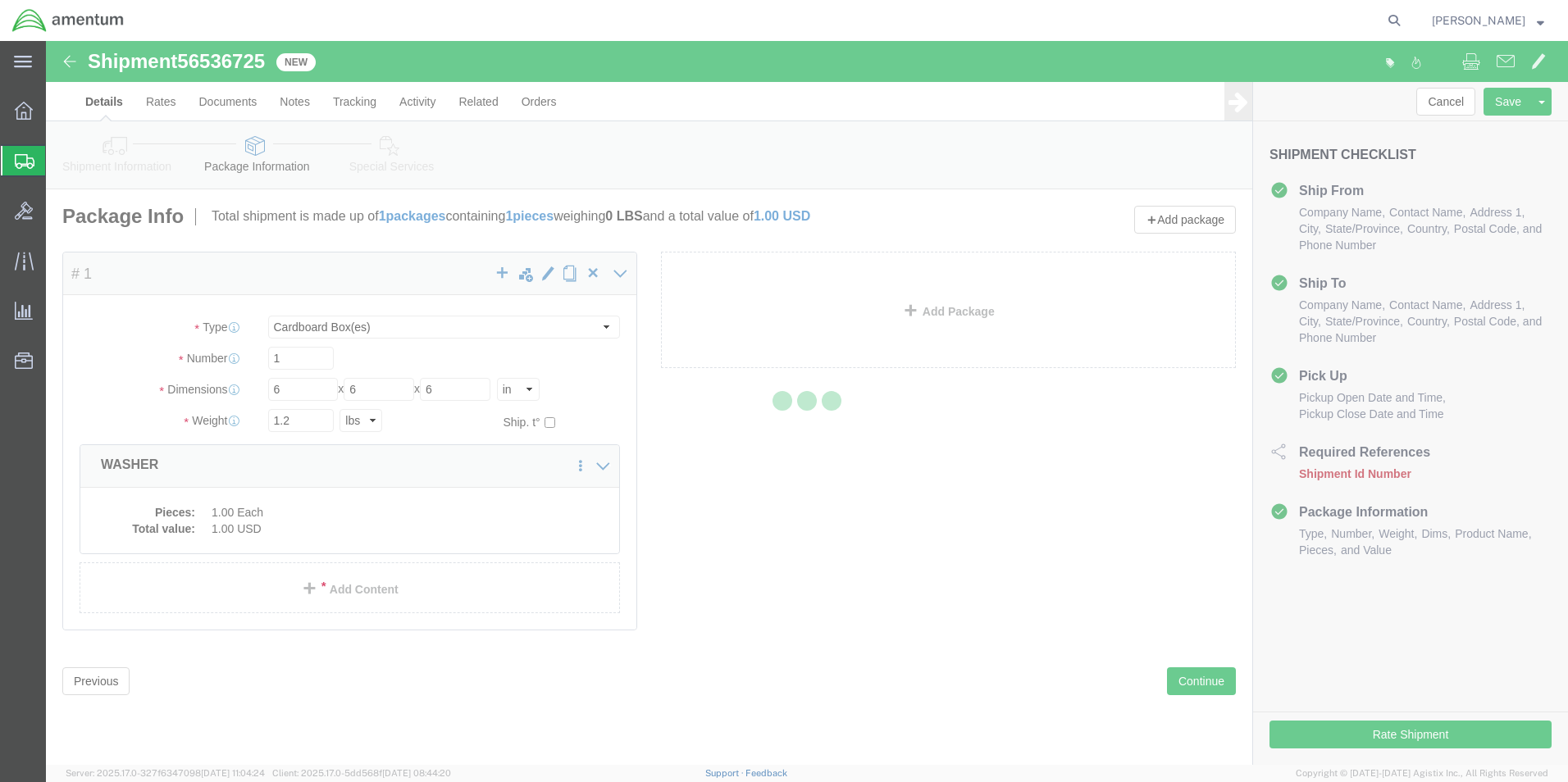
select select
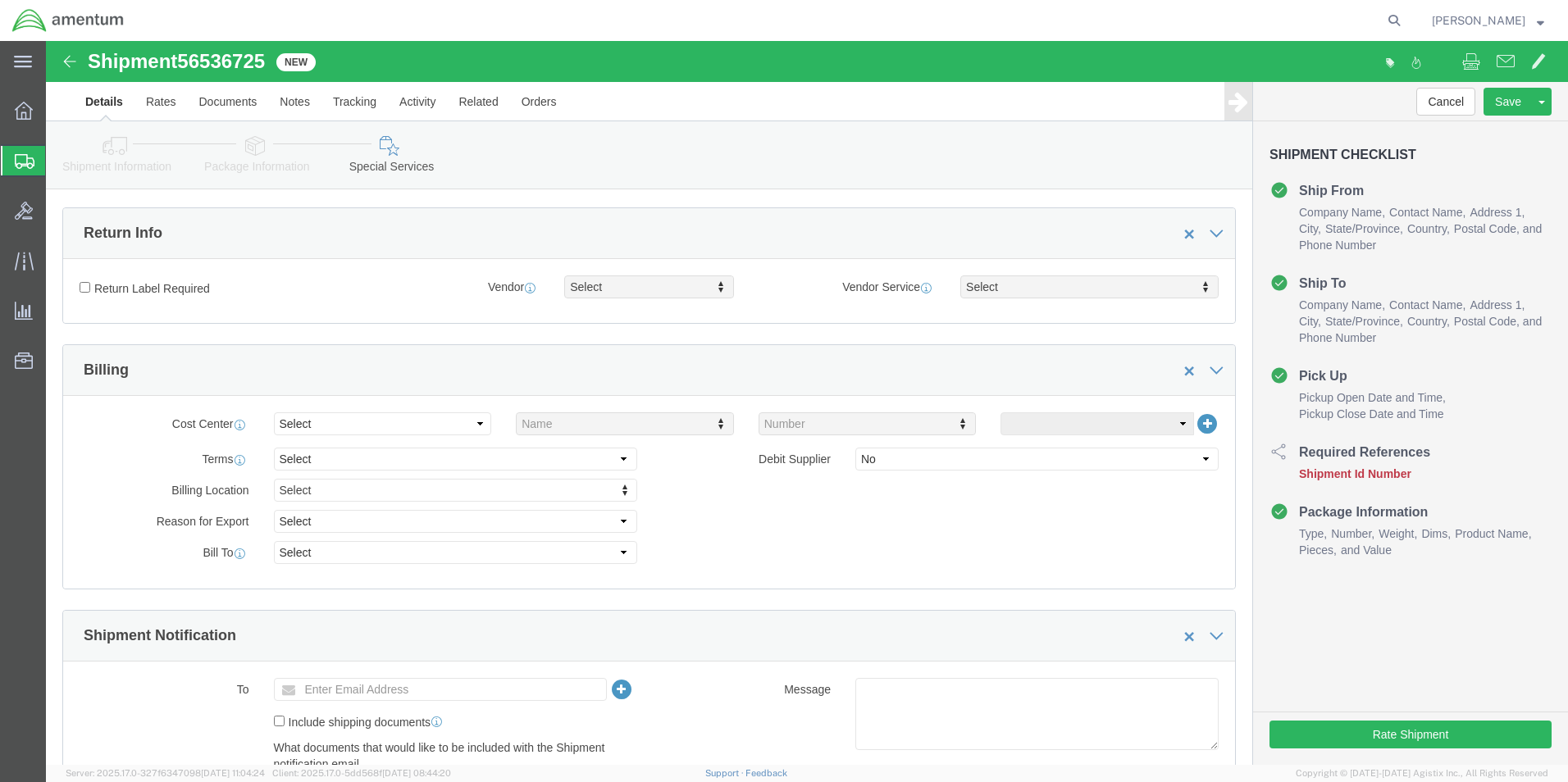
scroll to position [410, 0]
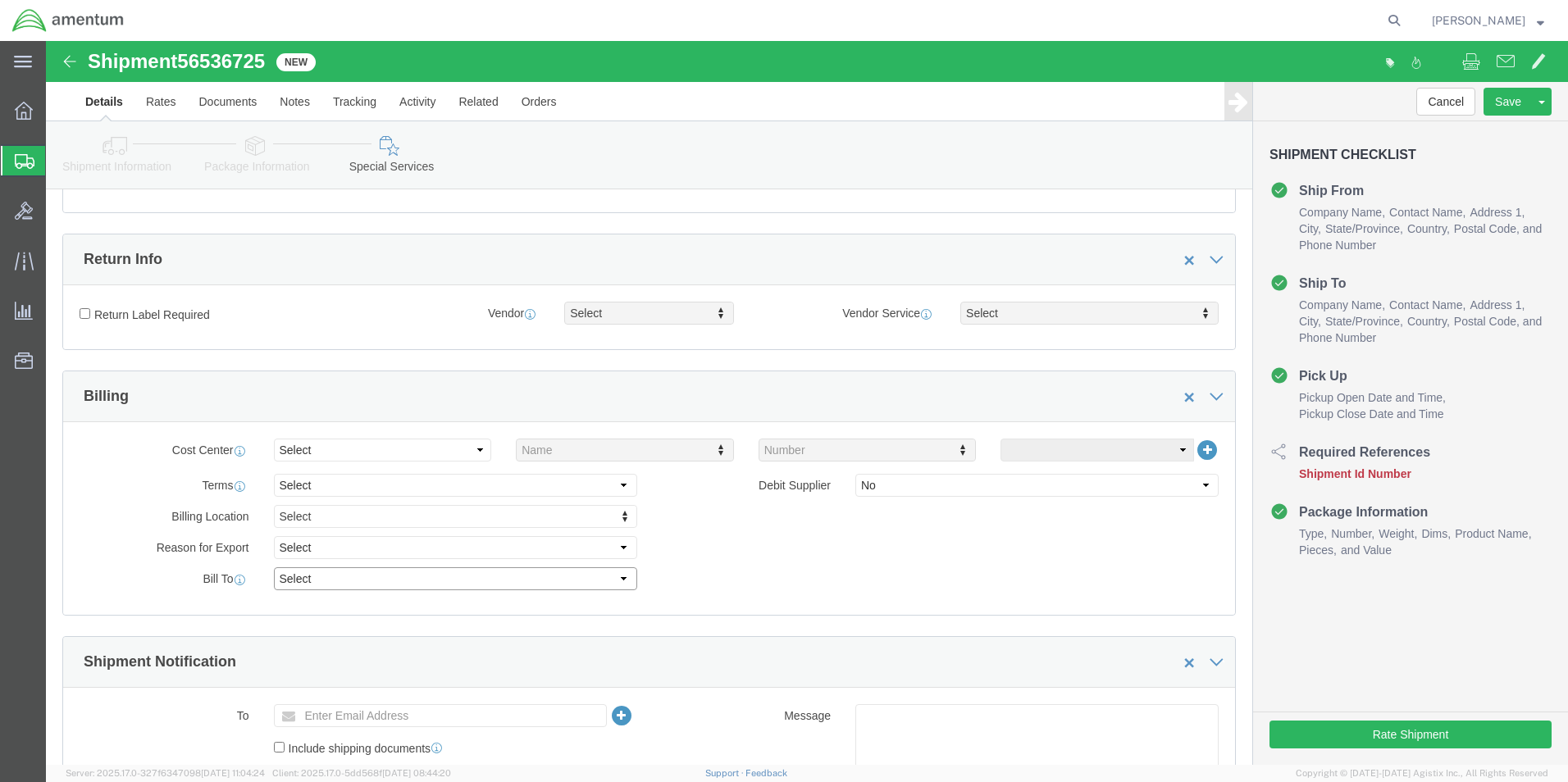
click select "Select Recipient Account Sender/Shipper Third Party Account"
select select "RCPN"
click select "Select Recipient Account Sender/Shipper Third Party Account"
type input "GREENWOOD GROUP"
type input "1701 [PERSON_NAME] BLVD"
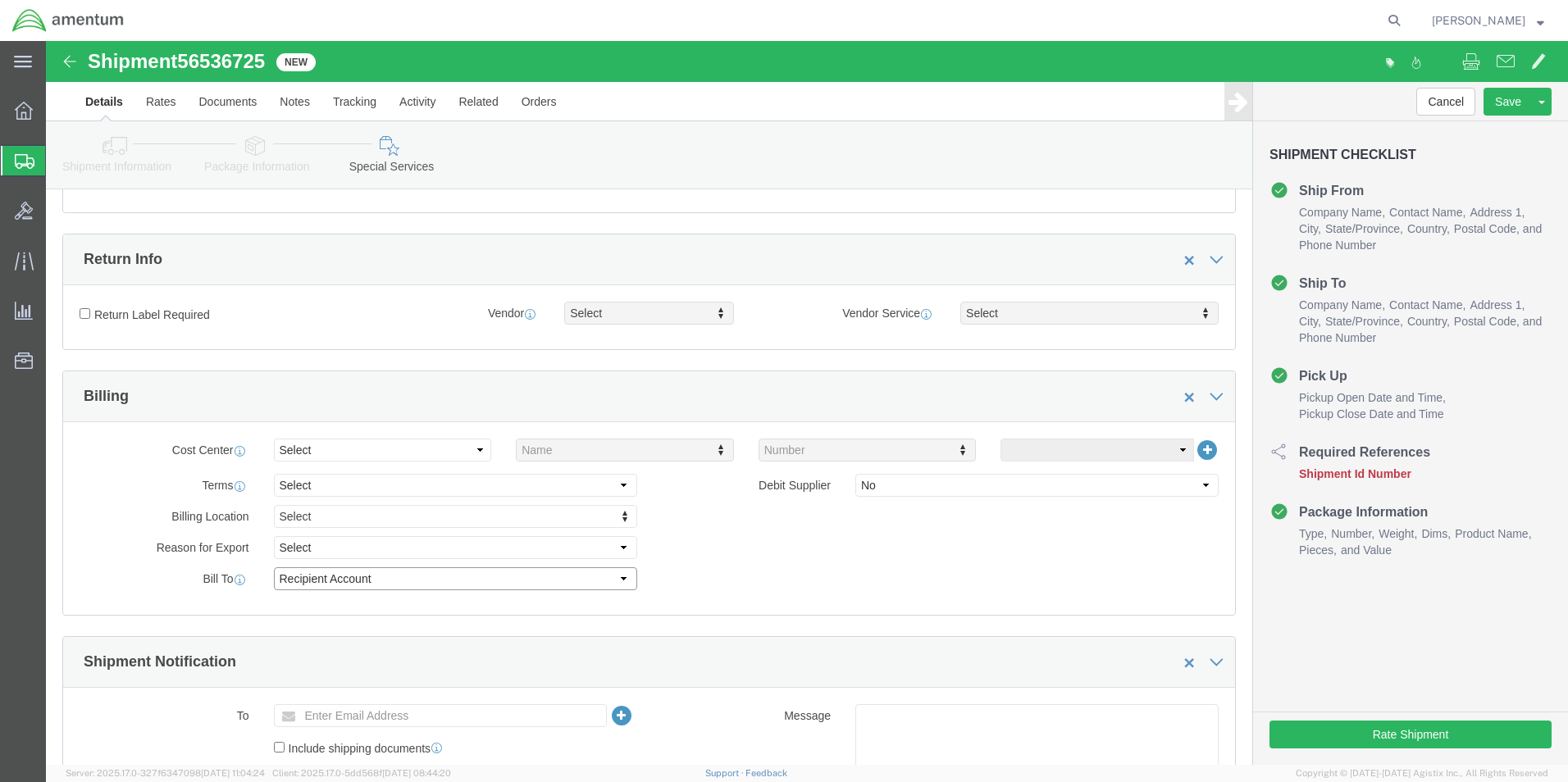
select select "US"
select select "OK"
type input "[PHONE_NUMBER]"
type input "[PERSON_NAME]"
type input "PONCA"
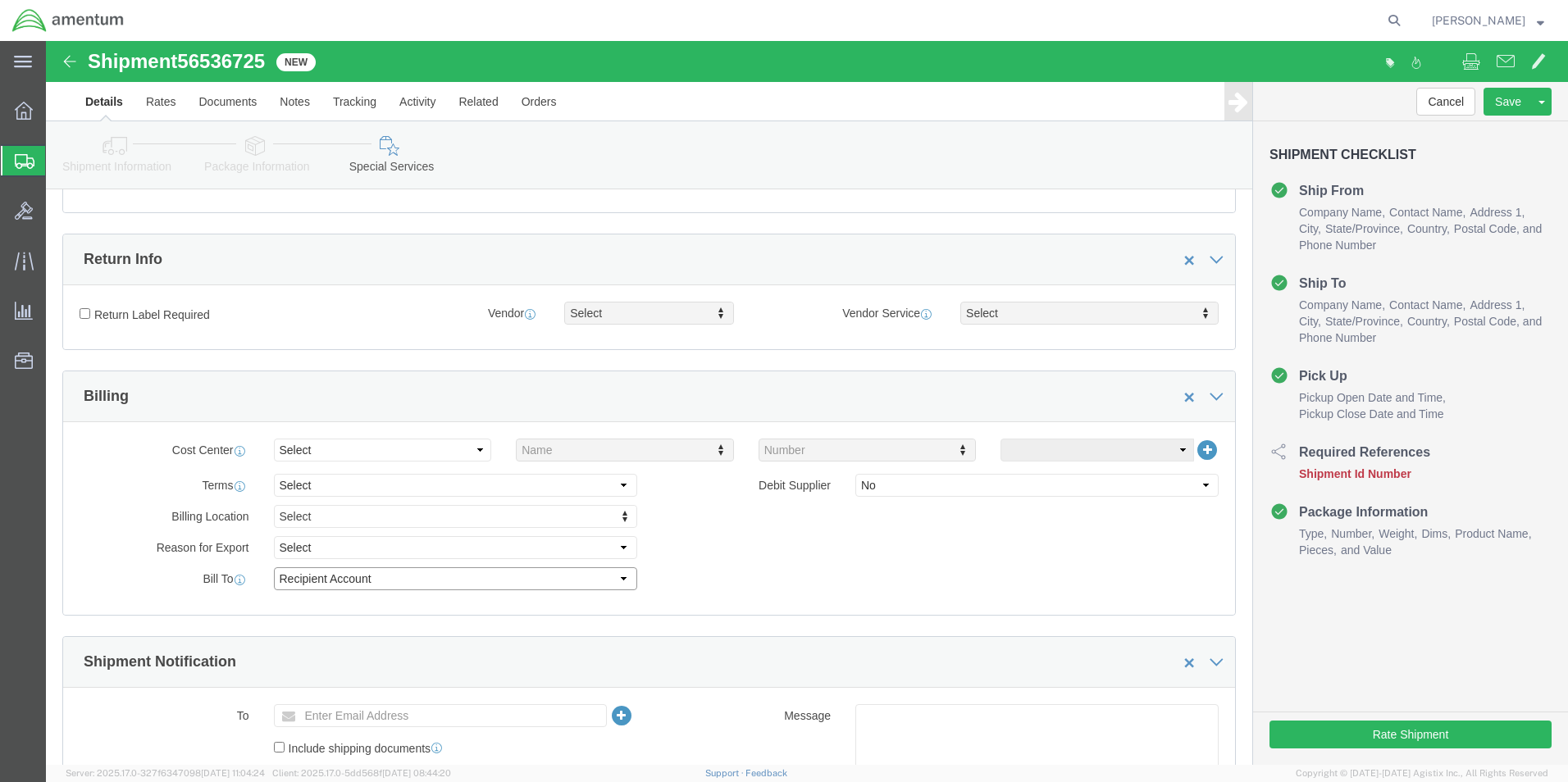
type input "74601"
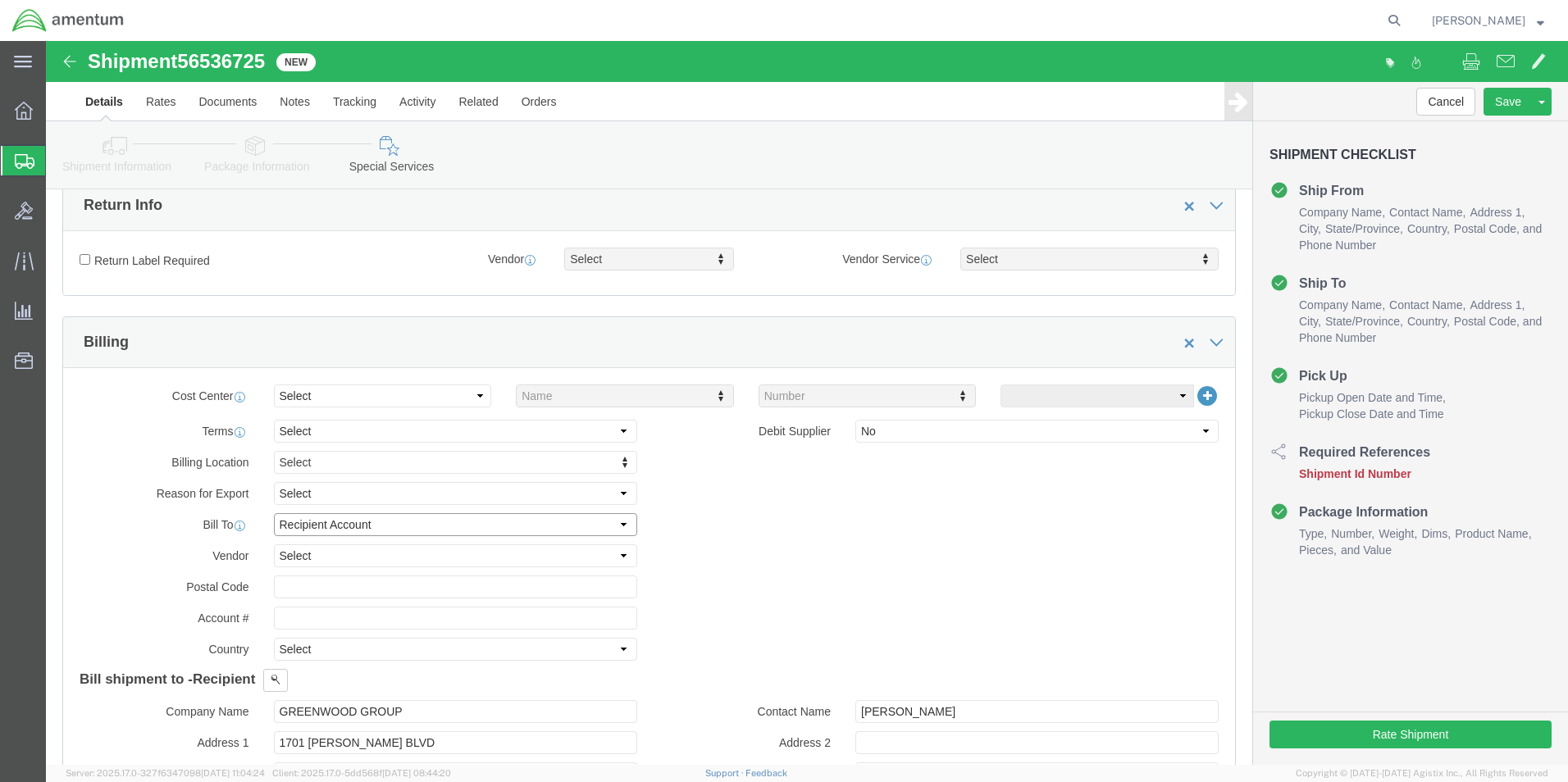
scroll to position [492, 0]
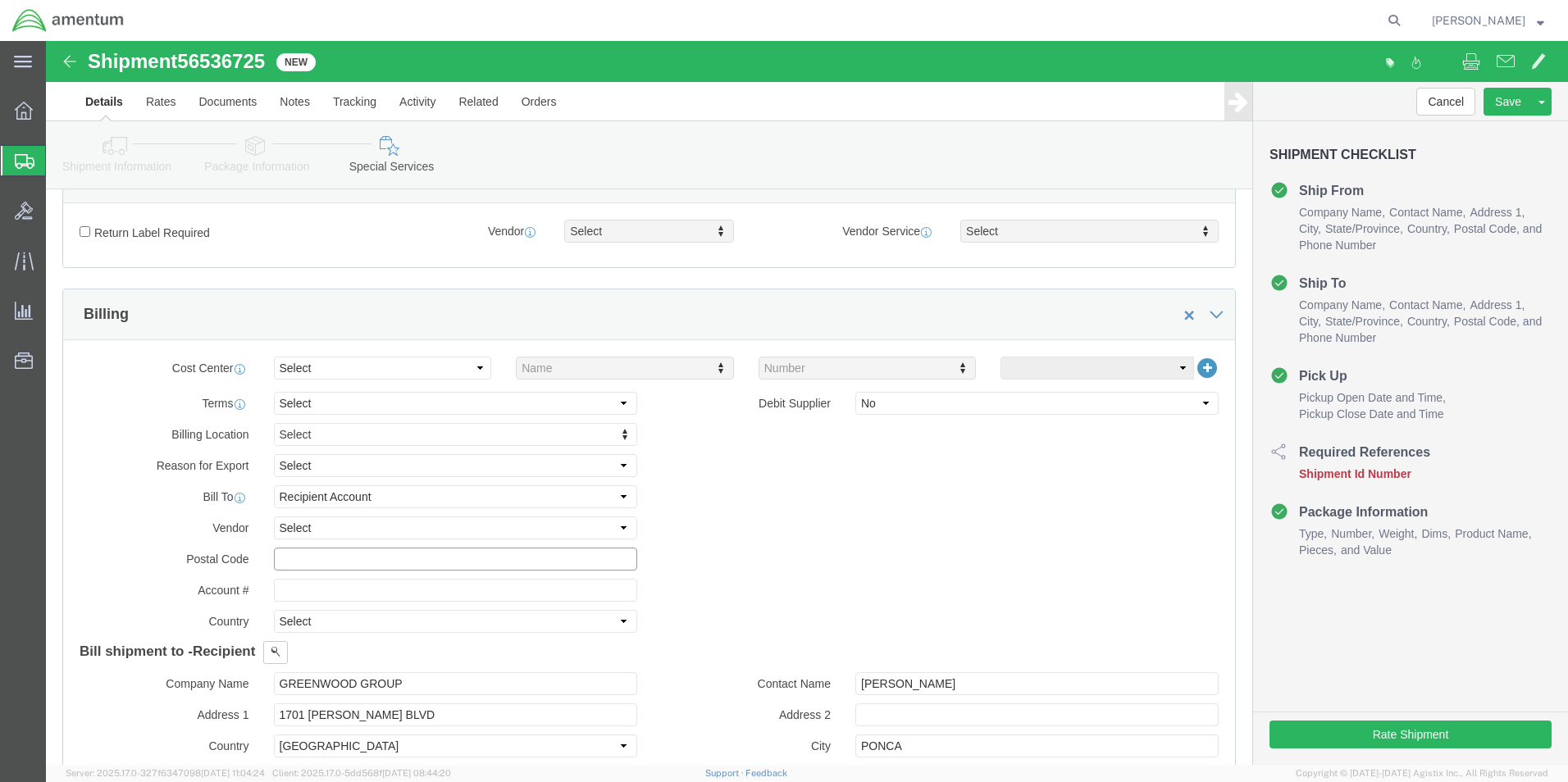
click input "text"
type input "74601"
click input "text"
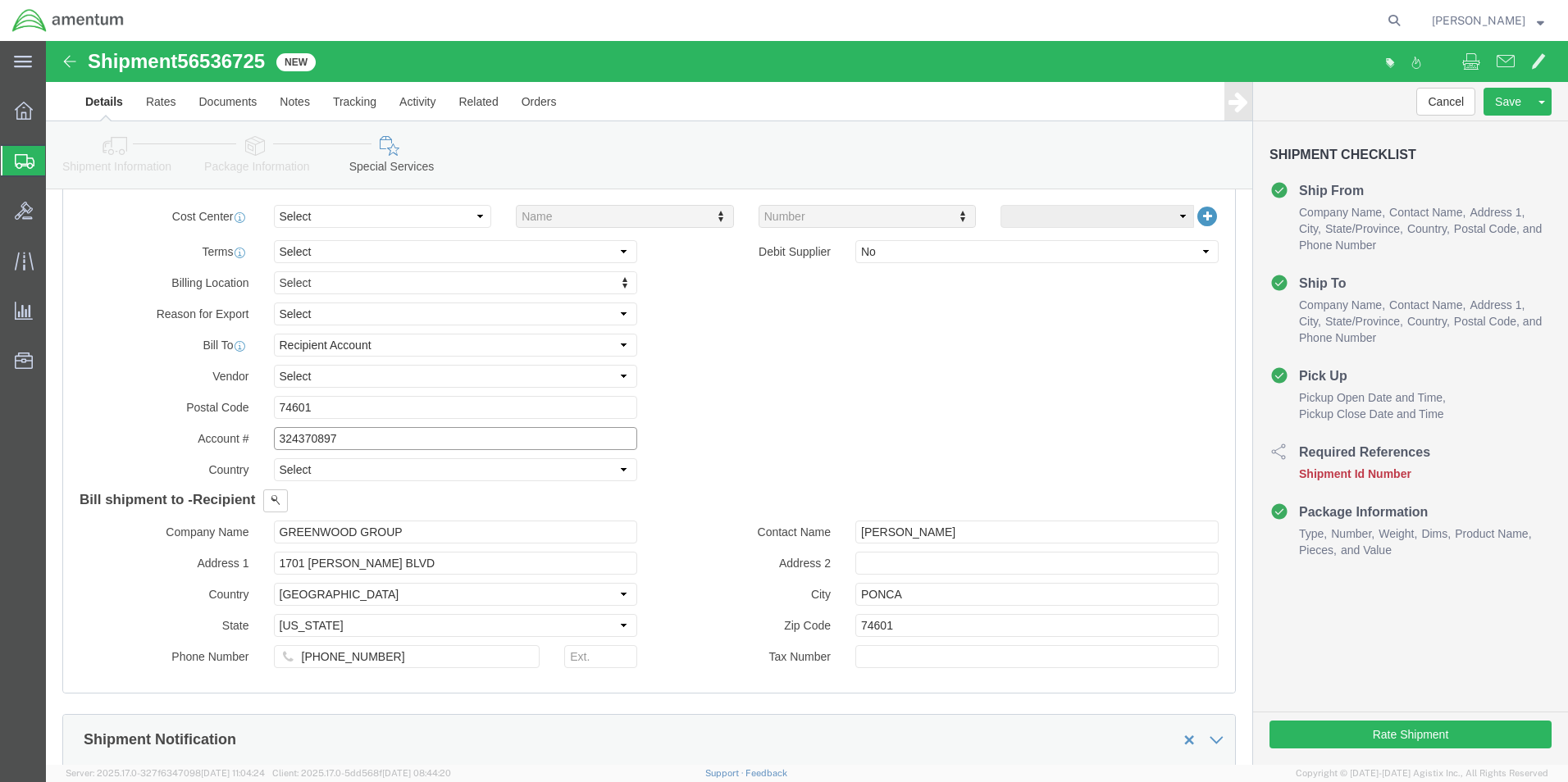
scroll to position [656, 0]
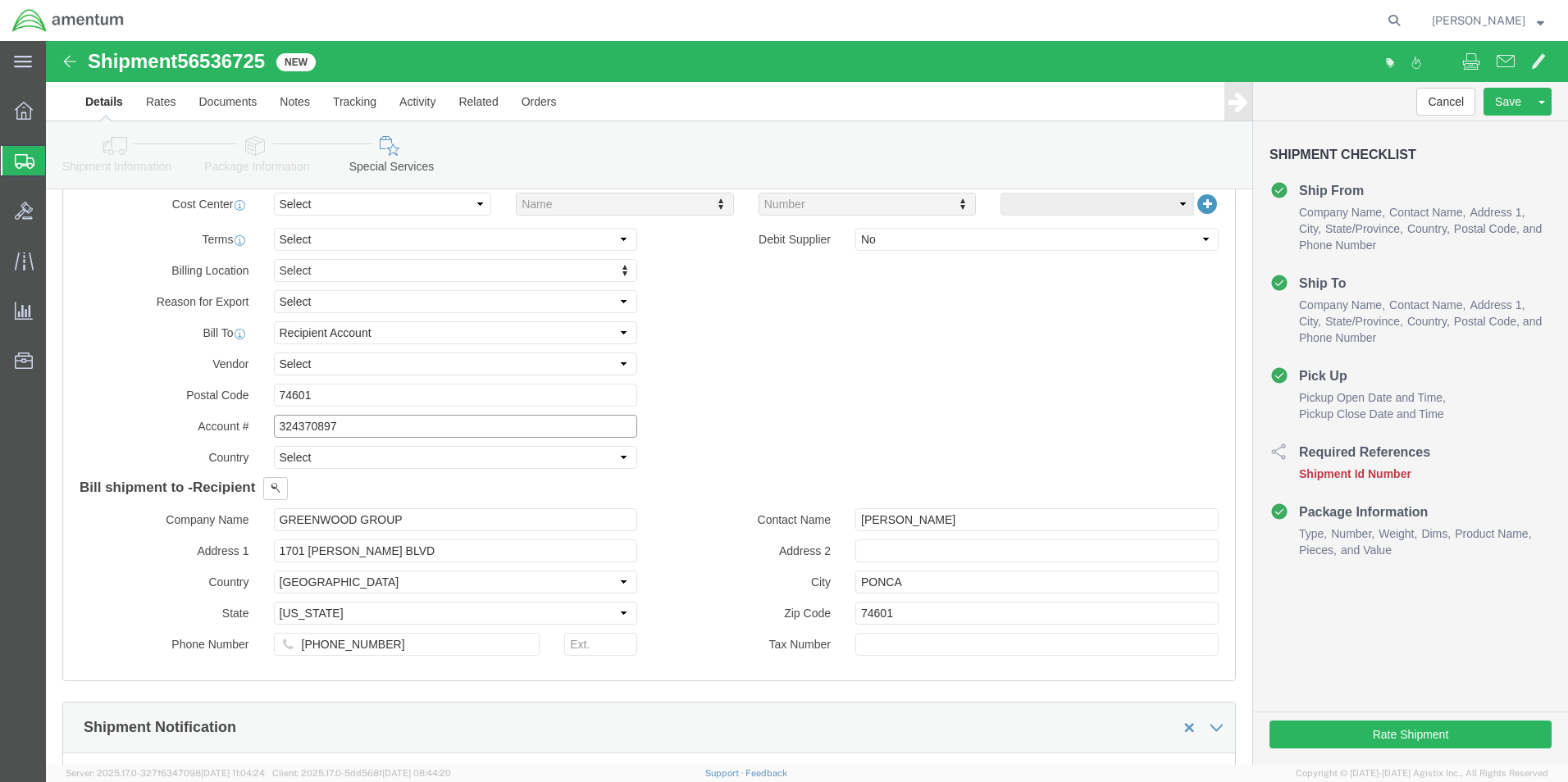
type input "324370897"
click div "Billing Location Select Select My Profile Location [PHONE_NUMBER] [PHONE_NUMBER…"
click input "[PHONE_NUMBER]"
click input "918-808--5457"
type input "918-808--2420"
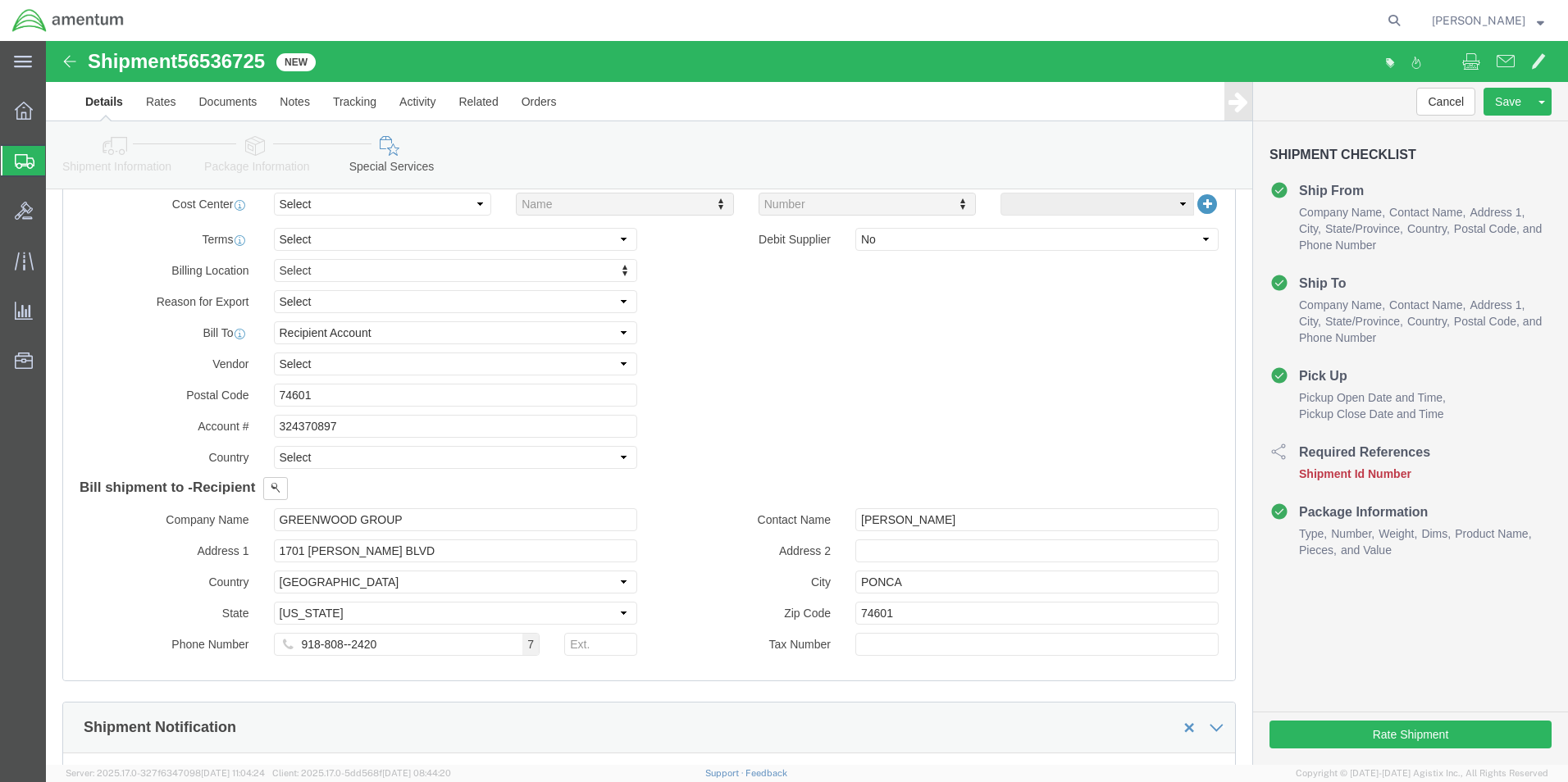
click div "Billing Location Select Select My Profile Location [PHONE_NUMBER] [PHONE_NUMBER…"
click button "Rate Shipment"
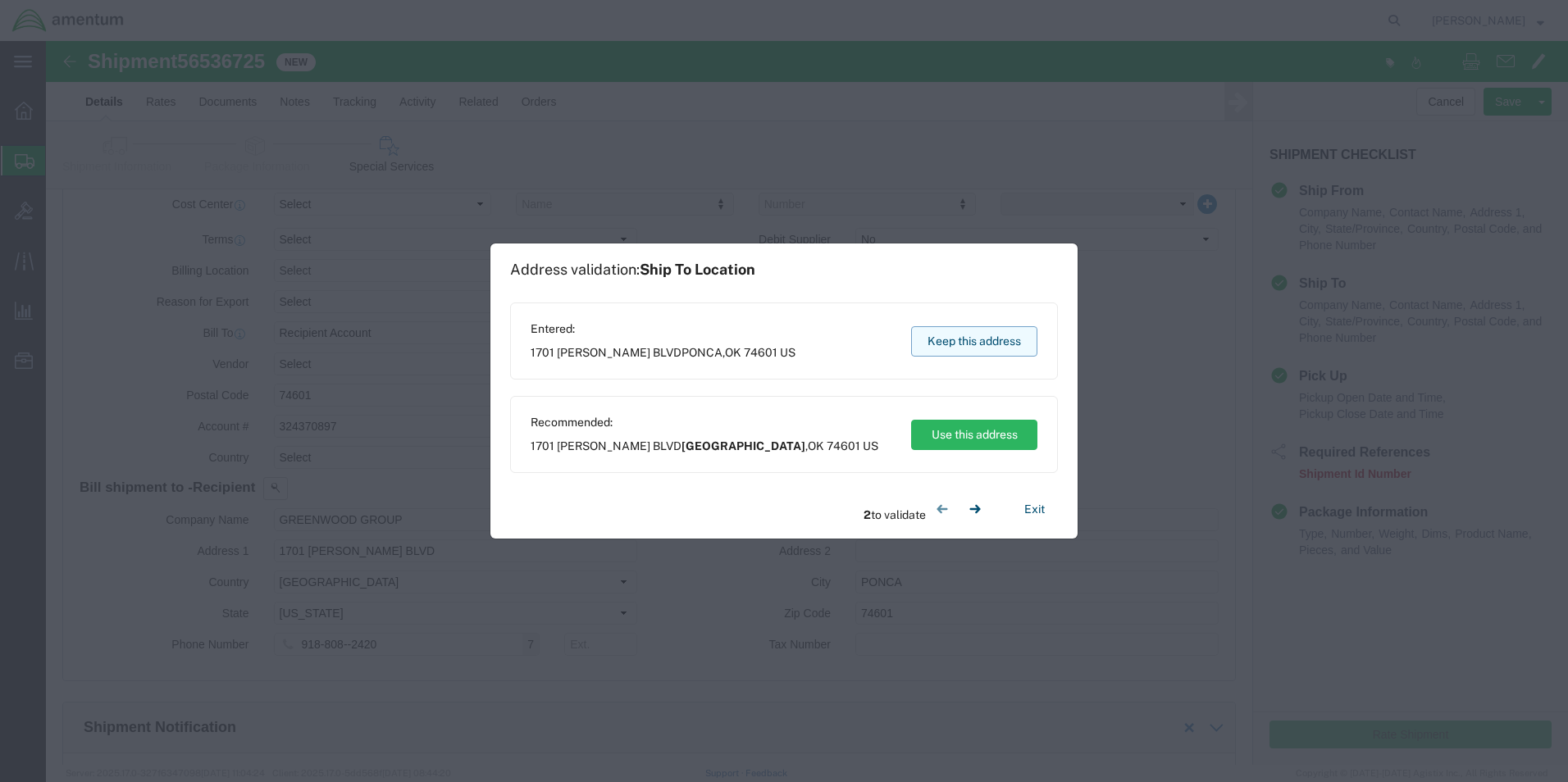
click at [994, 346] on button "Keep this address" at bounding box center [974, 341] width 126 height 30
click at [979, 346] on button "Keep this address" at bounding box center [974, 341] width 126 height 30
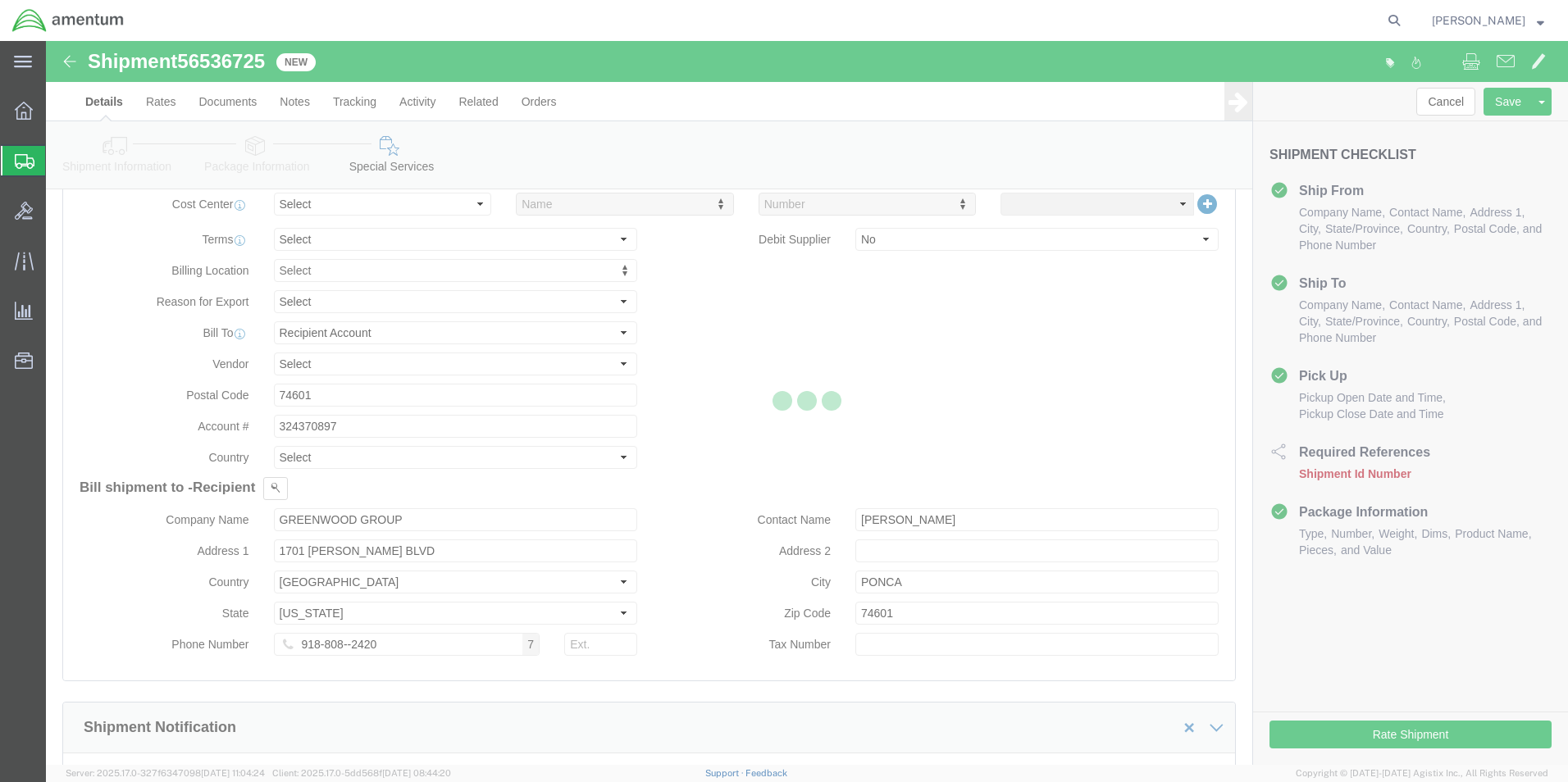
select select "42673"
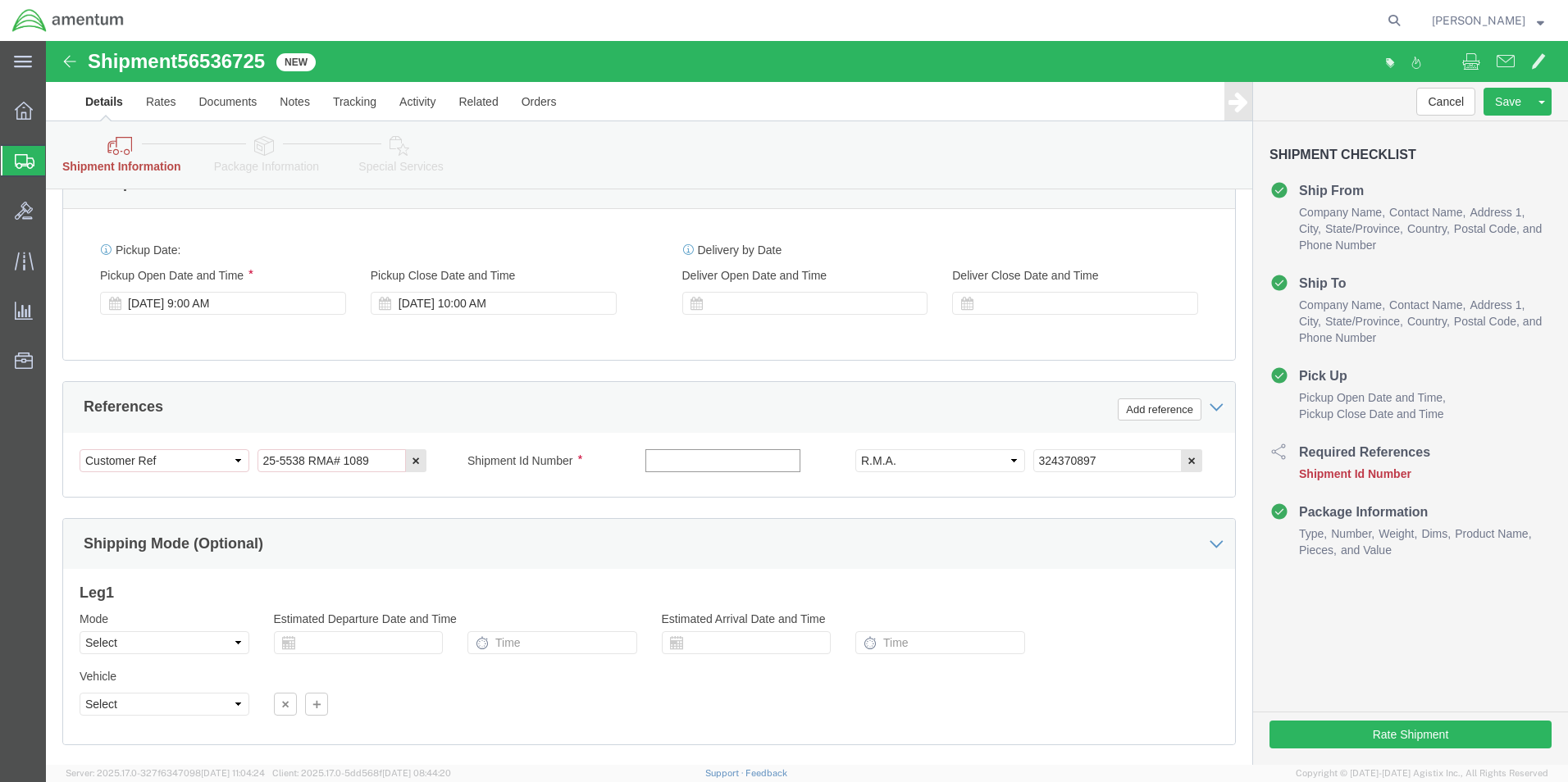
click input "text"
drag, startPoint x: 679, startPoint y: 403, endPoint x: 632, endPoint y: 426, distance: 52.3
click input "text"
paste input "56536725"
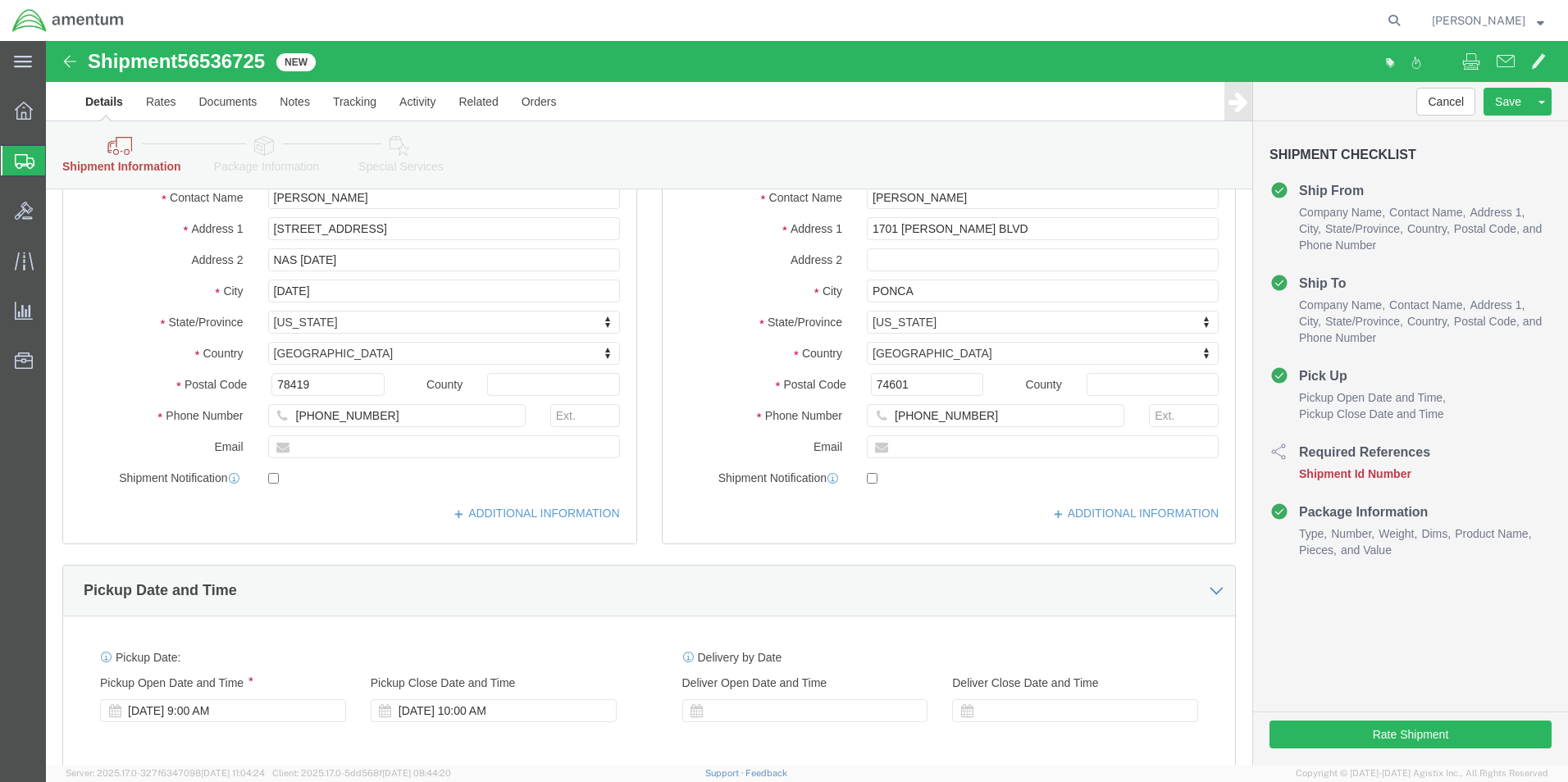
scroll to position [246, 0]
type input "56536725"
click input "[PHONE_NUMBER]"
type input "[PHONE_NUMBER]"
click div "Cancel Save Assign To Save As Template Shipment Checklist Ship From Company Nam…"
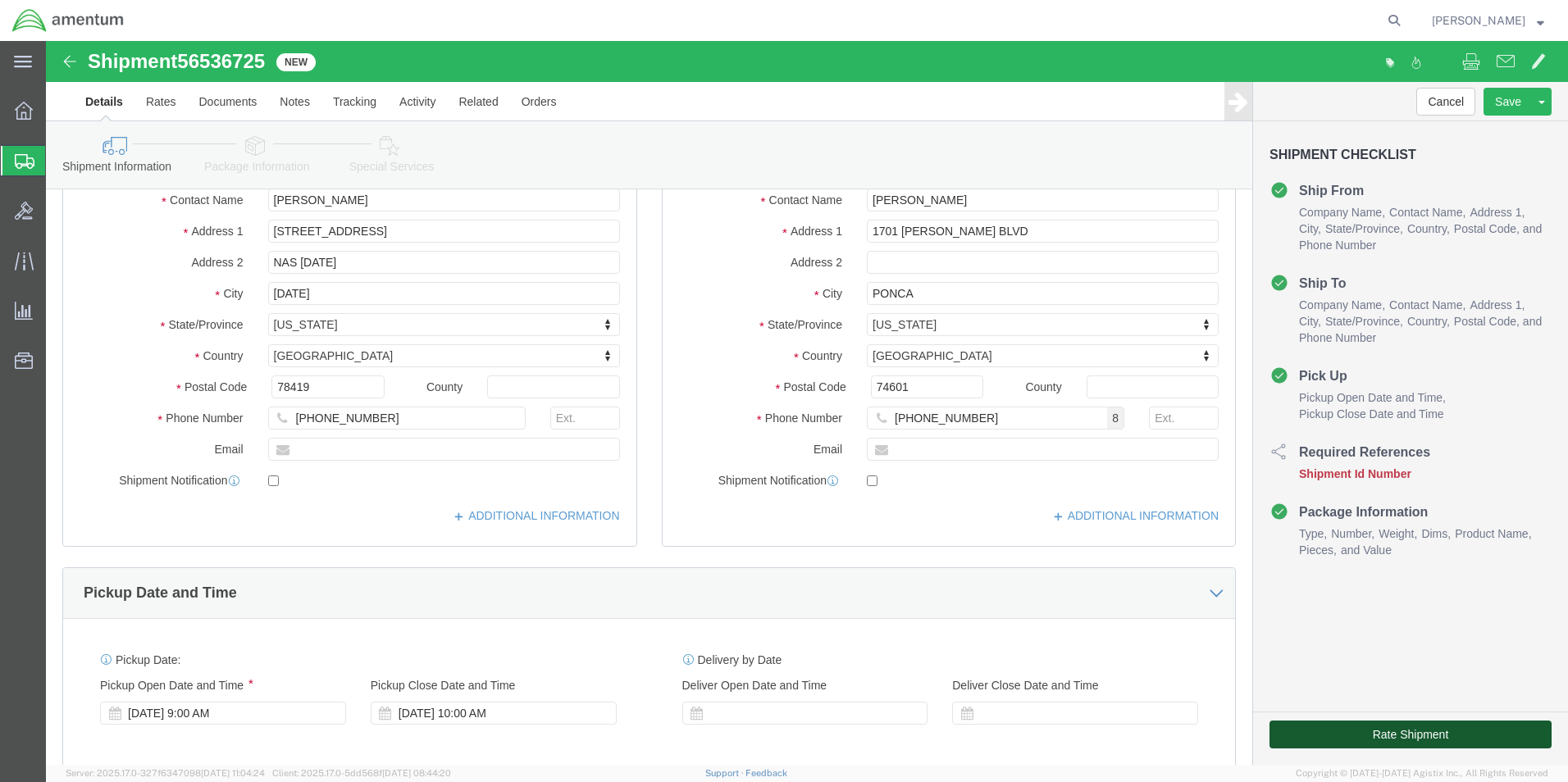
click button "Rate Shipment"
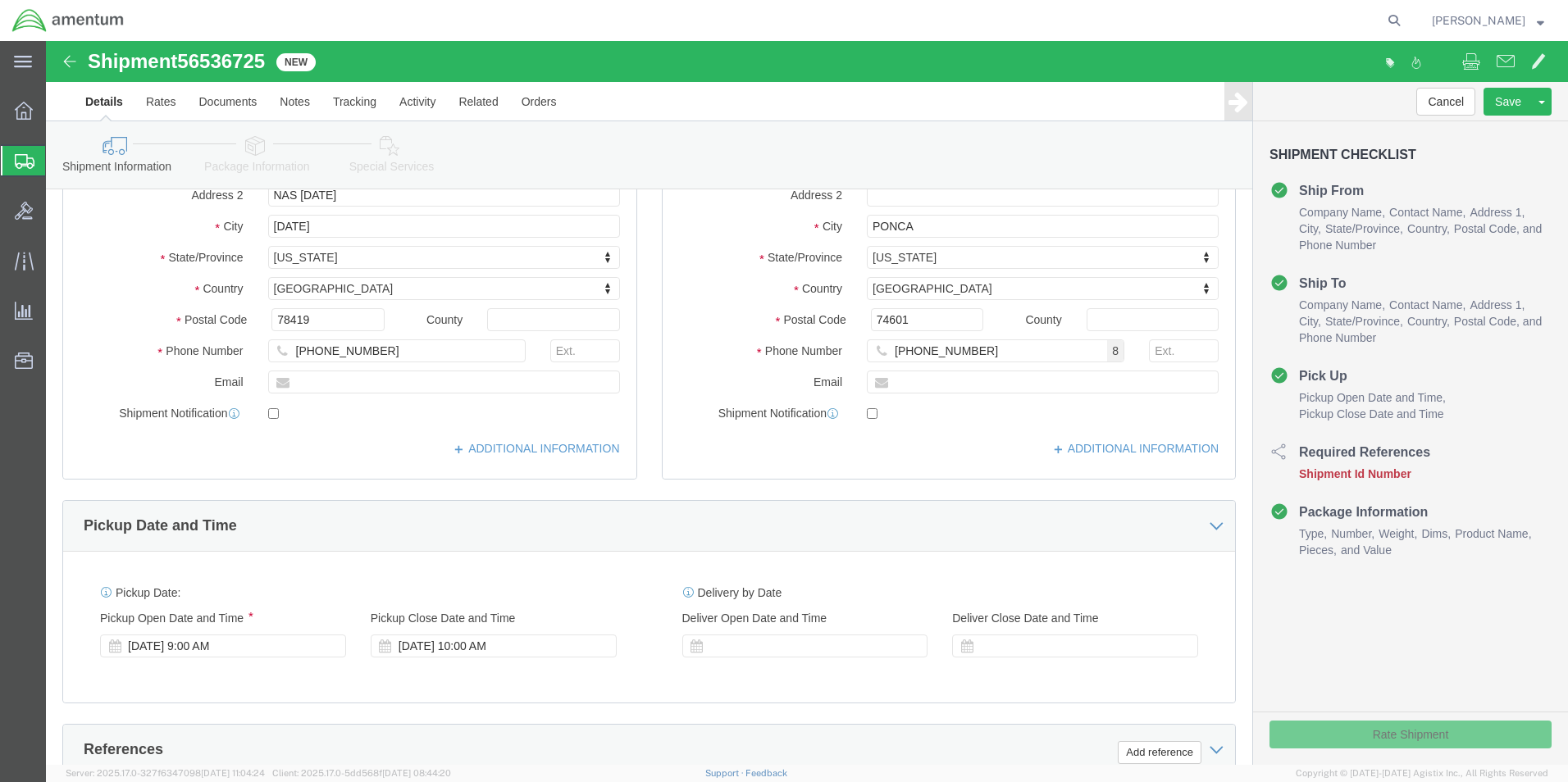
scroll to position [179, 0]
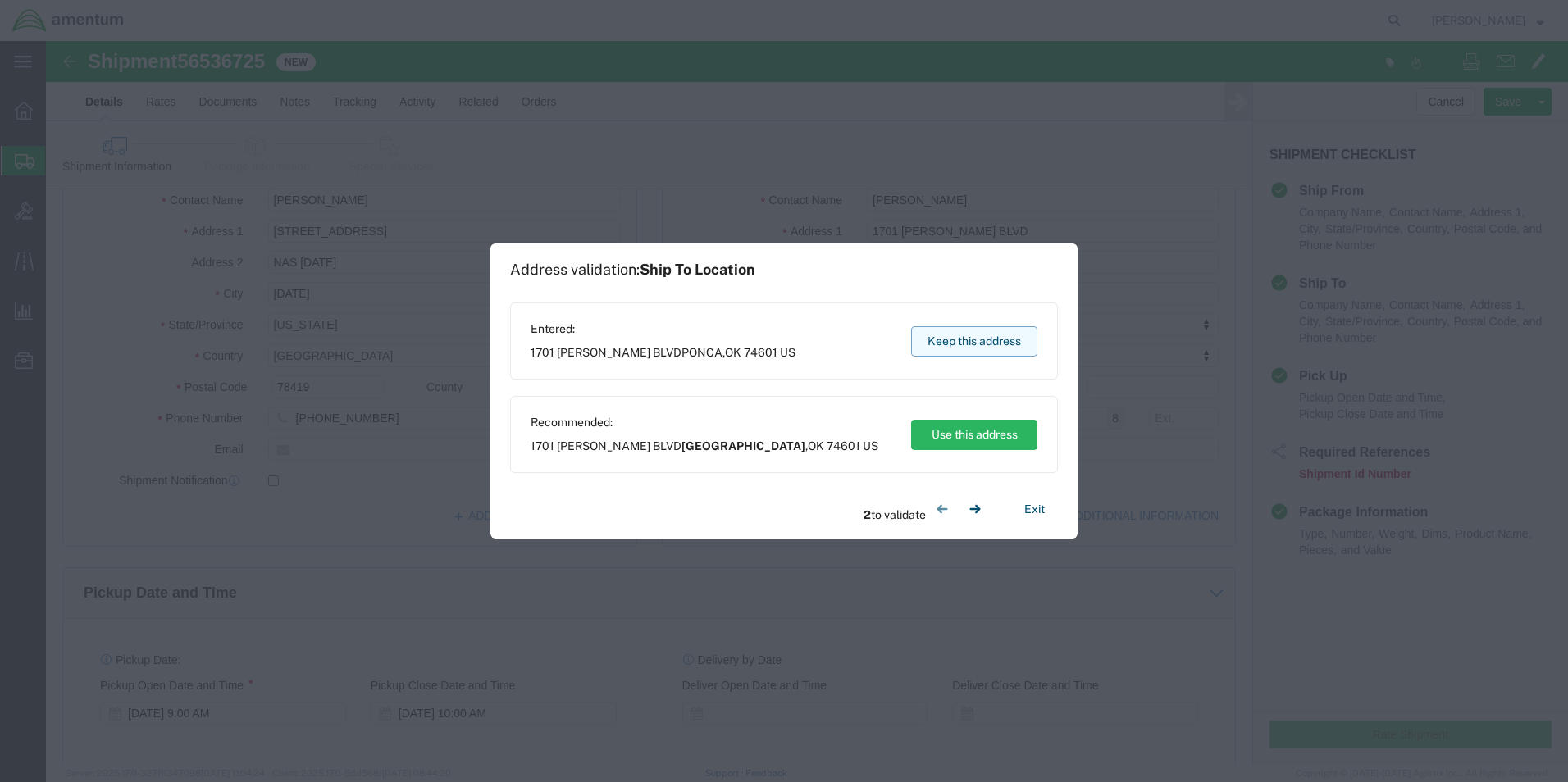
click at [984, 321] on div "Entered: [STREET_ADDRESS][PERSON_NAME] Keep this address" at bounding box center [784, 342] width 548 height 77
click at [980, 340] on button "Keep this address" at bounding box center [974, 341] width 126 height 30
click at [948, 346] on button "Keep this address" at bounding box center [974, 341] width 126 height 30
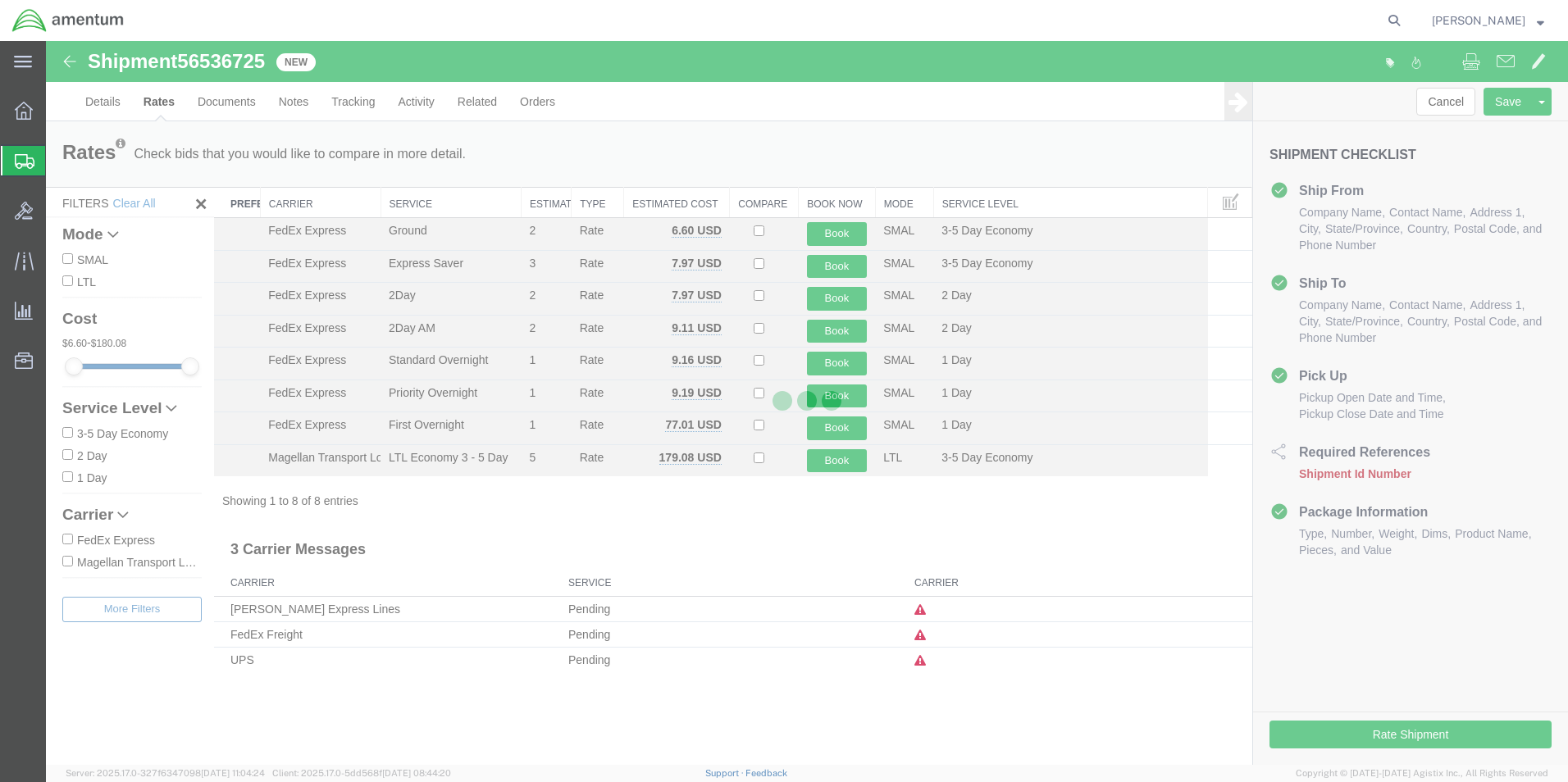
scroll to position [0, 0]
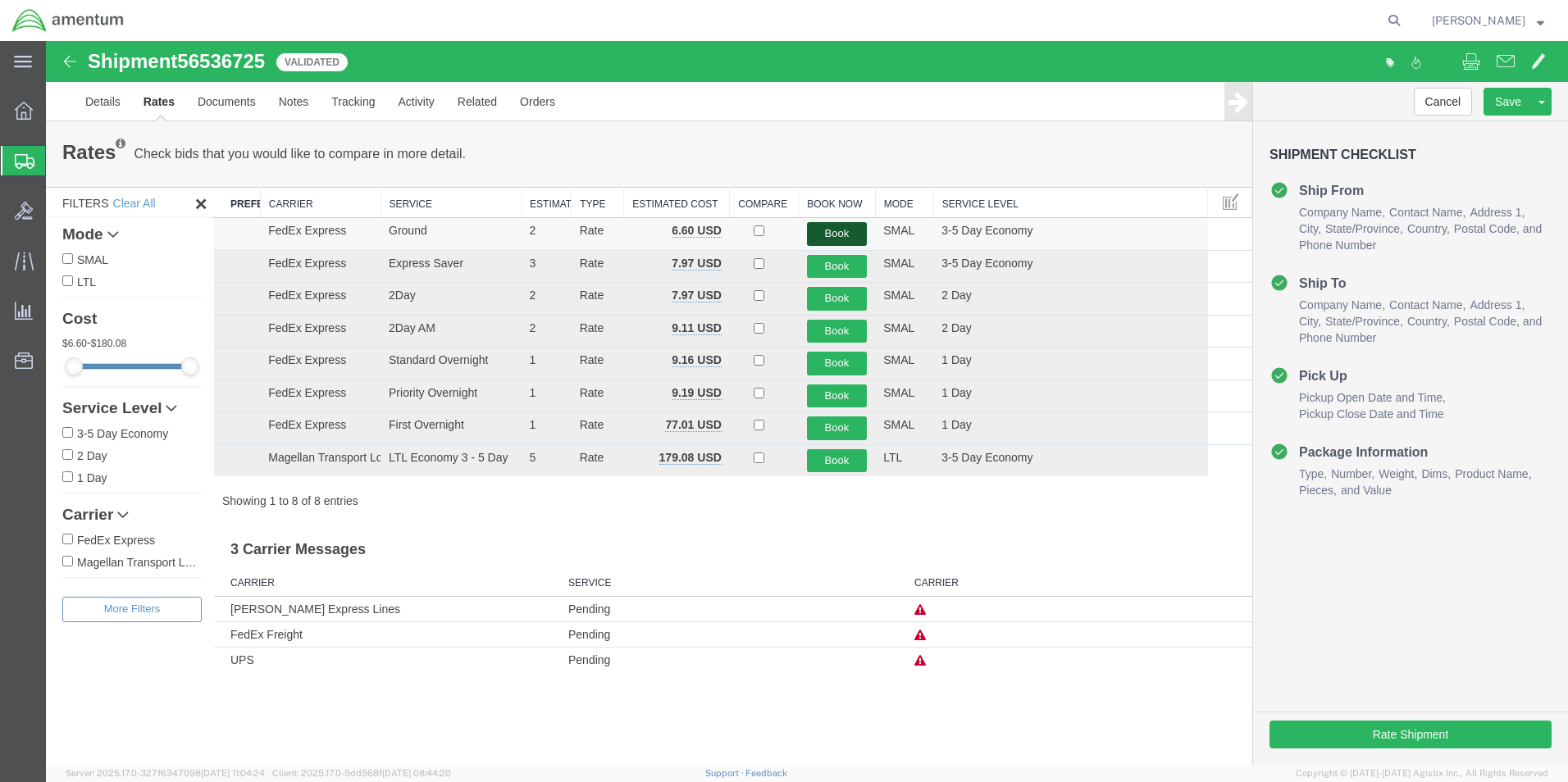
click at [837, 232] on button "Book" at bounding box center [837, 234] width 61 height 24
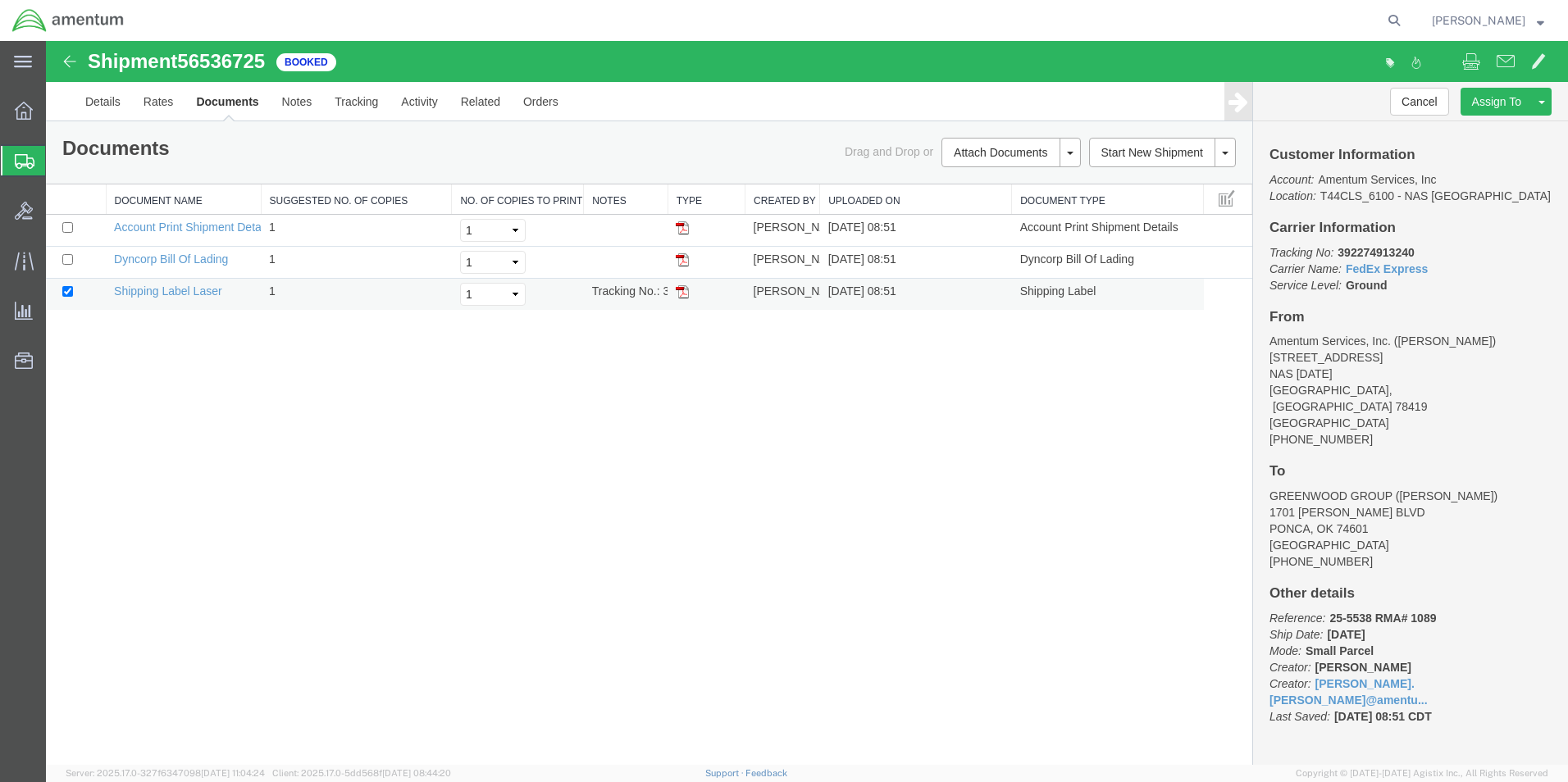
click at [684, 296] on img at bounding box center [682, 292] width 14 height 14
drag, startPoint x: 20, startPoint y: 157, endPoint x: 228, endPoint y: 5, distance: 257.6
click at [20, 157] on icon at bounding box center [24, 161] width 19 height 15
